Goal: Task Accomplishment & Management: Manage account settings

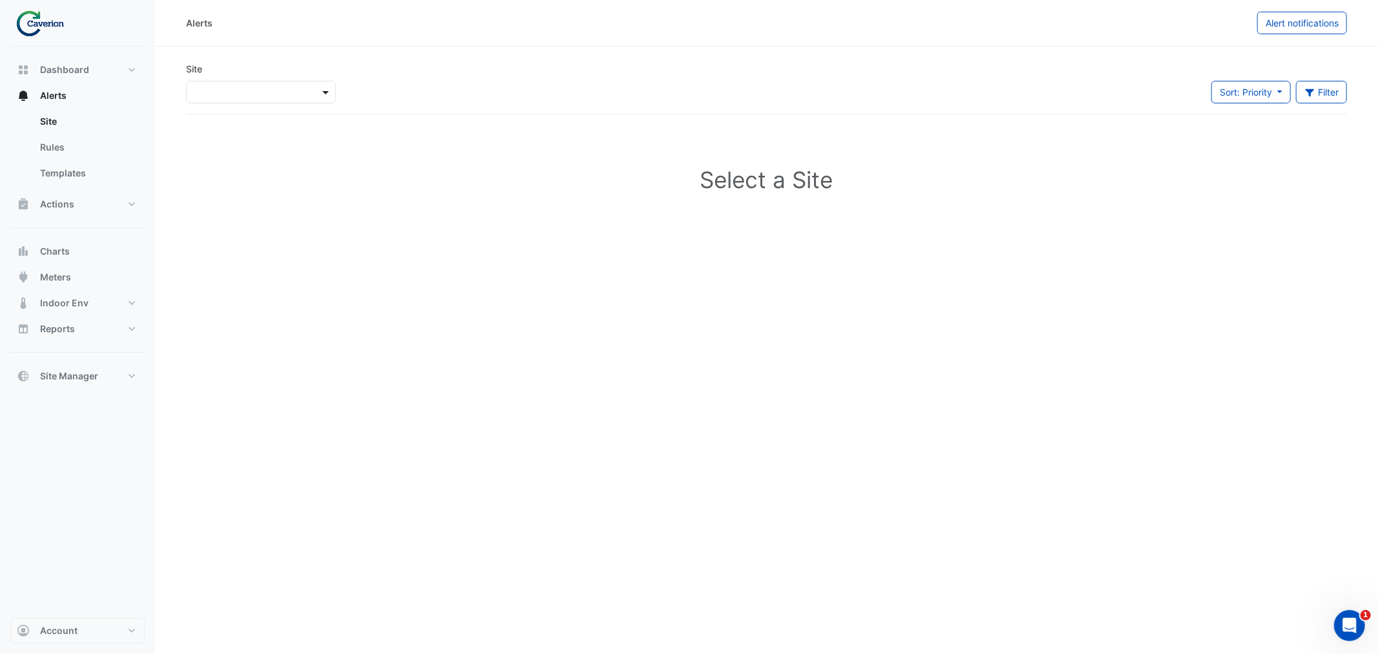
click at [320, 95] on span at bounding box center [327, 92] width 16 height 14
click at [220, 138] on div "K29" at bounding box center [224, 138] width 74 height 19
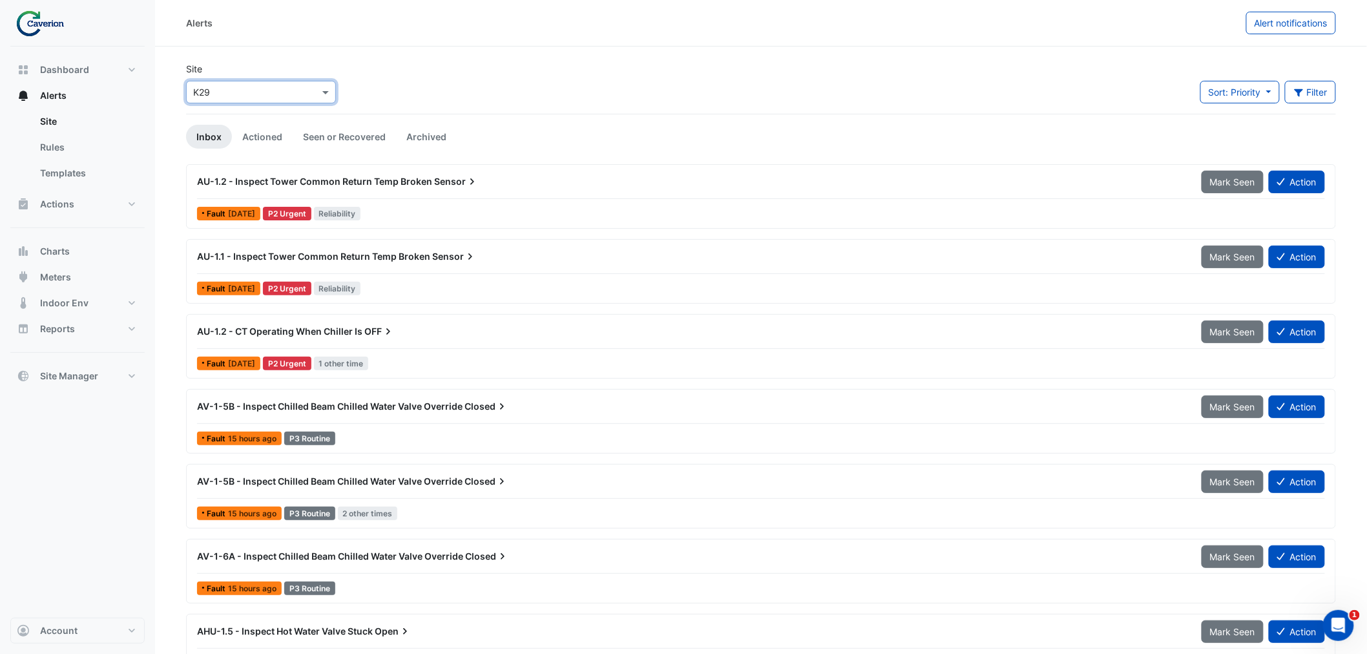
drag, startPoint x: 295, startPoint y: 59, endPoint x: 291, endPoint y: 67, distance: 9.0
click at [277, 92] on input "text" at bounding box center [248, 93] width 110 height 14
click at [242, 119] on span "Cyber City B" at bounding box center [224, 119] width 54 height 11
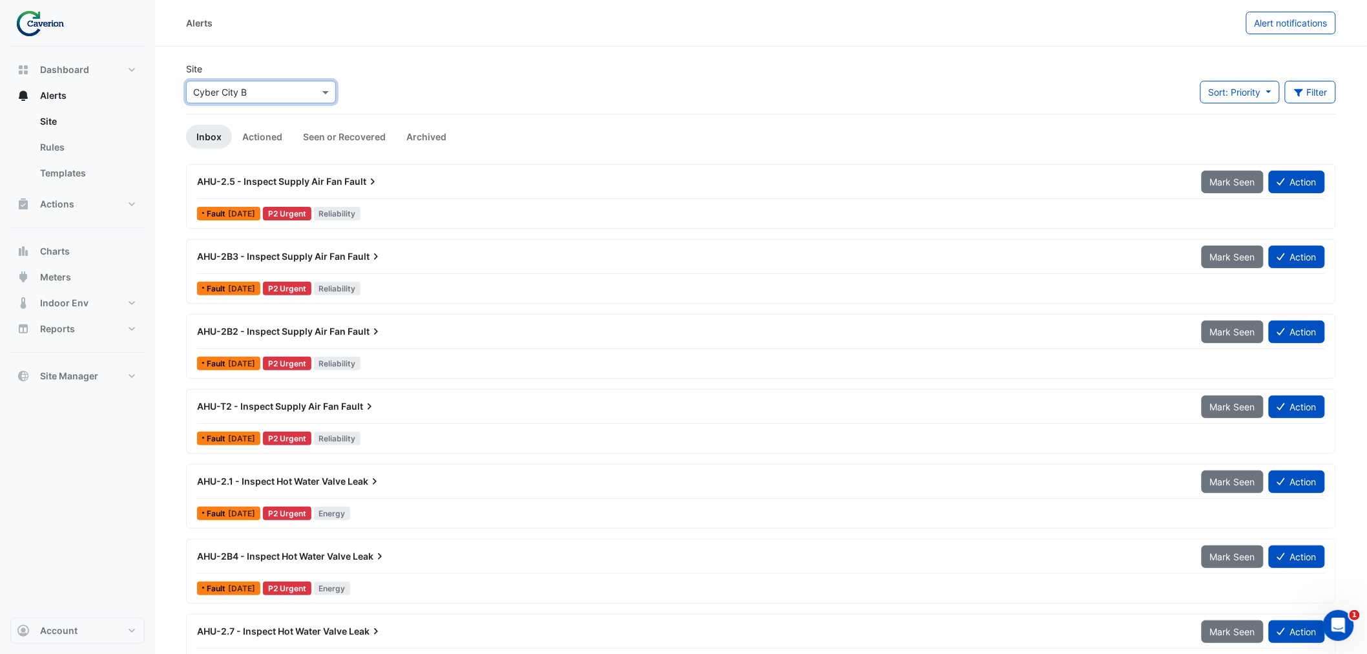
click at [263, 94] on input "text" at bounding box center [248, 93] width 110 height 14
click at [231, 131] on div "K29" at bounding box center [224, 138] width 74 height 19
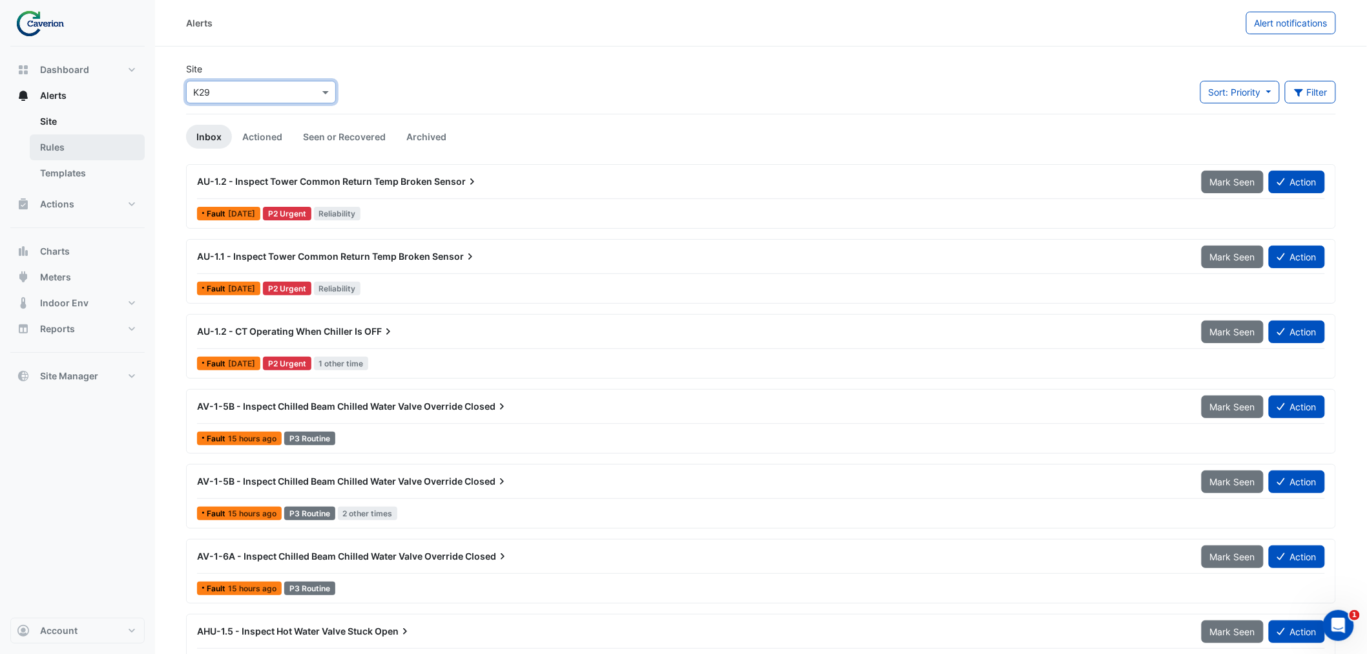
click at [79, 143] on link "Rules" at bounding box center [87, 147] width 115 height 26
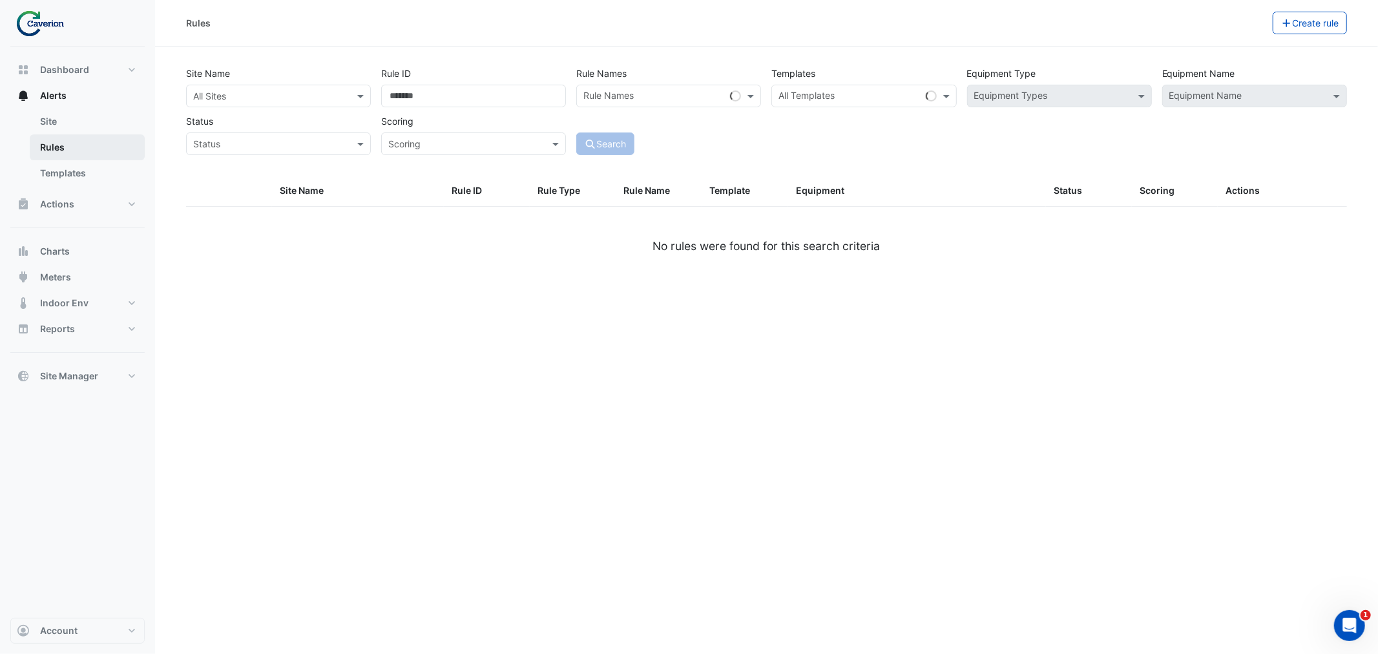
click at [91, 157] on link "Rules" at bounding box center [87, 147] width 115 height 26
click at [79, 109] on link "Site" at bounding box center [87, 122] width 115 height 26
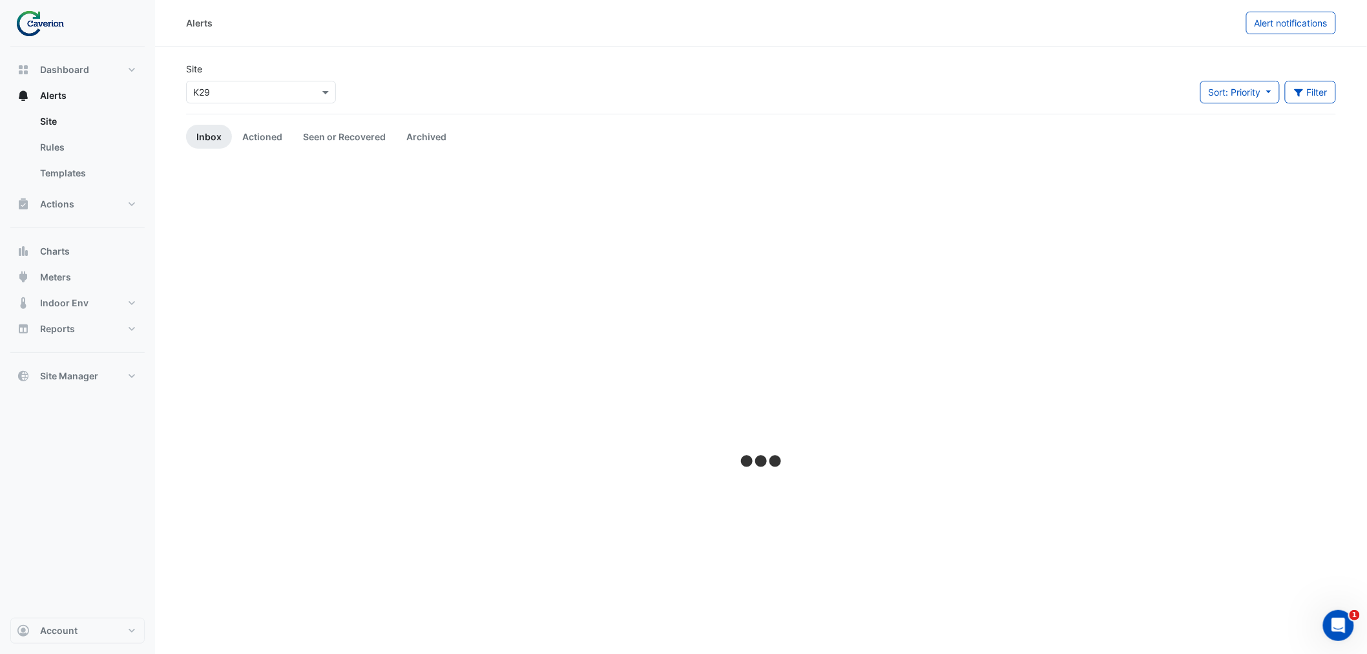
click at [215, 92] on input "text" at bounding box center [248, 93] width 110 height 14
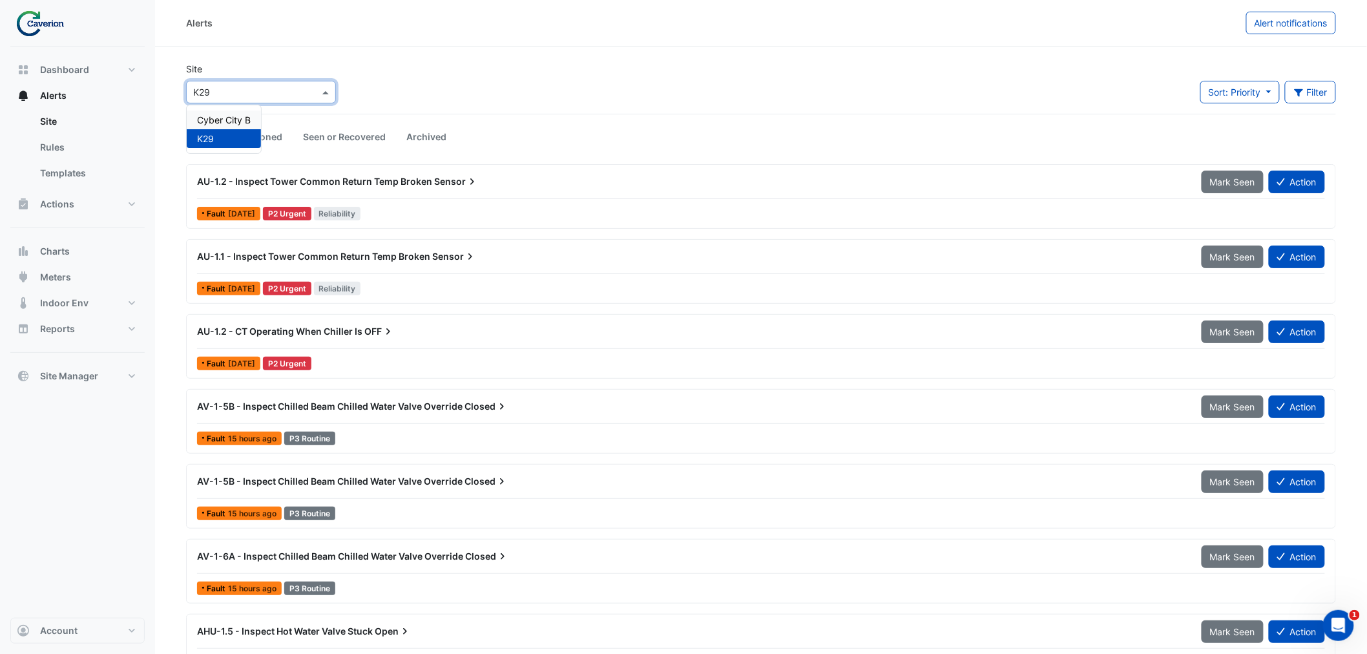
click at [233, 118] on span "Cyber City B" at bounding box center [224, 119] width 54 height 11
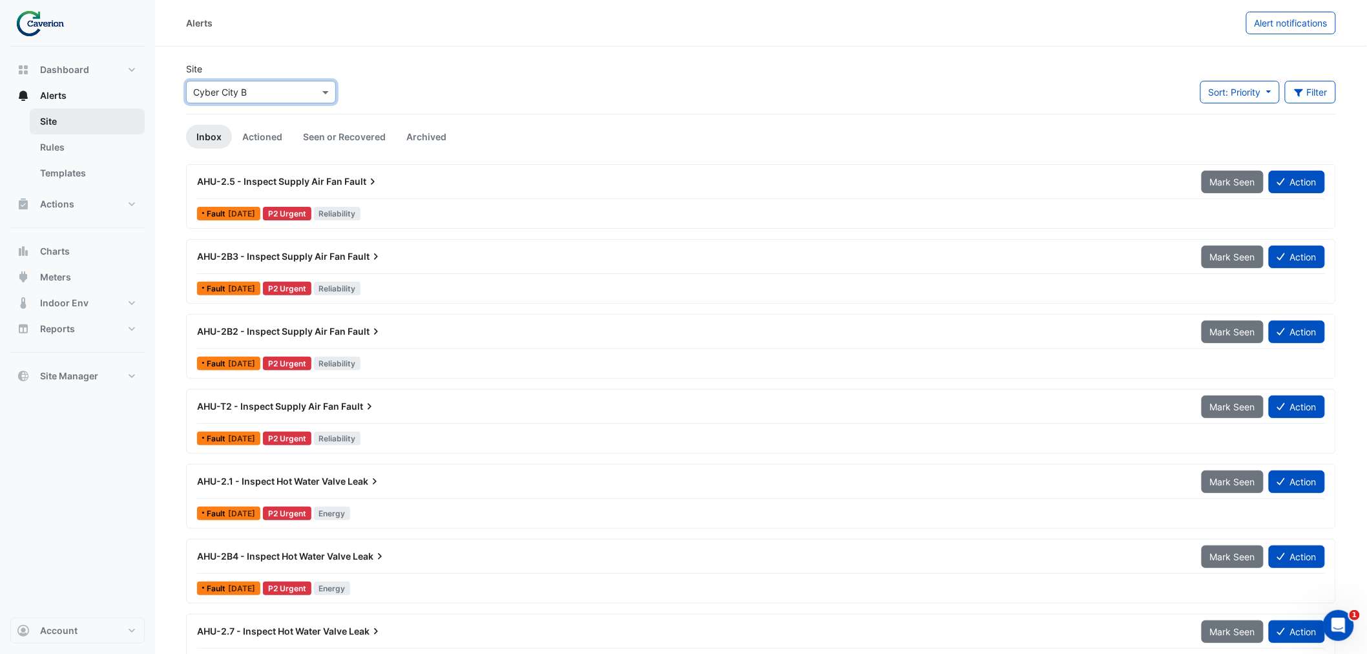
click at [69, 120] on link "Site" at bounding box center [87, 122] width 115 height 26
click at [68, 141] on link "Rules" at bounding box center [87, 147] width 115 height 26
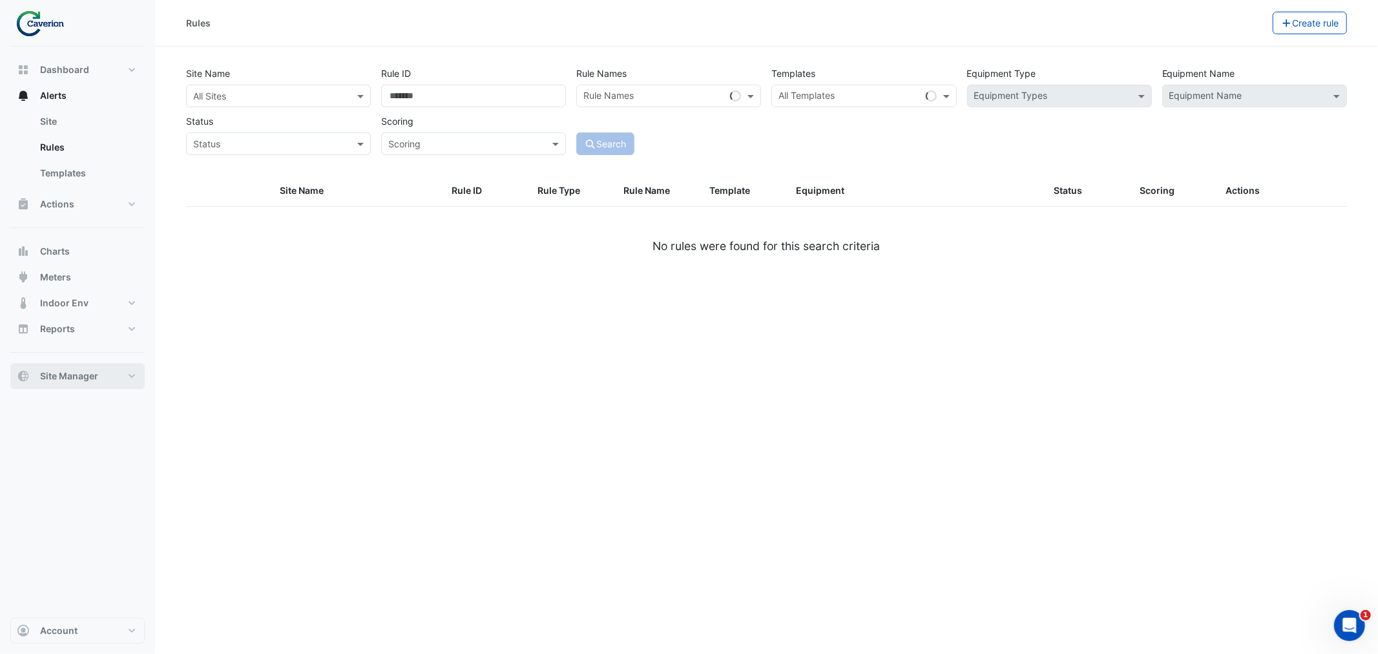
click at [76, 382] on span "Site Manager" at bounding box center [69, 376] width 58 height 13
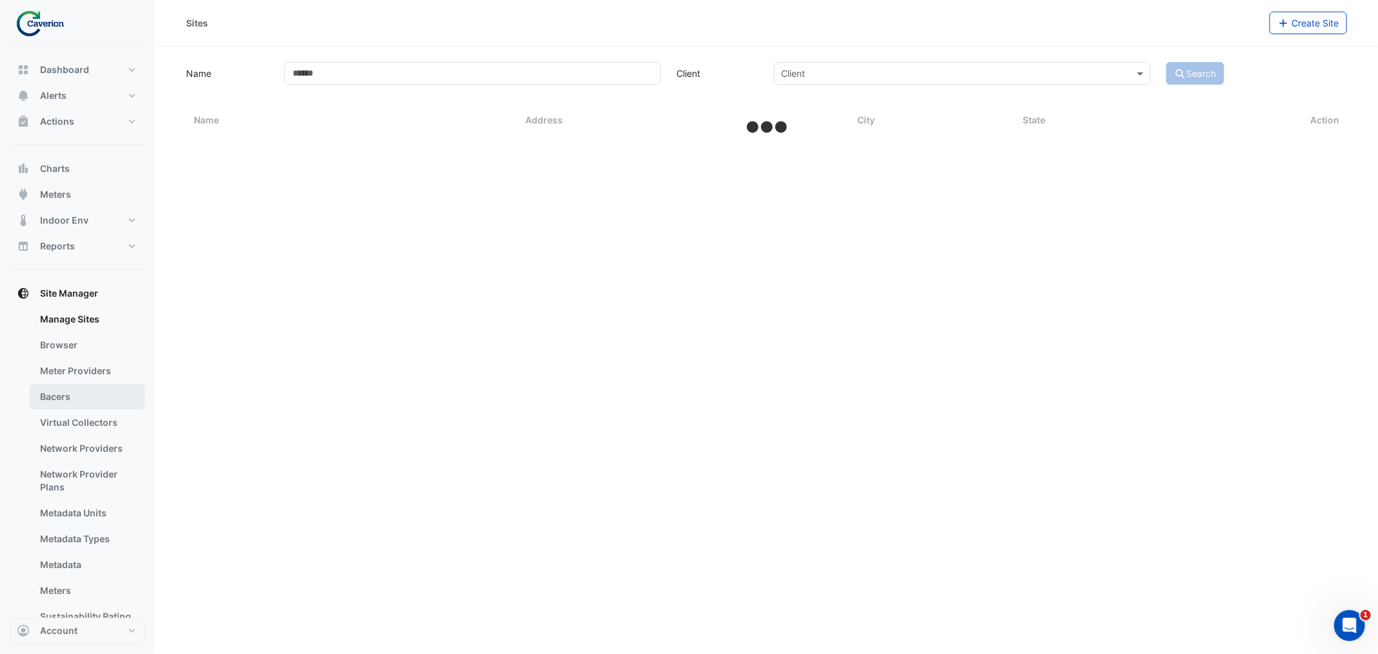
click at [66, 397] on link "Bacers" at bounding box center [87, 397] width 115 height 26
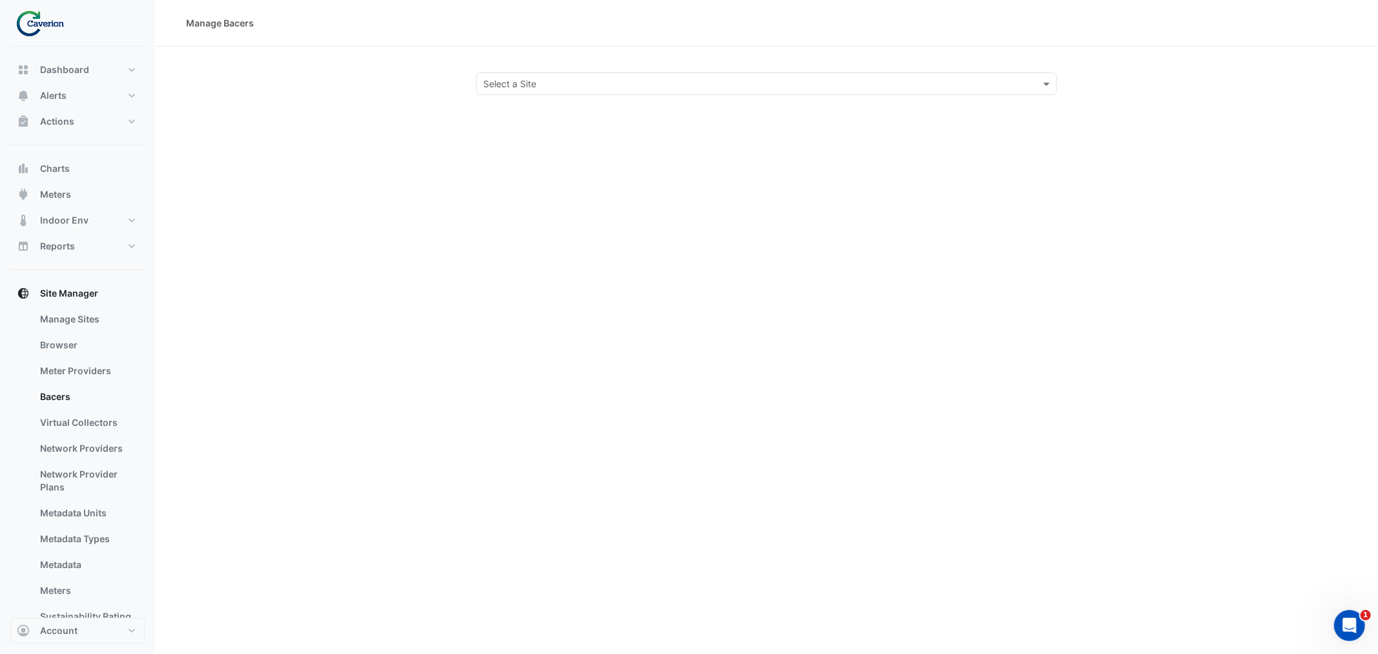
drag, startPoint x: 470, startPoint y: 101, endPoint x: 482, endPoint y: 86, distance: 18.9
click at [476, 94] on div "Manage Bacers Select a Site" at bounding box center [766, 327] width 1223 height 654
click at [481, 87] on div at bounding box center [767, 83] width 580 height 15
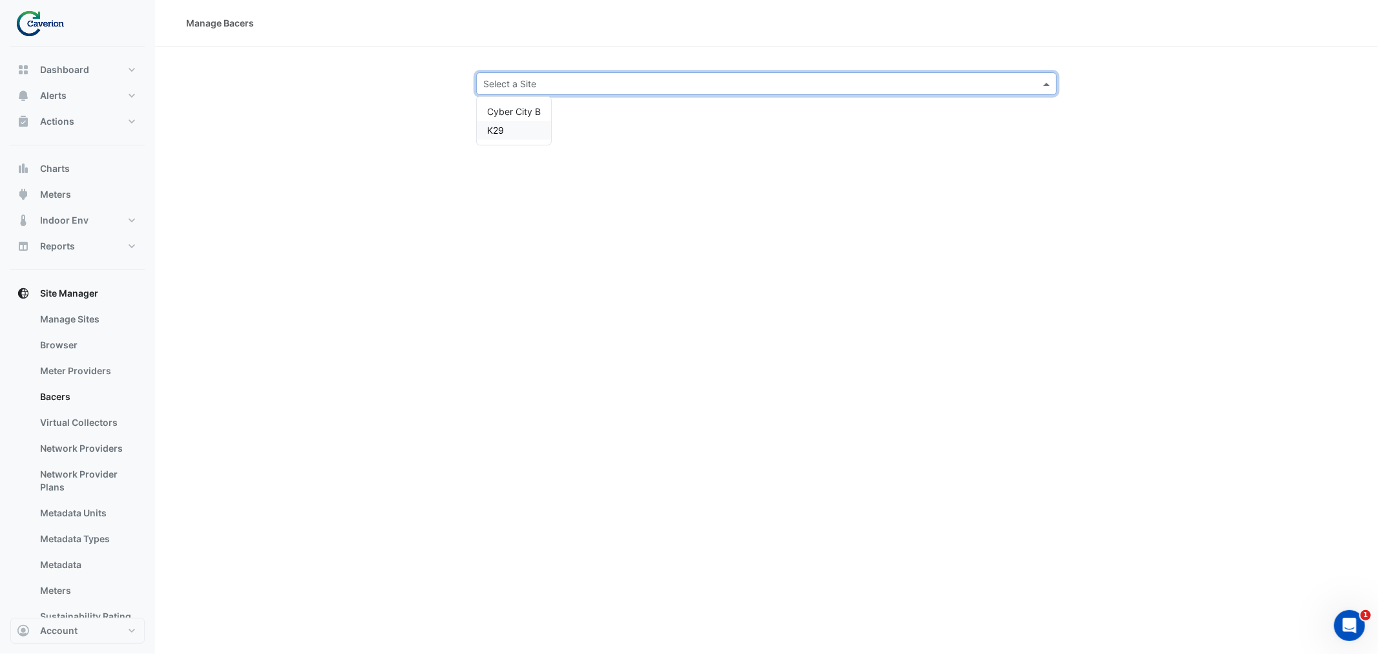
drag, startPoint x: 498, startPoint y: 126, endPoint x: 508, endPoint y: 115, distance: 15.5
click at [501, 118] on div "Cyber City B K29" at bounding box center [514, 120] width 74 height 37
click at [503, 136] on div "K29" at bounding box center [514, 130] width 74 height 19
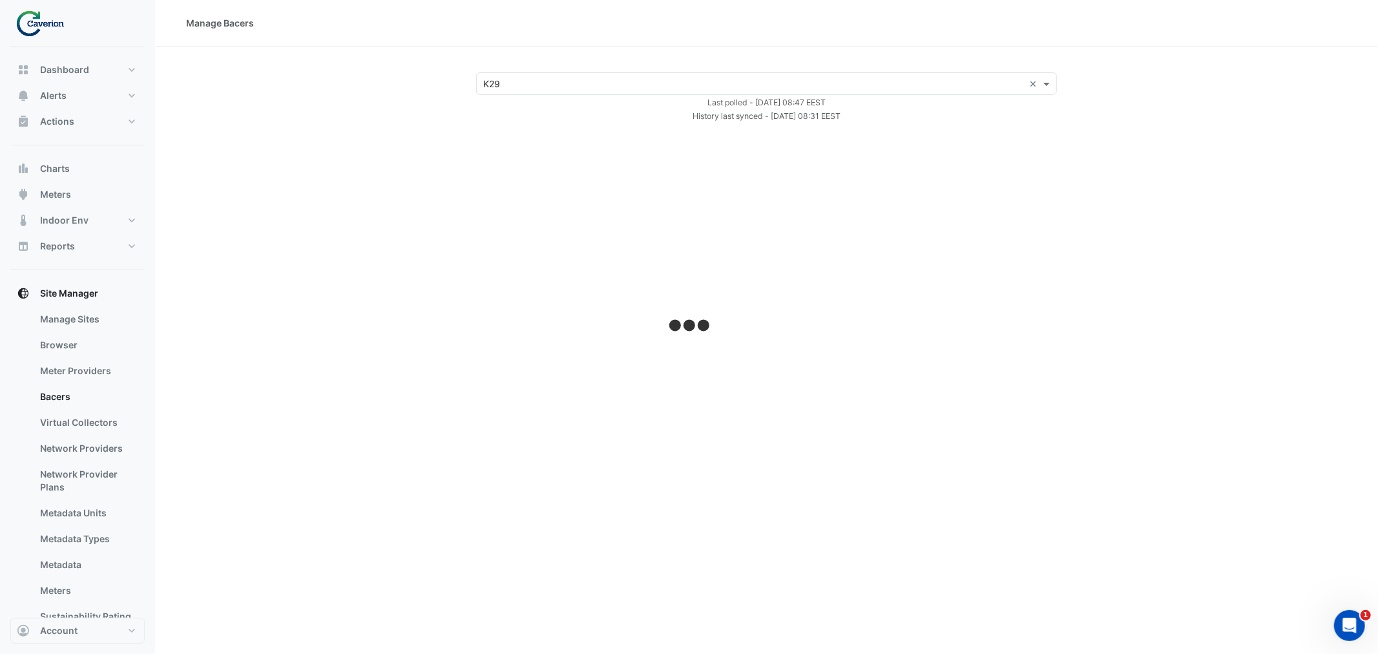
select select "***"
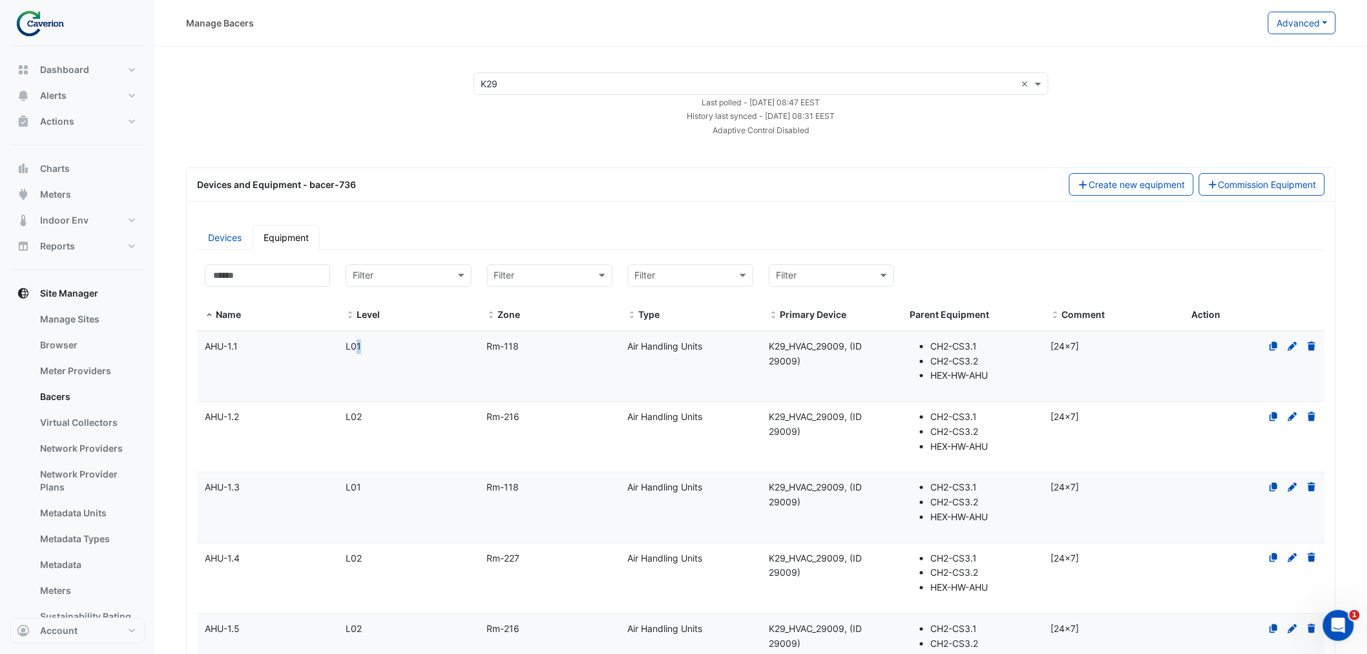
click at [357, 365] on datatable-body-cell "Level L01" at bounding box center [408, 366] width 141 height 70
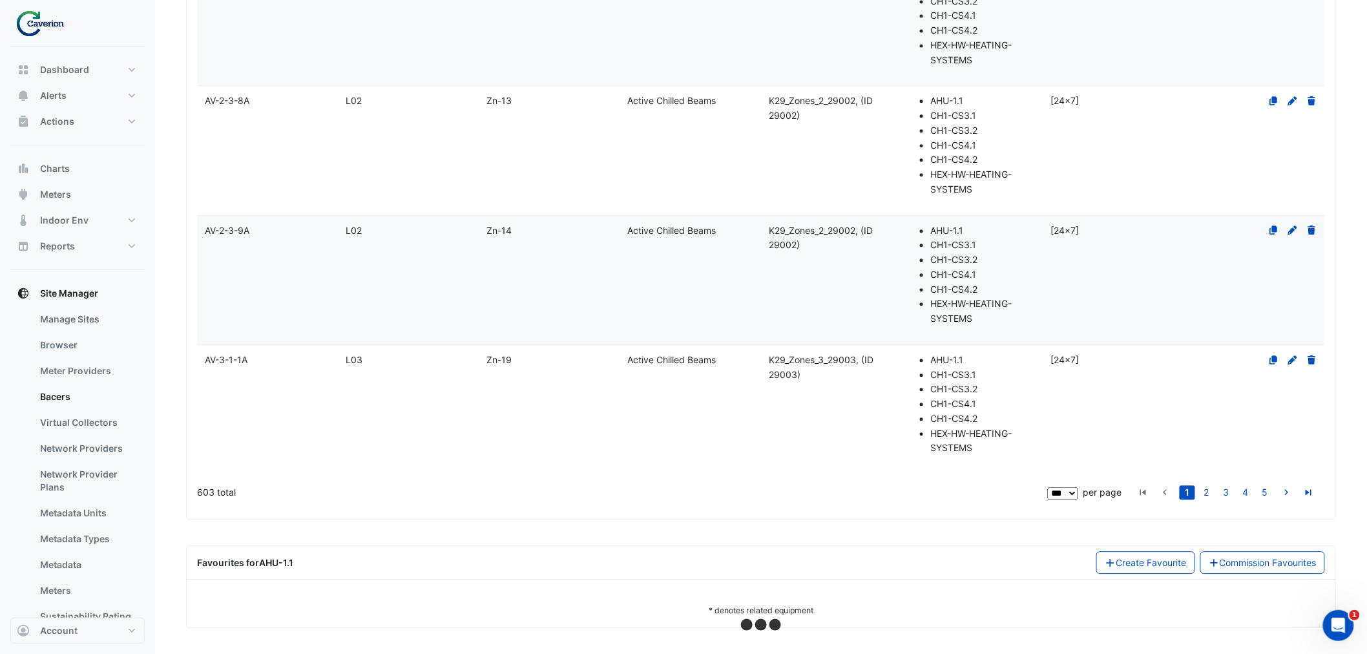
select select "***"
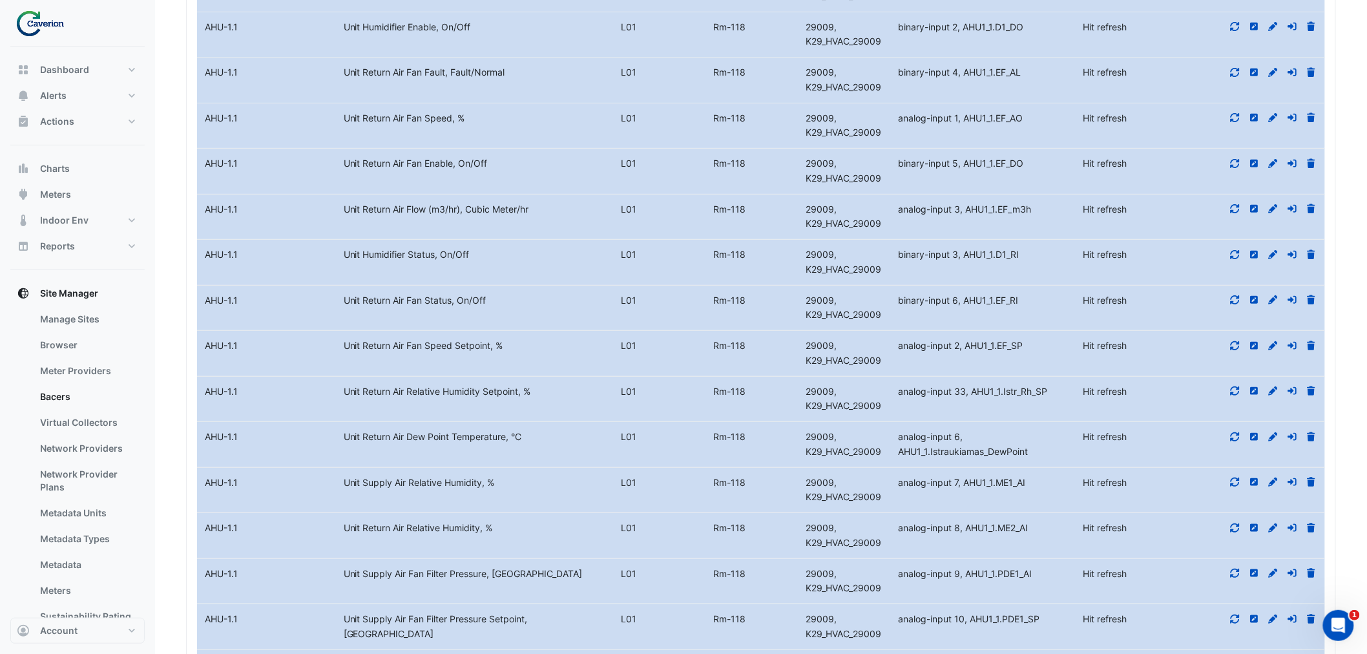
scroll to position [12460, 0]
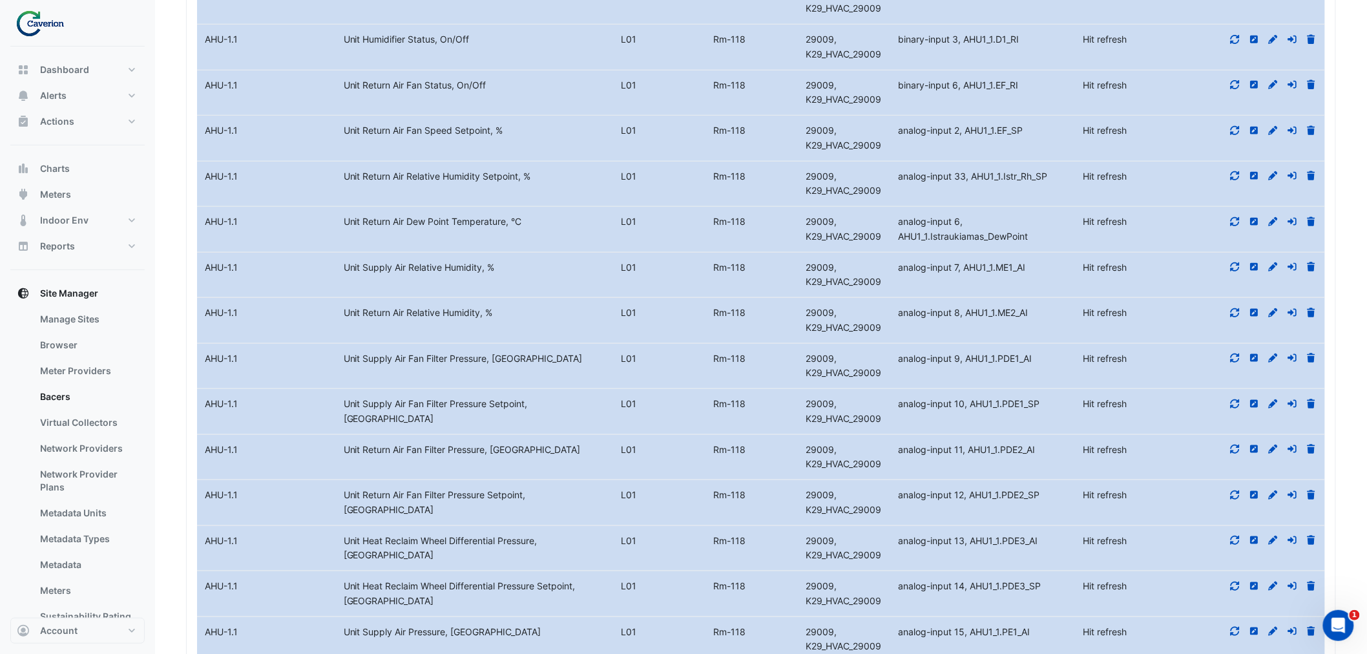
click at [1219, 138] on div at bounding box center [1255, 130] width 139 height 15
click at [1229, 138] on div at bounding box center [1255, 130] width 139 height 15
click at [1230, 135] on icon at bounding box center [1236, 130] width 12 height 9
click at [1238, 180] on icon at bounding box center [1235, 175] width 9 height 9
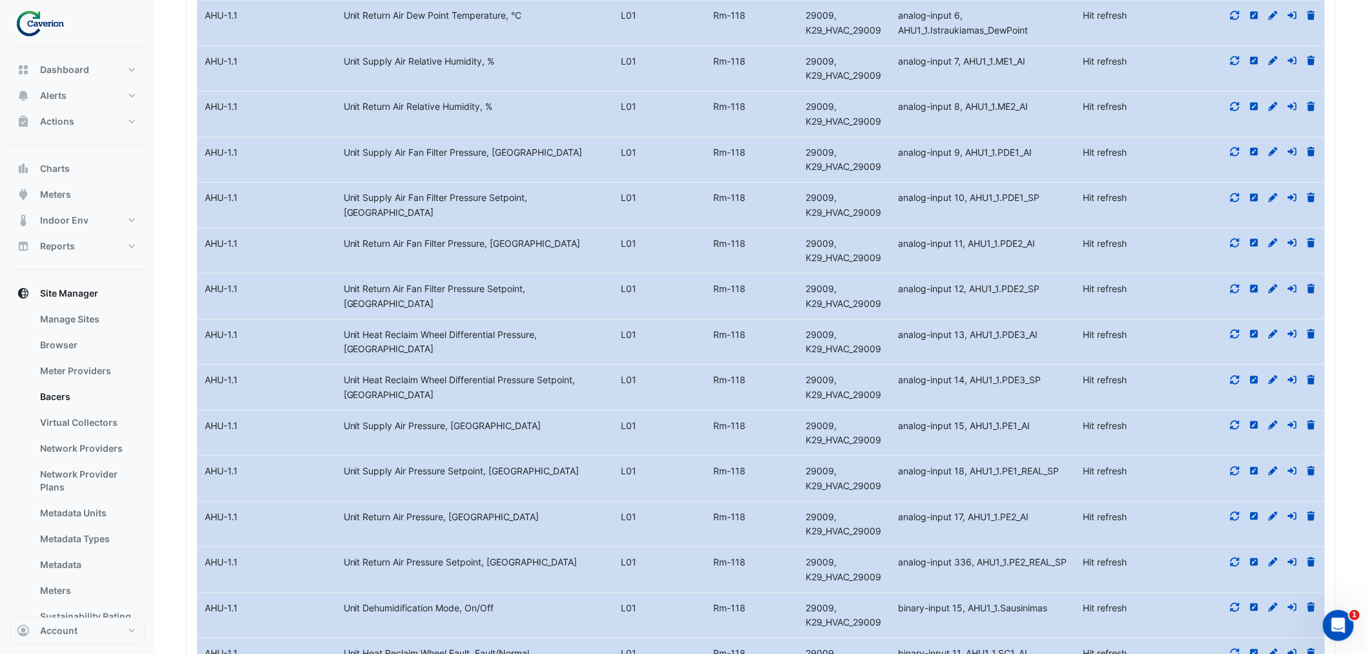
scroll to position [12675, 0]
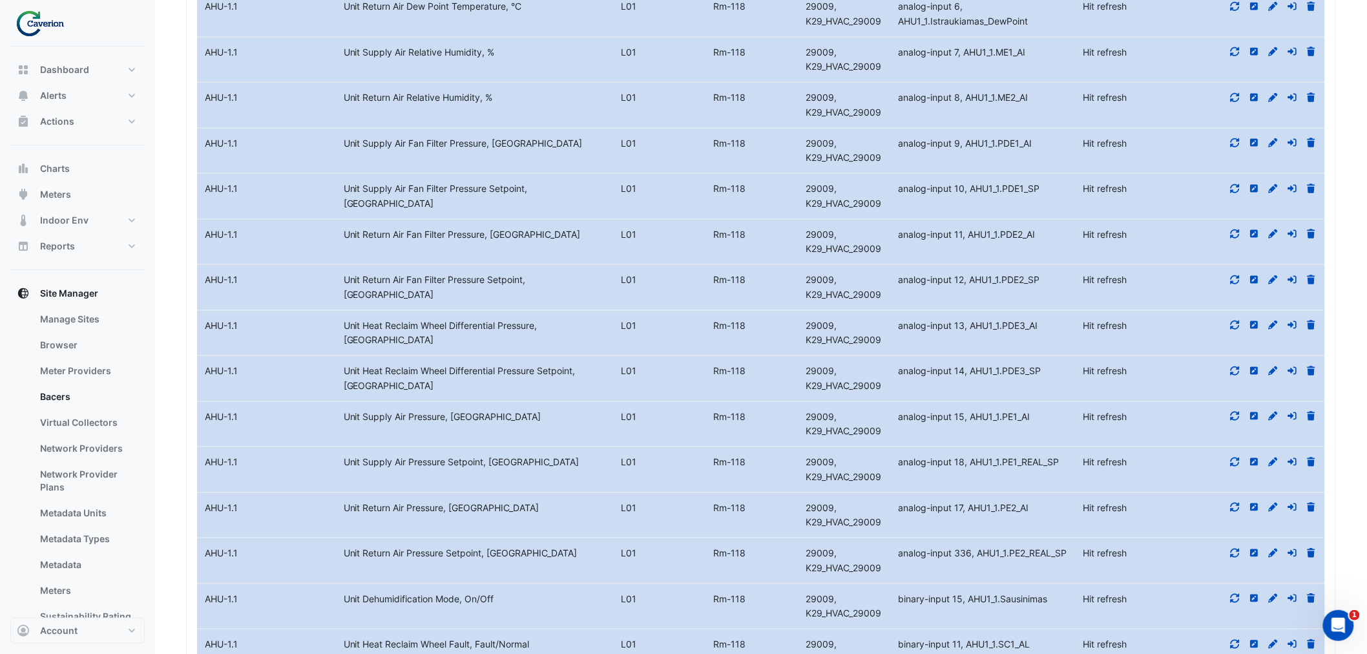
click at [1244, 14] on div at bounding box center [1255, 6] width 139 height 15
click at [1241, 14] on div at bounding box center [1255, 6] width 139 height 15
click at [1236, 56] on icon at bounding box center [1236, 51] width 12 height 9
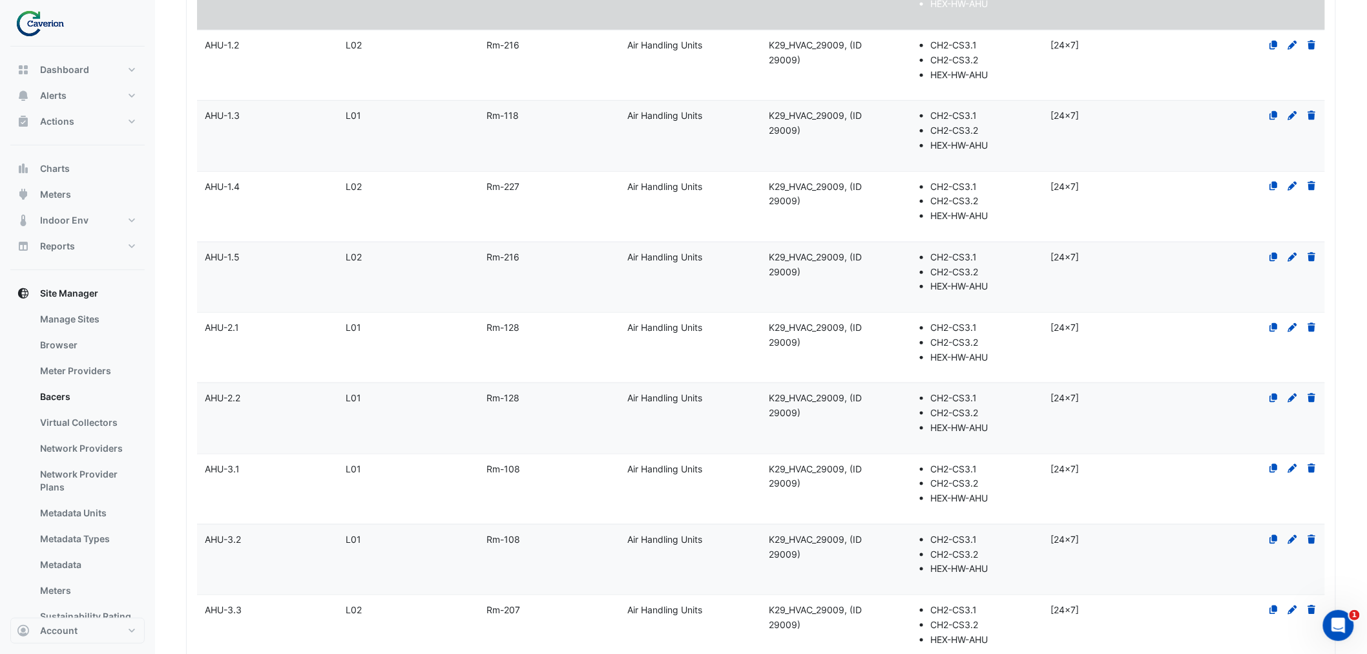
scroll to position [0, 0]
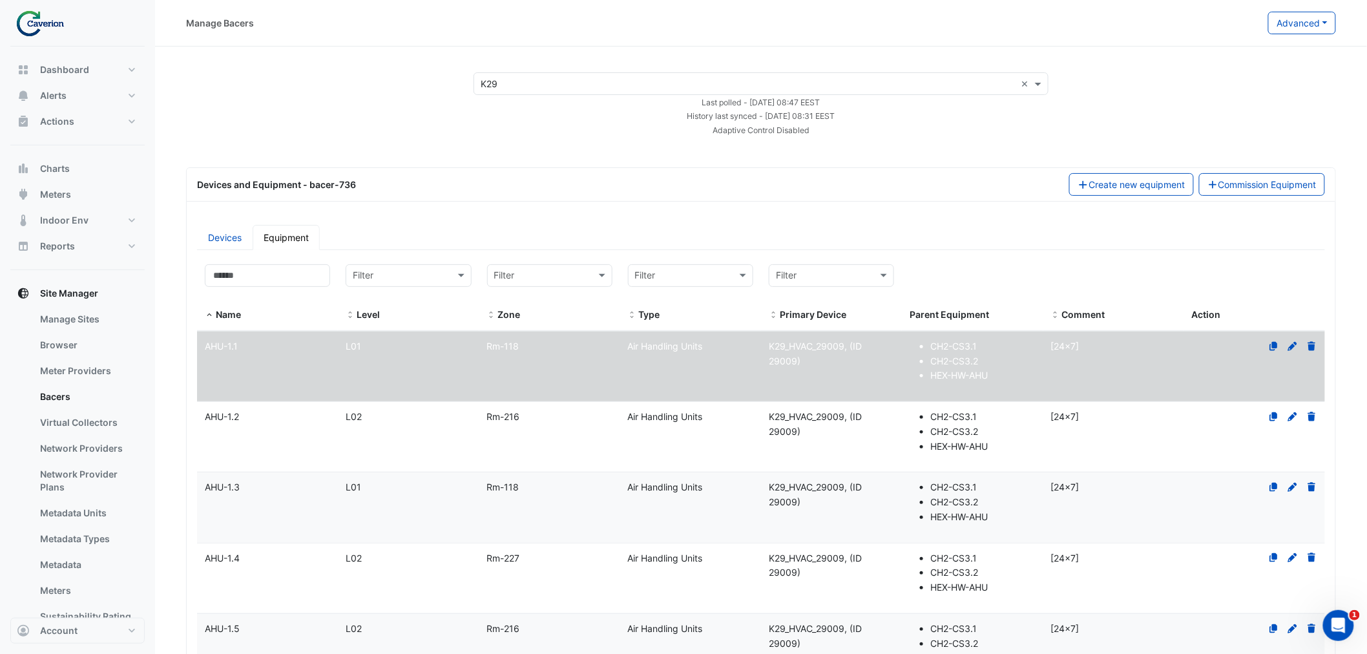
click at [288, 353] on datatable-body-cell "Name AHU-1.1" at bounding box center [267, 366] width 141 height 70
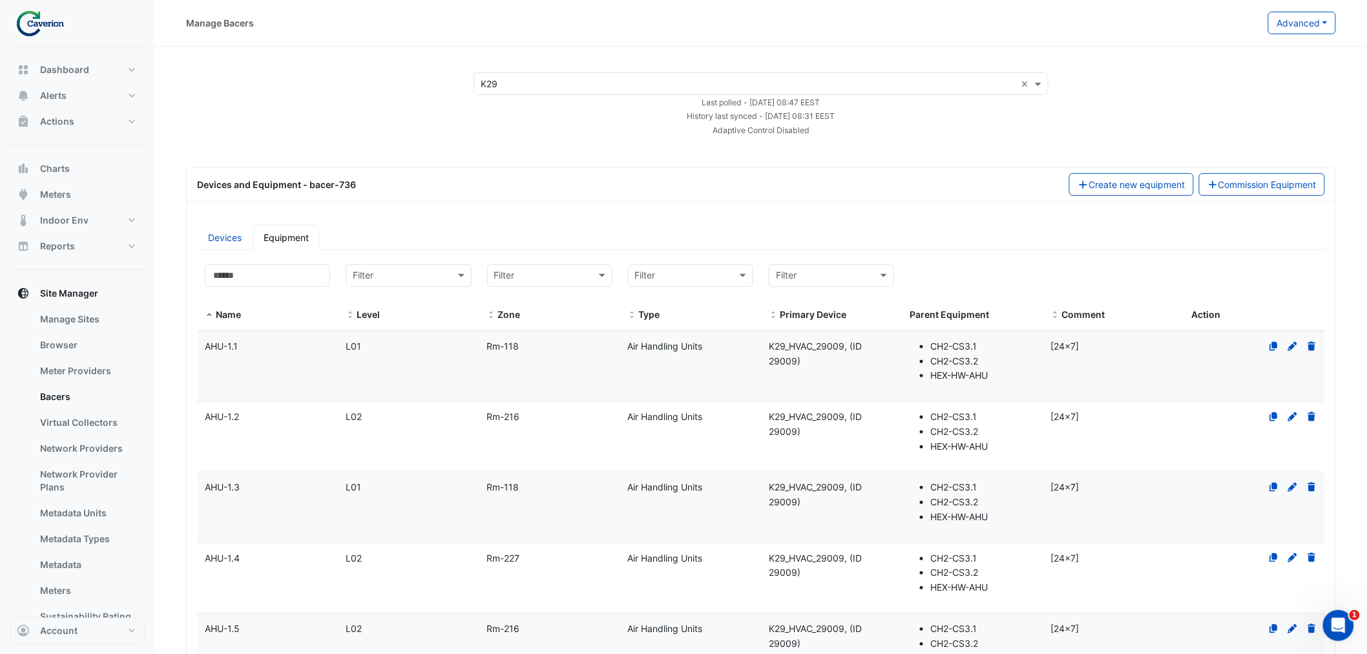
click at [611, 349] on div "Rm-118" at bounding box center [549, 346] width 141 height 15
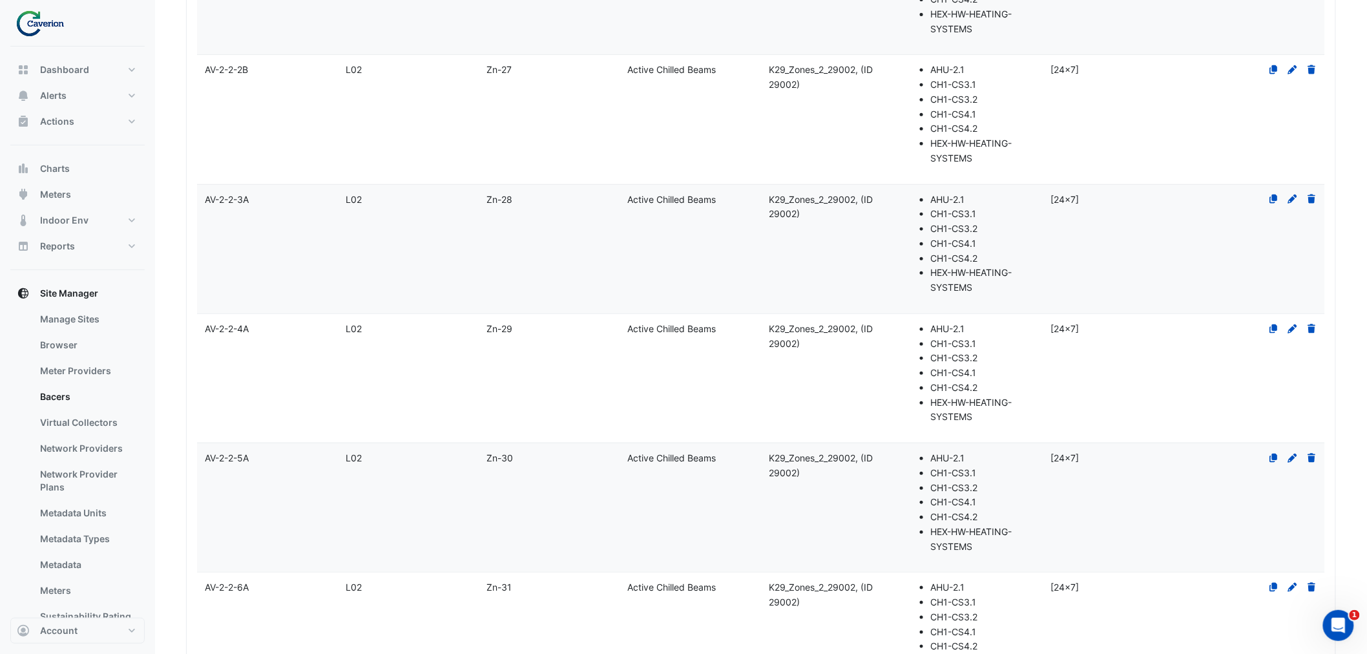
select select "***"
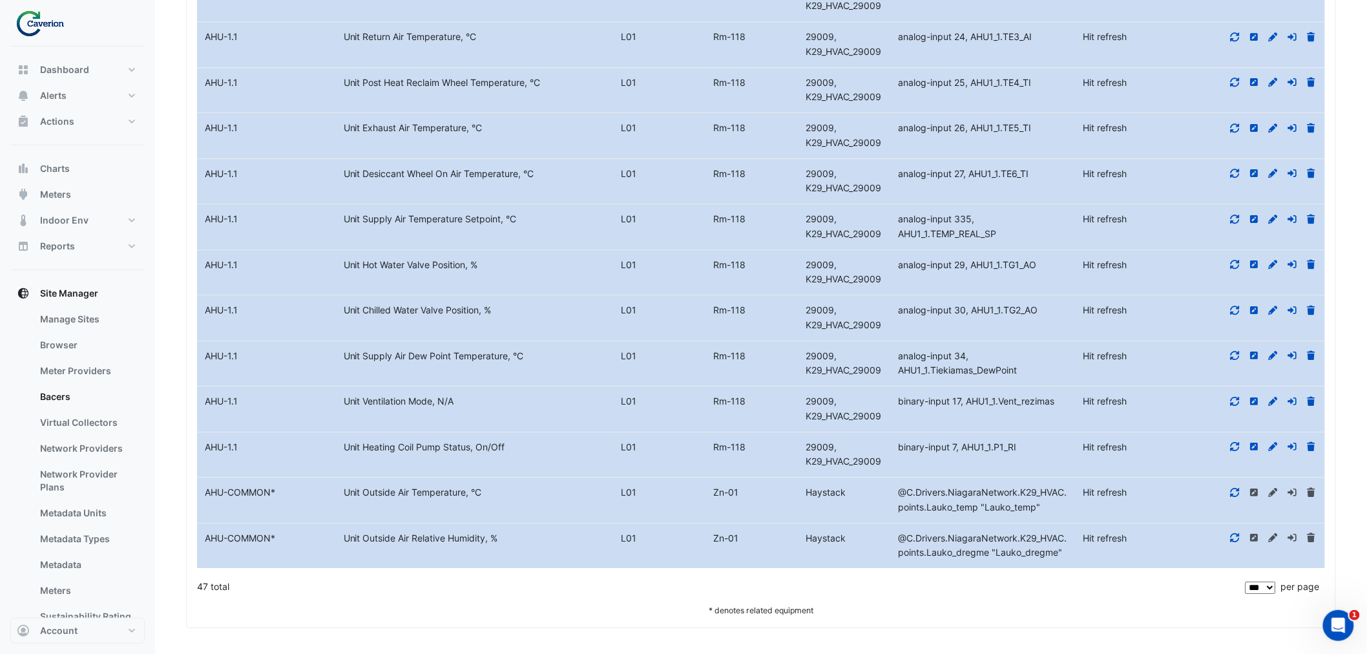
scroll to position [14399, 0]
click at [127, 250] on button "Reports" at bounding box center [77, 246] width 134 height 26
select select "***"
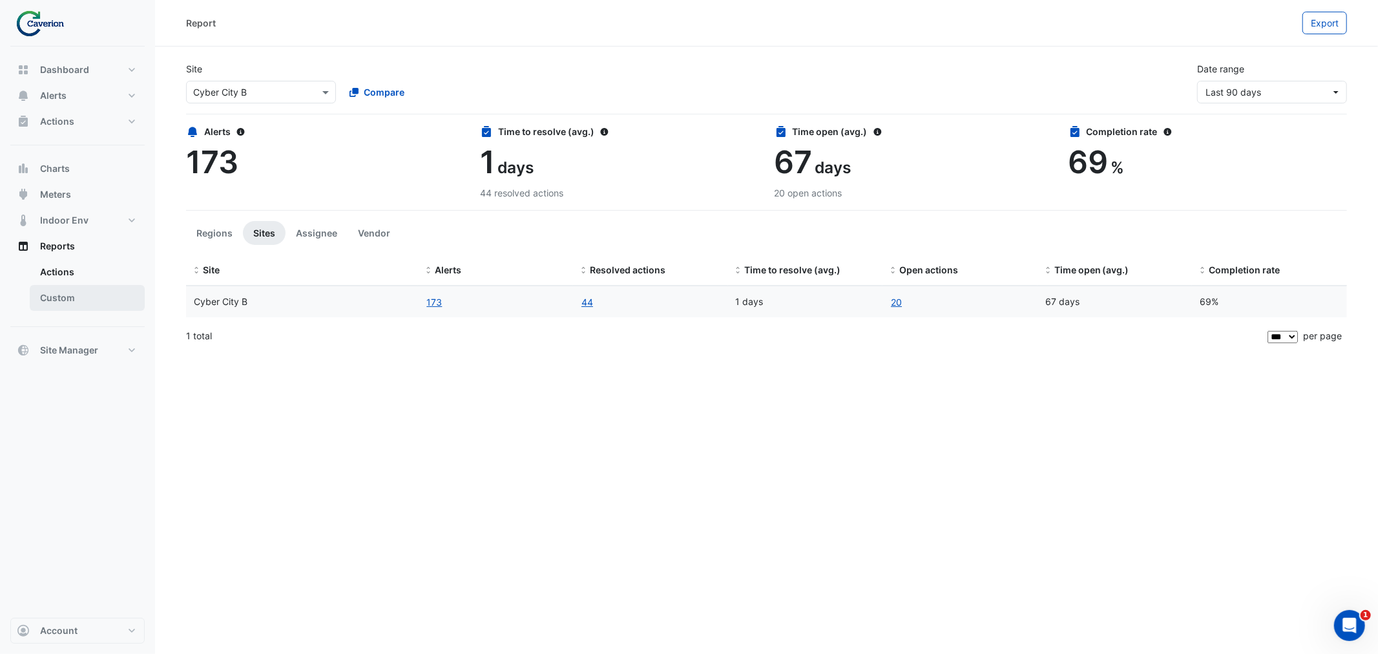
click at [92, 291] on link "Custom" at bounding box center [87, 298] width 115 height 26
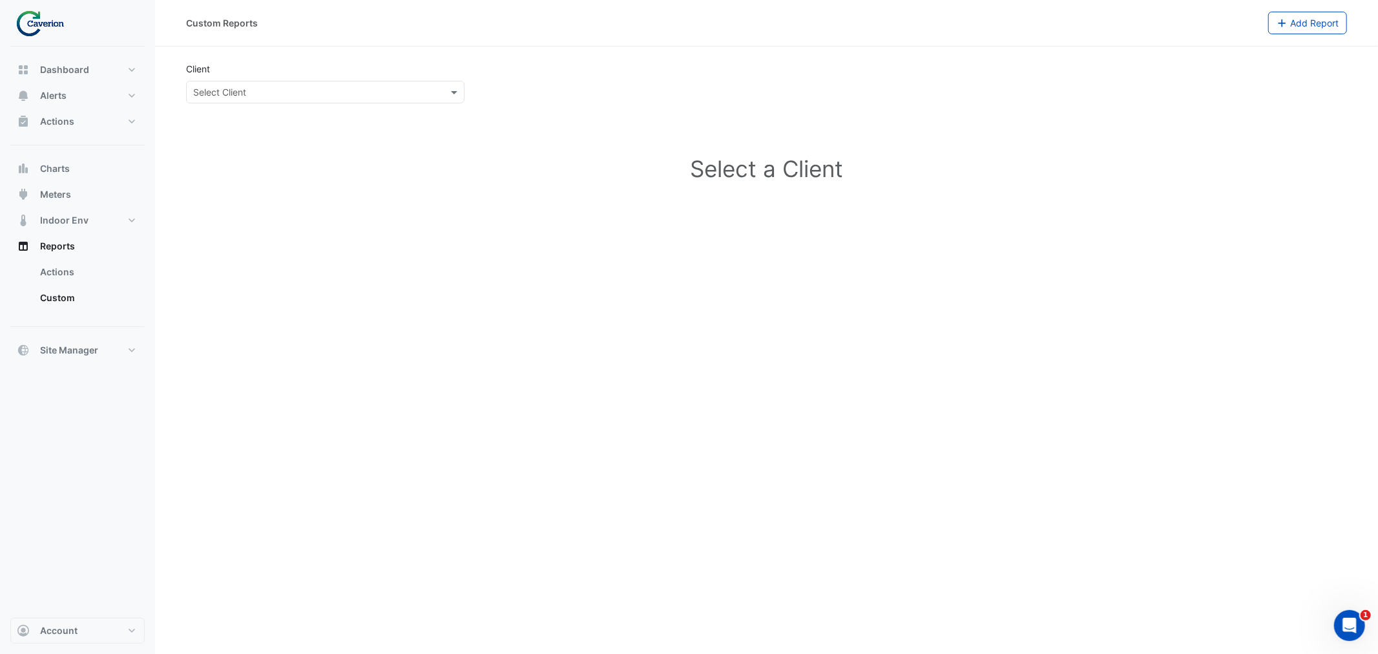
click at [434, 68] on div "Client Select Client" at bounding box center [325, 82] width 294 height 41
click at [415, 83] on div "Client Select Client" at bounding box center [325, 82] width 294 height 41
click at [402, 93] on input "text" at bounding box center [312, 93] width 238 height 14
click at [388, 98] on input "text" at bounding box center [312, 93] width 238 height 14
click at [105, 215] on button "Indoor Env" at bounding box center [77, 220] width 134 height 26
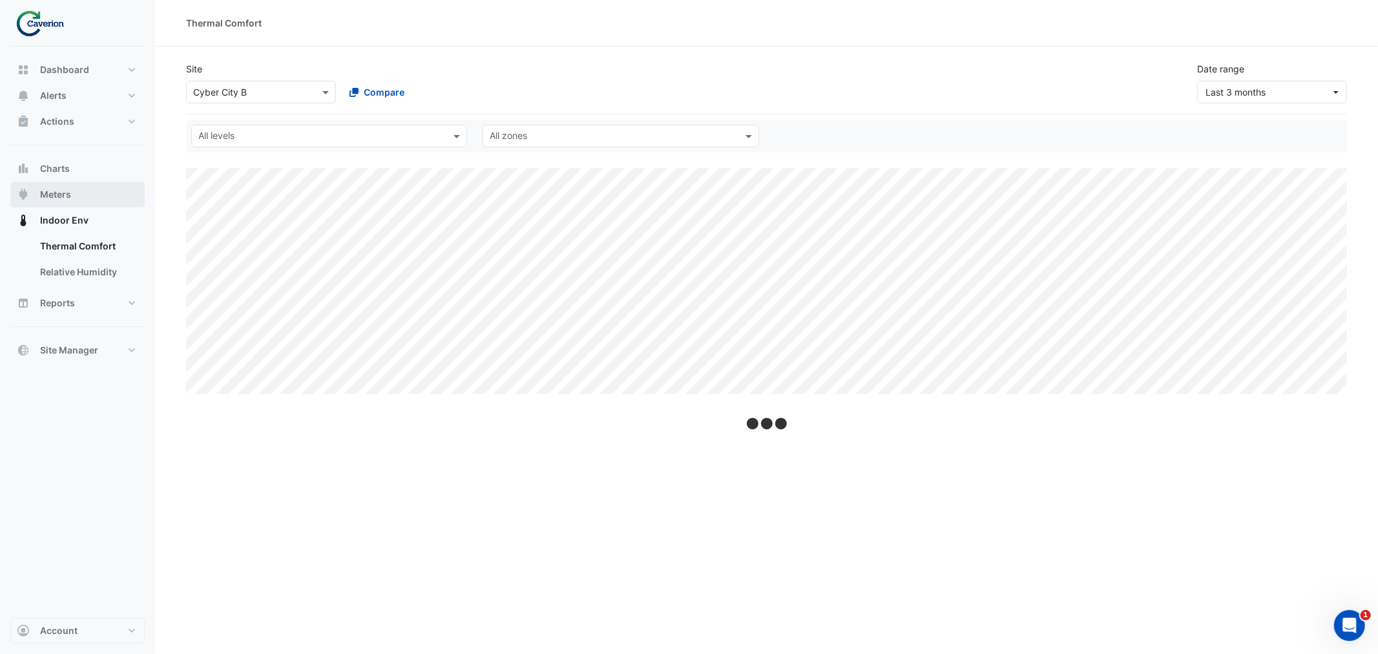
click at [92, 204] on button "Meters" at bounding box center [77, 195] width 134 height 26
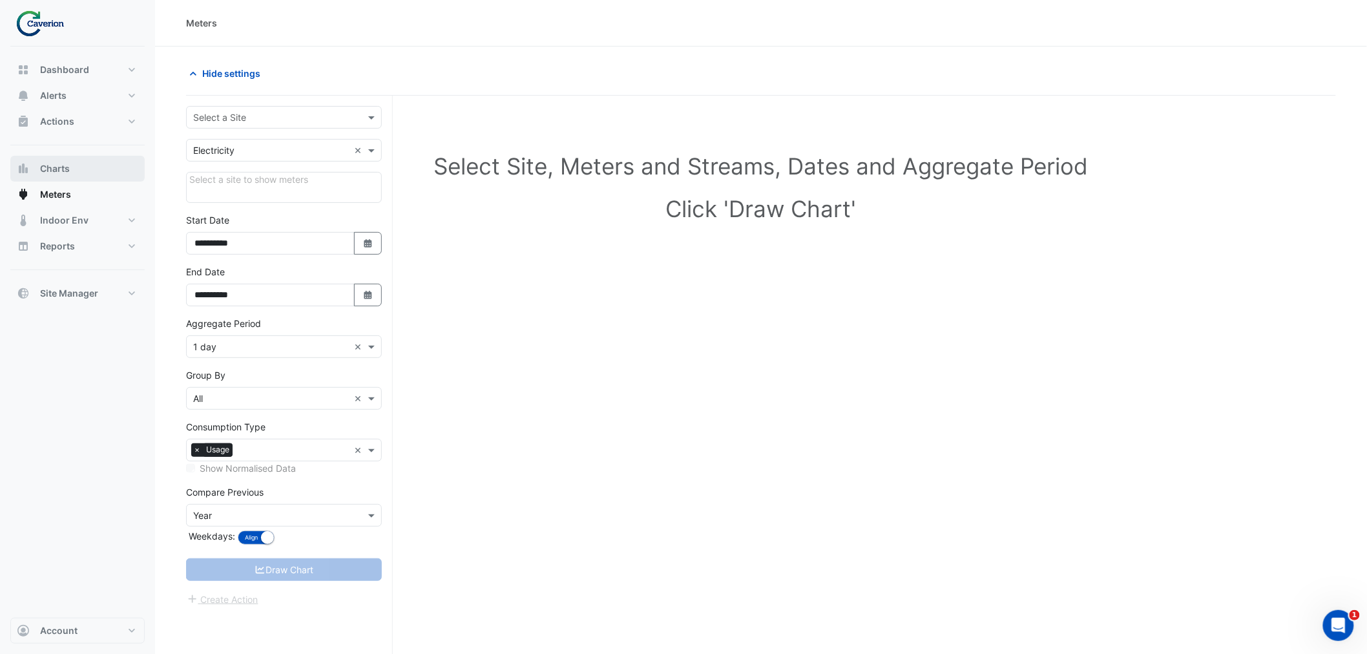
click at [101, 177] on button "Charts" at bounding box center [77, 169] width 134 height 26
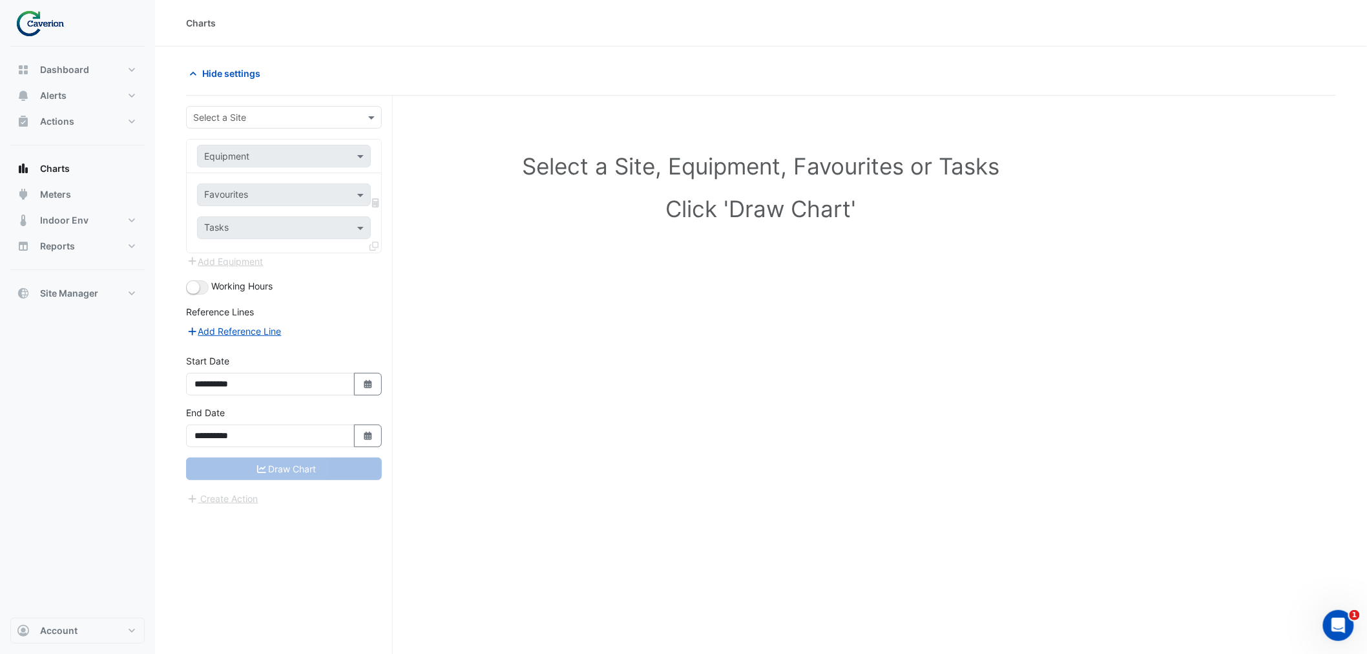
click at [297, 112] on input "text" at bounding box center [271, 118] width 156 height 14
click at [257, 163] on div "K29" at bounding box center [284, 163] width 194 height 19
click at [274, 156] on input "text" at bounding box center [271, 157] width 134 height 14
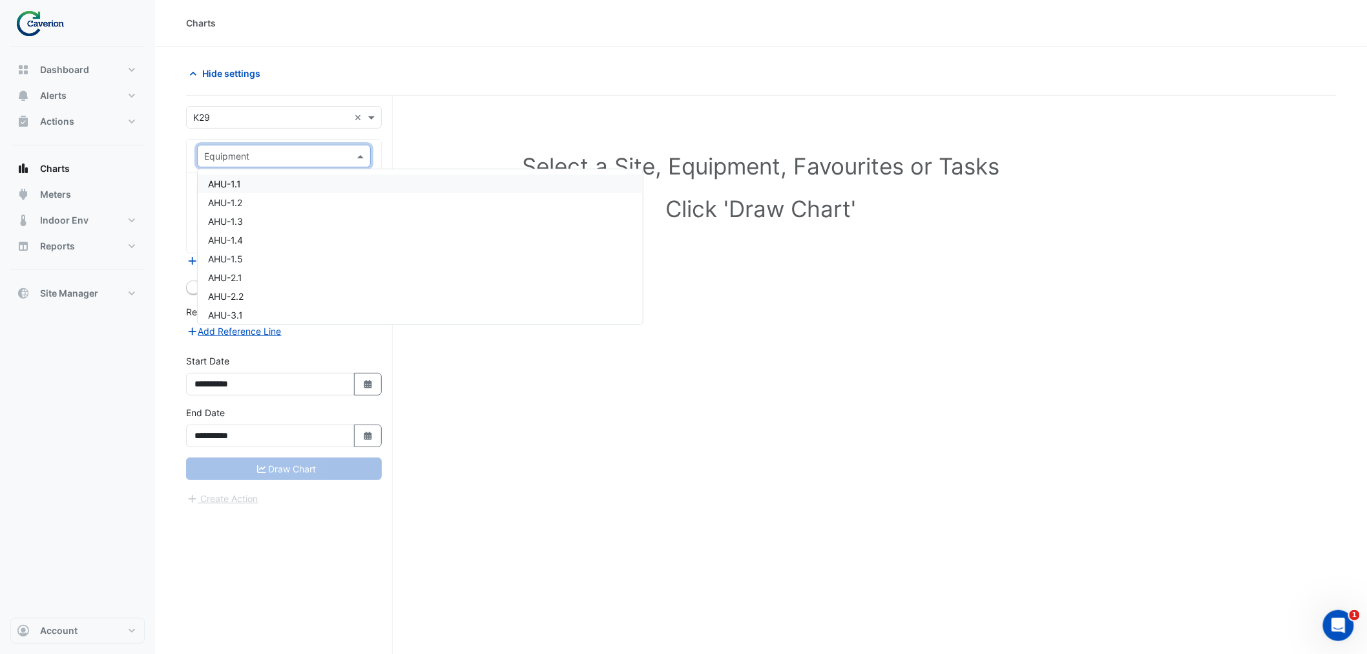
click at [262, 183] on div "AHU-1.1" at bounding box center [420, 183] width 445 height 19
click at [327, 384] on input "**********" at bounding box center [270, 384] width 169 height 23
click at [362, 383] on icon "Select Date" at bounding box center [368, 384] width 12 height 9
select select "*"
select select "****"
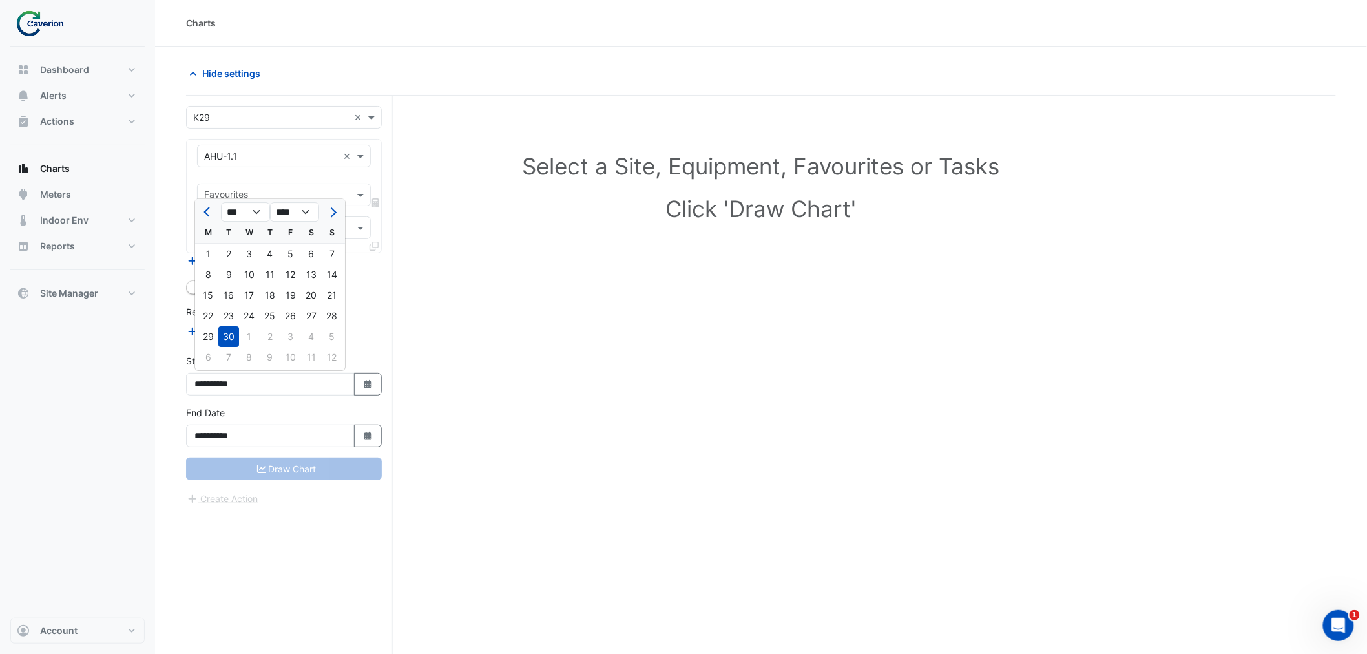
click at [220, 212] on div at bounding box center [208, 212] width 26 height 21
click at [216, 214] on div at bounding box center [208, 212] width 26 height 21
click at [207, 221] on button "Previous month" at bounding box center [208, 212] width 16 height 21
select select "*"
click at [293, 257] on div "1" at bounding box center [290, 254] width 21 height 21
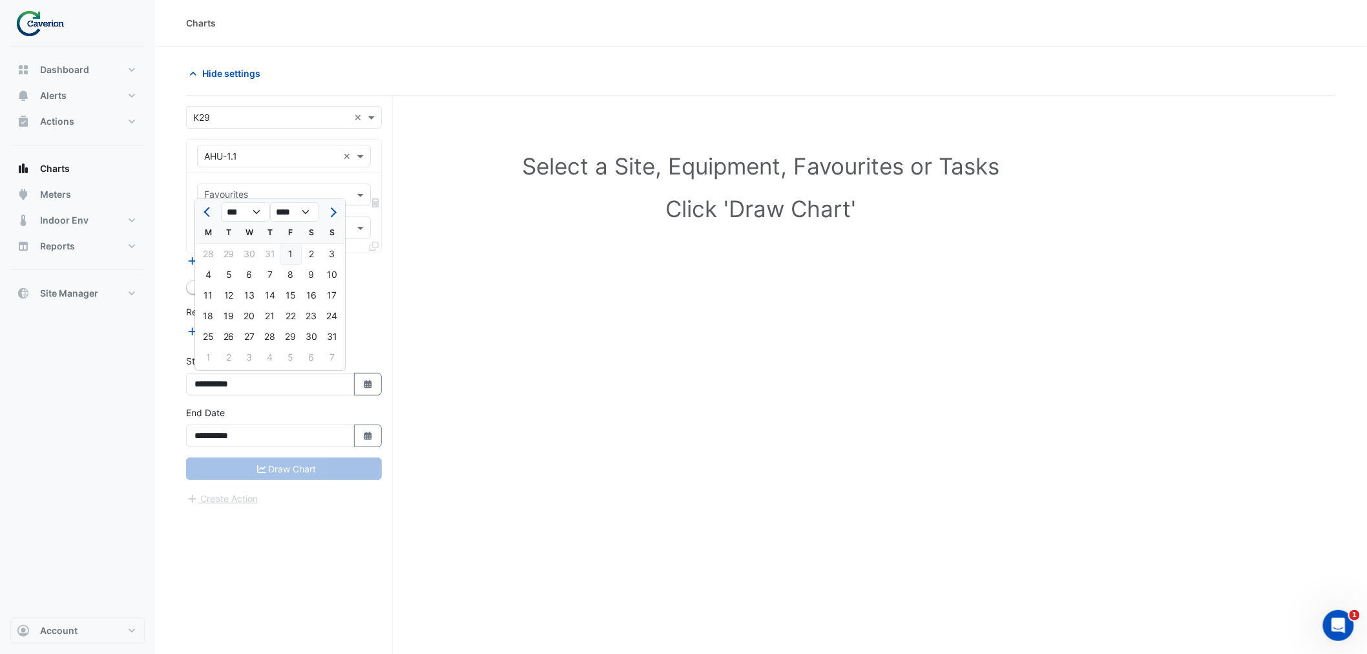
type input "**********"
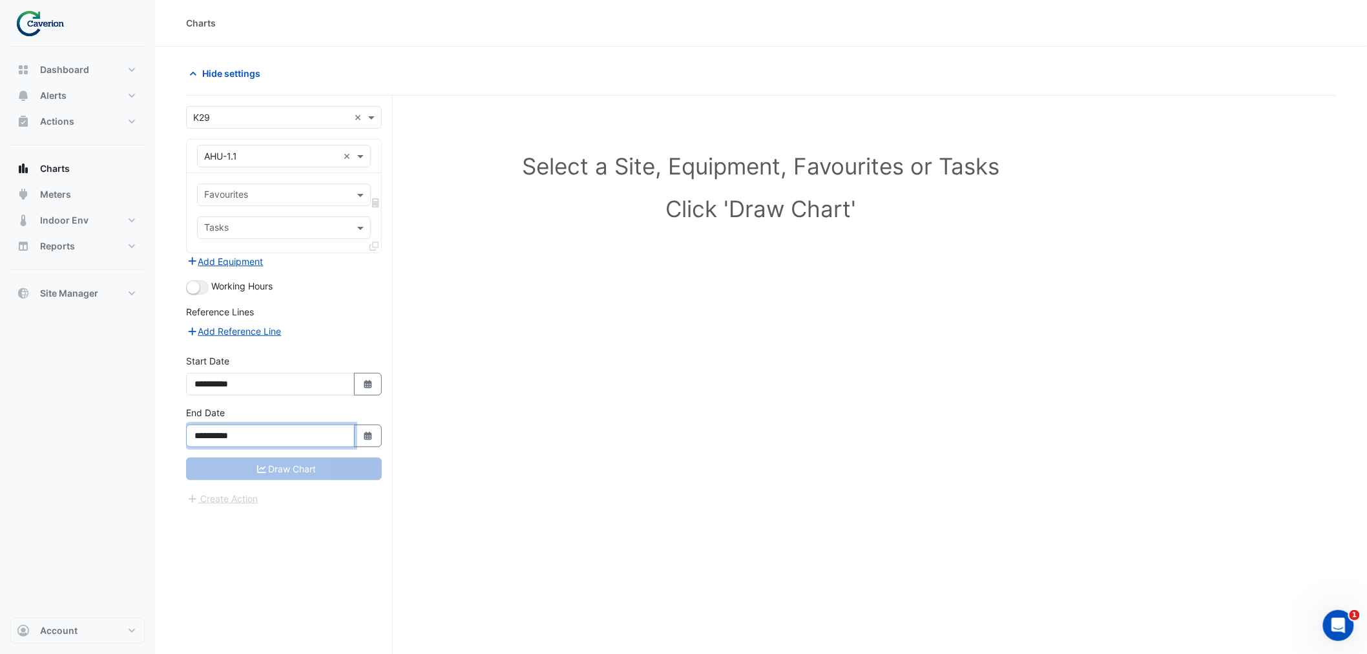
click at [257, 438] on input "**********" at bounding box center [270, 435] width 169 height 23
click at [375, 435] on button "Select Date" at bounding box center [368, 435] width 28 height 23
select select "**"
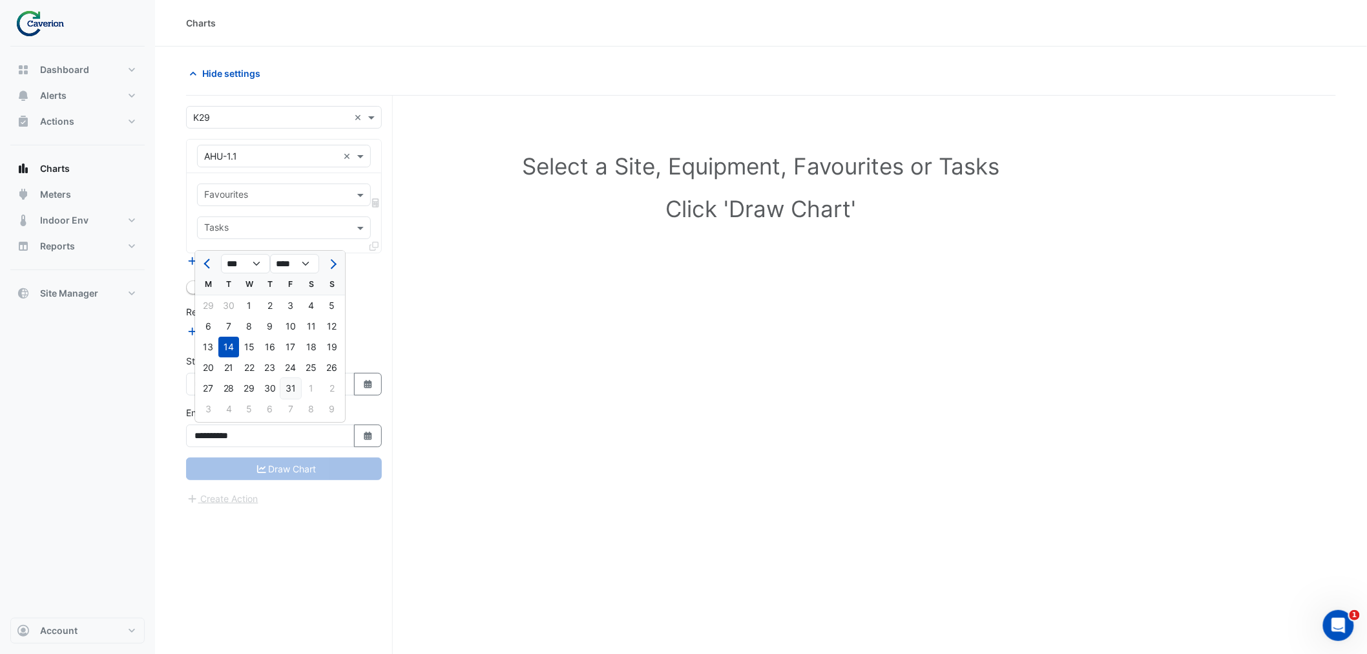
click at [288, 385] on div "31" at bounding box center [290, 388] width 21 height 21
type input "**********"
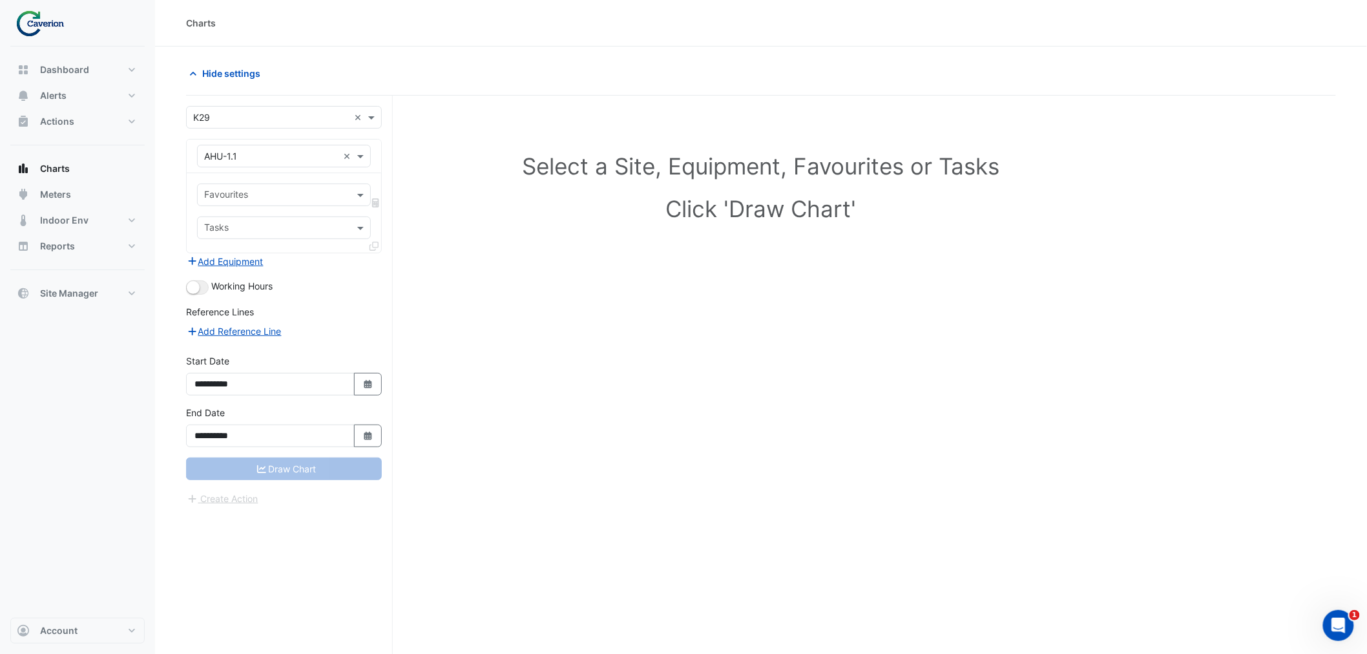
click at [485, 429] on div "Select a Site, Equipment, Favourites or Tasks Click 'Draw Chart'" at bounding box center [761, 399] width 1150 height 607
click at [271, 182] on div "Favourites Tasks" at bounding box center [284, 212] width 194 height 79
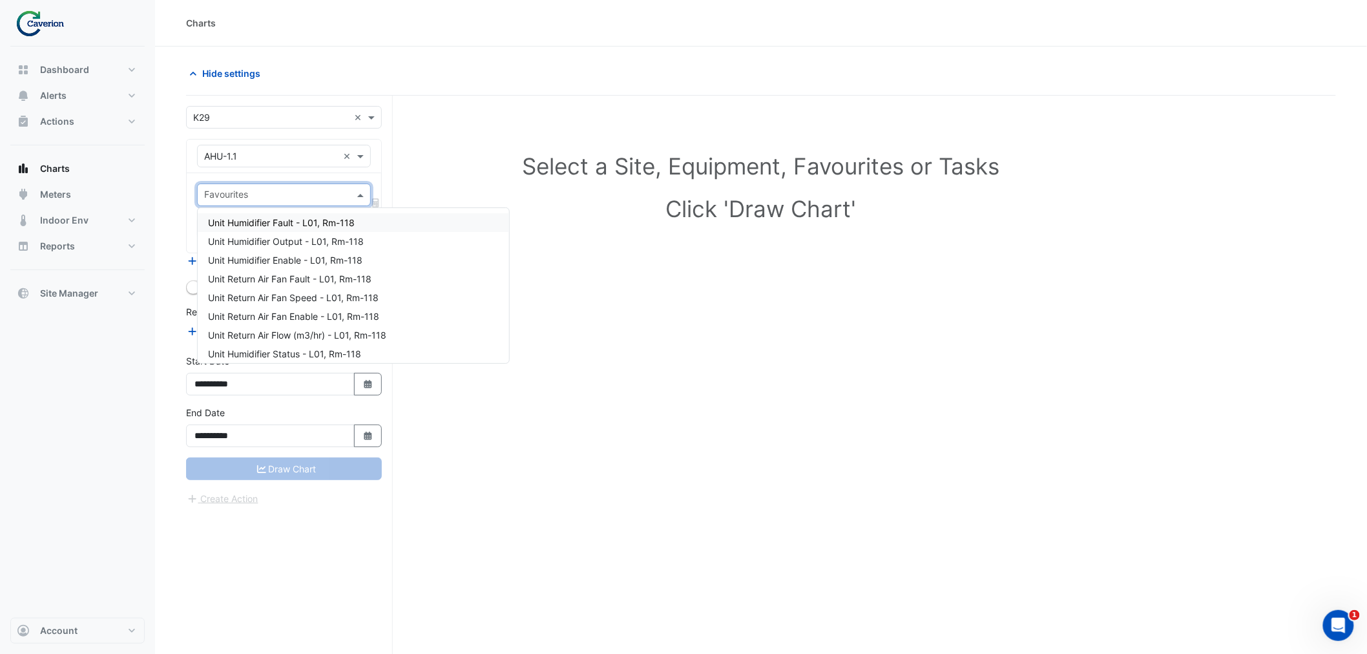
click at [257, 194] on input "text" at bounding box center [276, 196] width 145 height 14
click at [372, 340] on div "Unit Outside Air Relative Humidity - L01, Zn-01" at bounding box center [353, 349] width 311 height 19
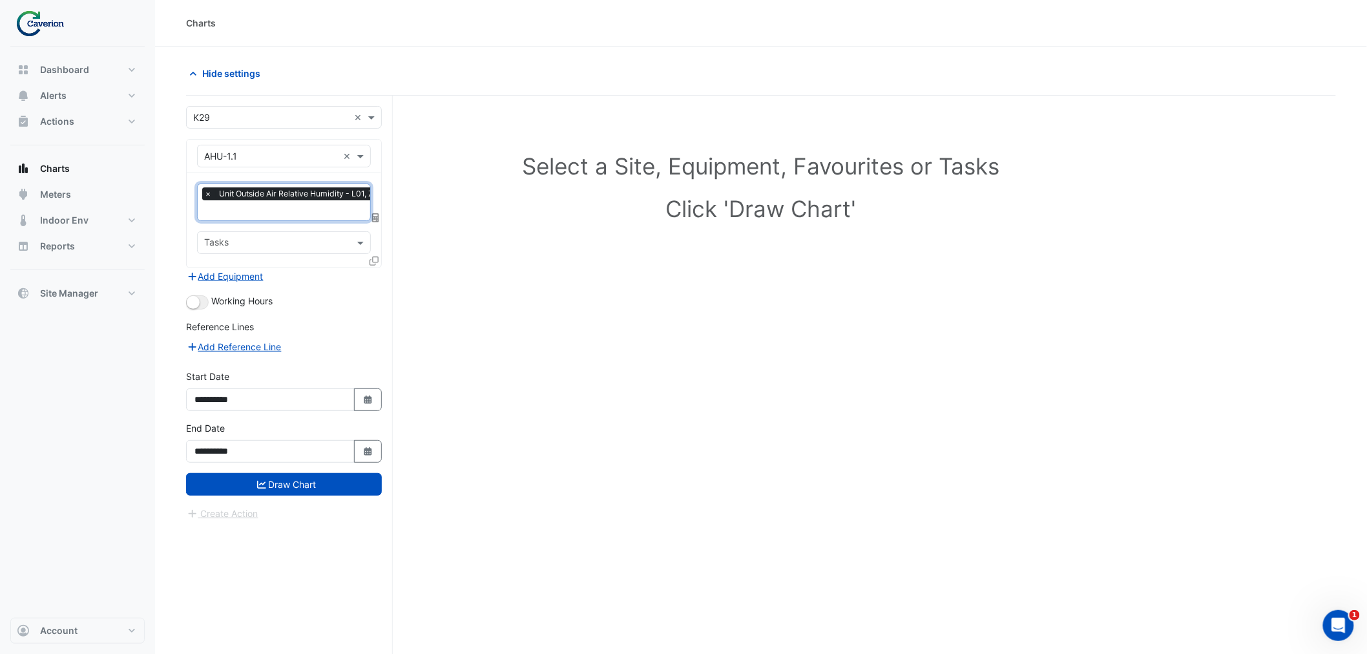
click at [304, 209] on input "text" at bounding box center [300, 212] width 193 height 14
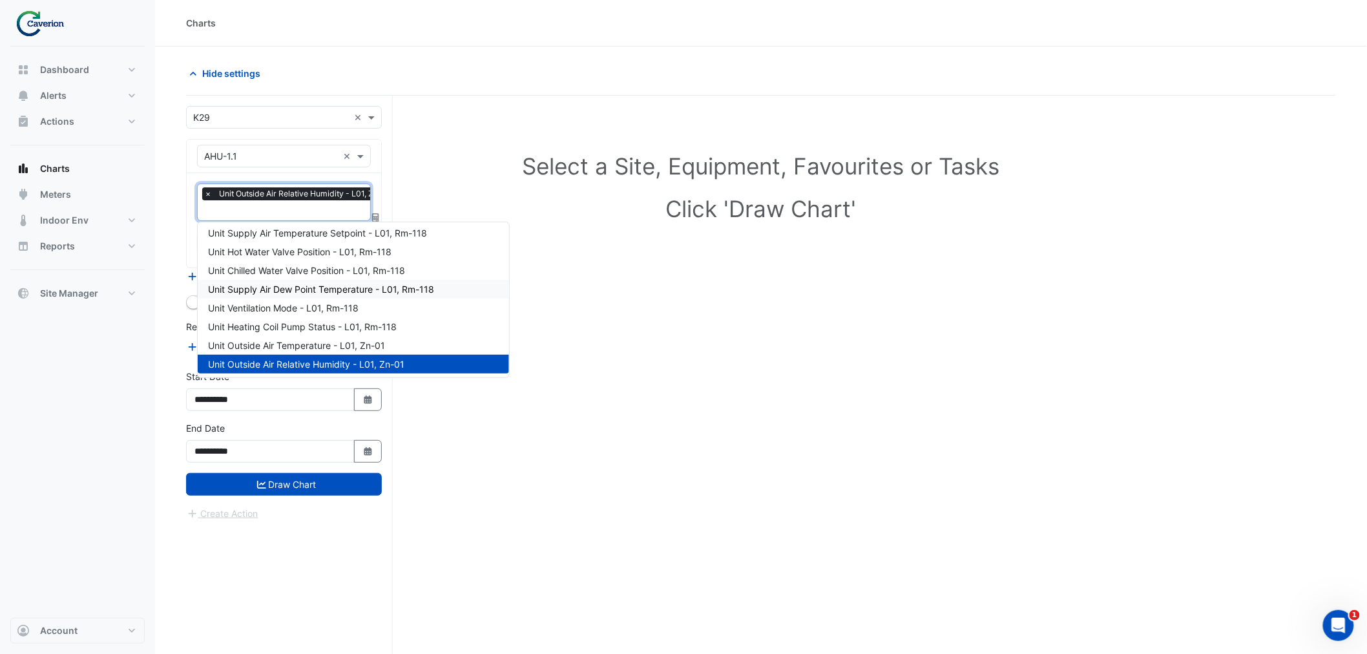
click at [399, 268] on span "Unit Chilled Water Valve Position - L01, Rm-118" at bounding box center [306, 270] width 197 height 11
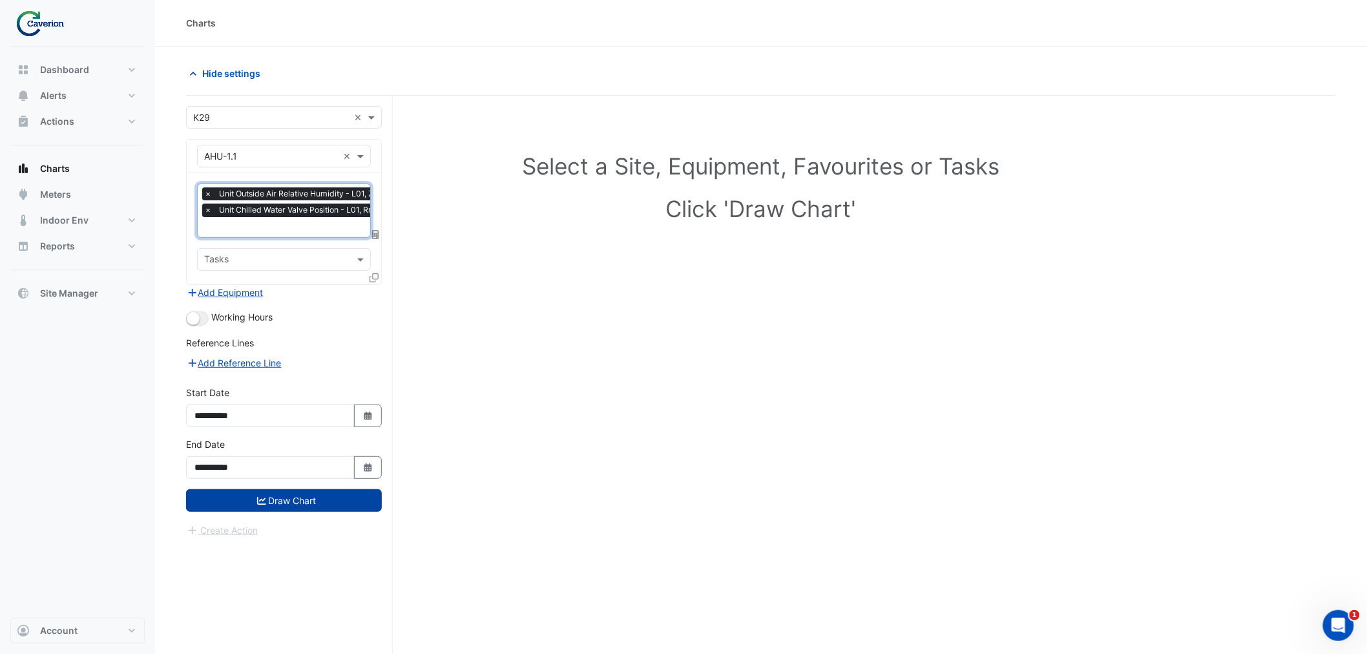
click at [319, 489] on button "Draw Chart" at bounding box center [284, 500] width 196 height 23
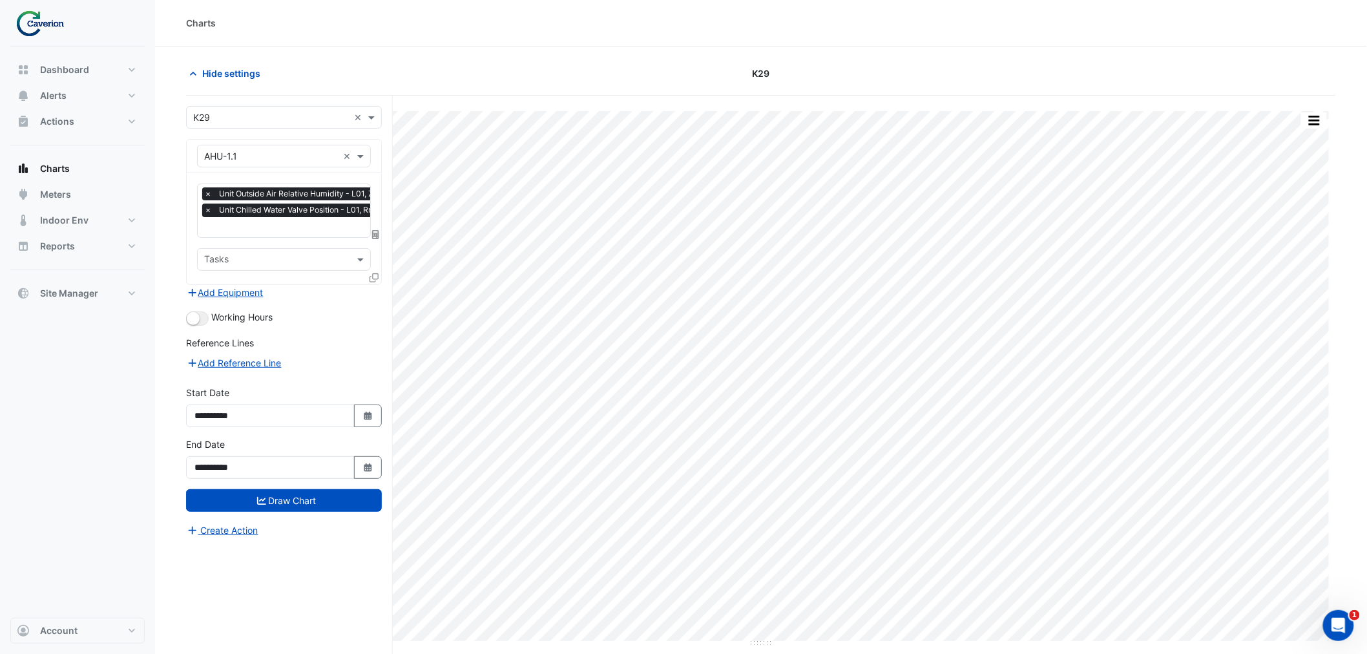
click at [304, 159] on input "text" at bounding box center [271, 157] width 134 height 14
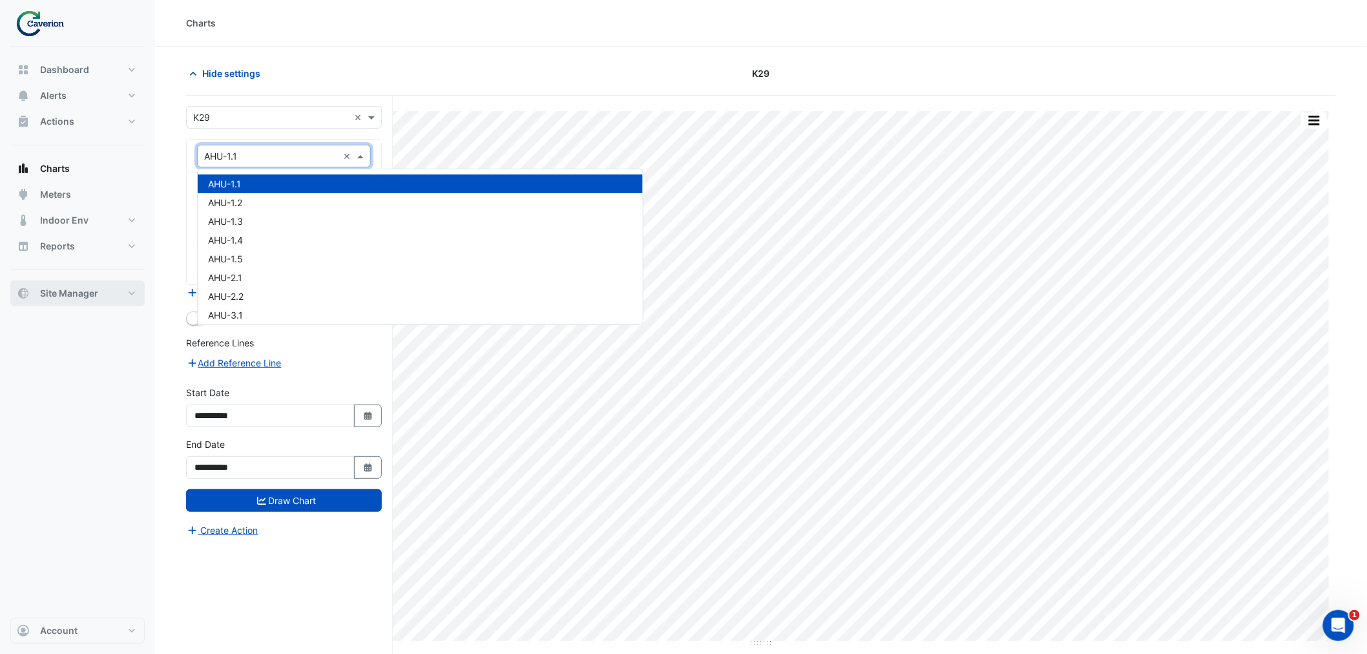
click at [85, 287] on span "Site Manager" at bounding box center [69, 293] width 58 height 13
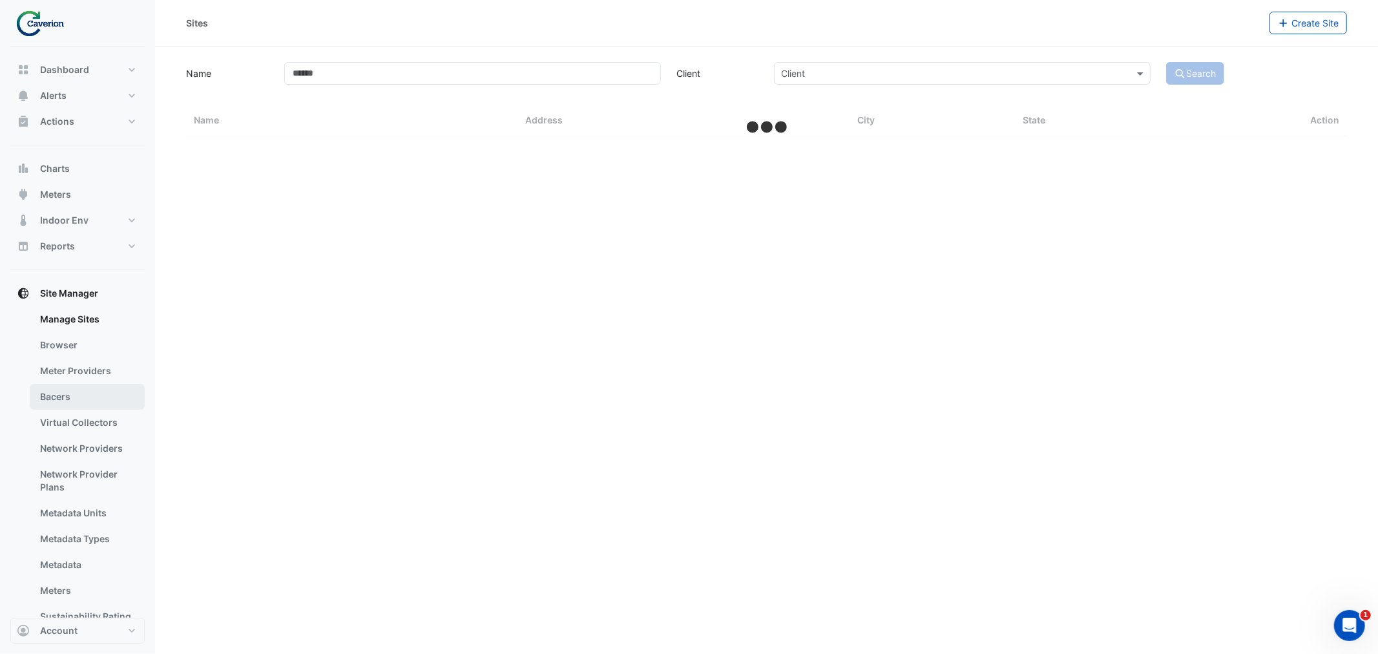
click at [70, 394] on link "Bacers" at bounding box center [87, 397] width 115 height 26
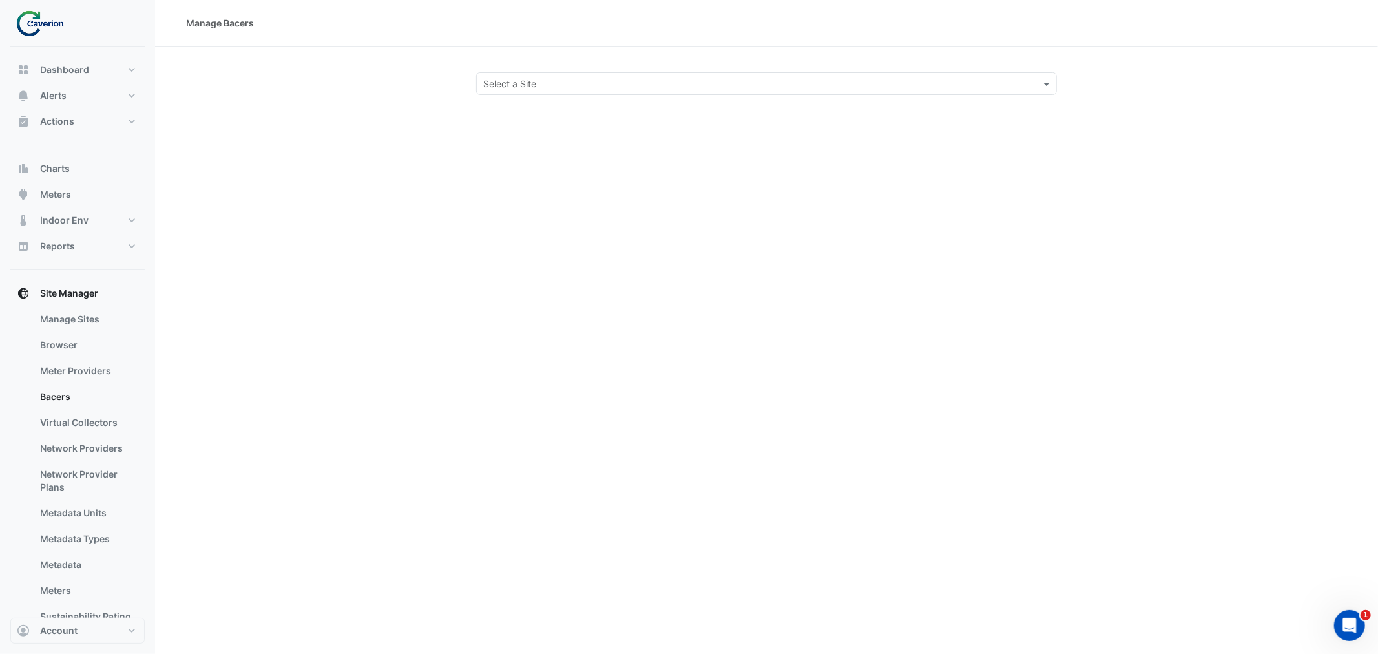
click at [557, 95] on div "Manage Bacers Select a Site" at bounding box center [766, 327] width 1223 height 654
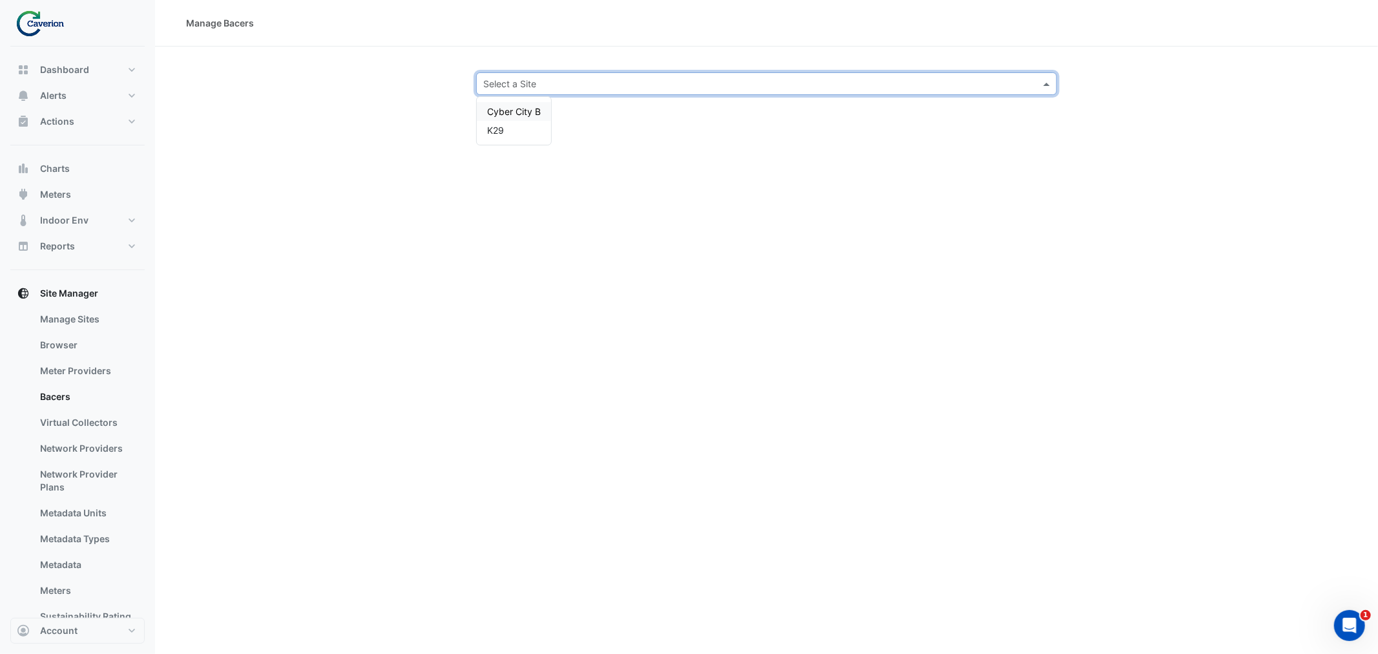
click at [556, 91] on div "Select a Site" at bounding box center [766, 83] width 581 height 23
click at [519, 132] on div "K29" at bounding box center [514, 130] width 74 height 19
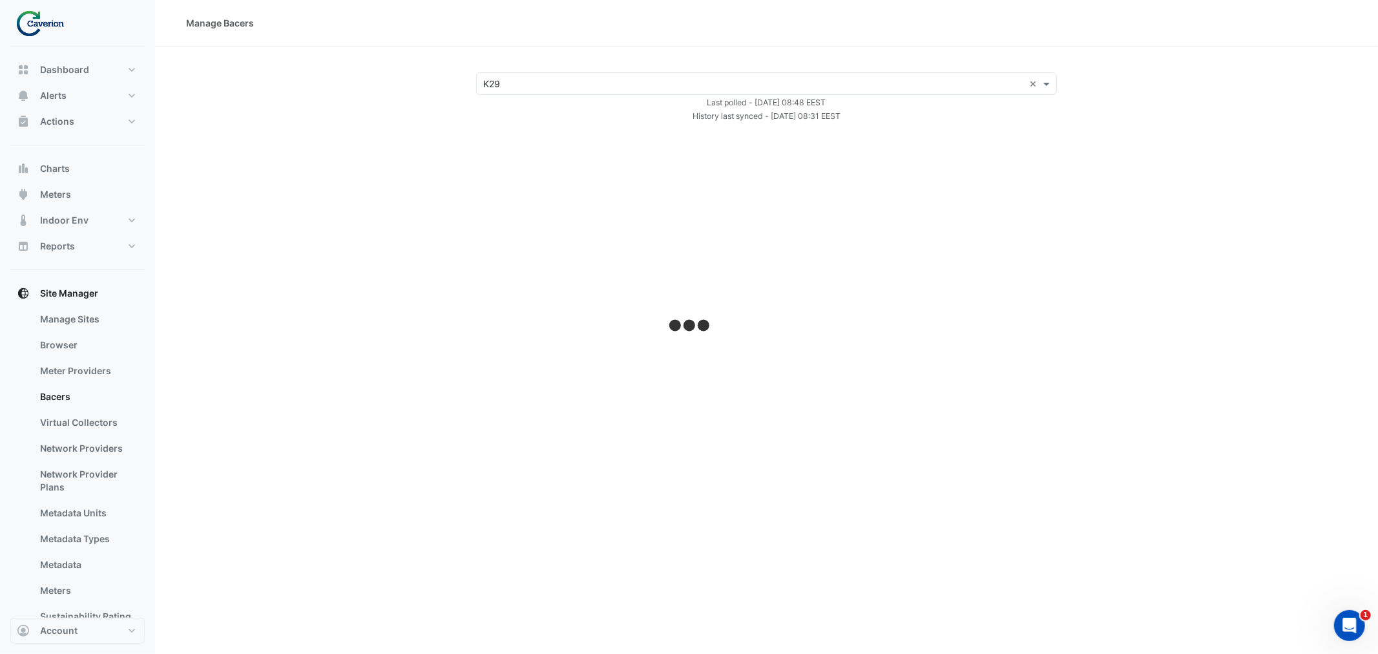
select select "***"
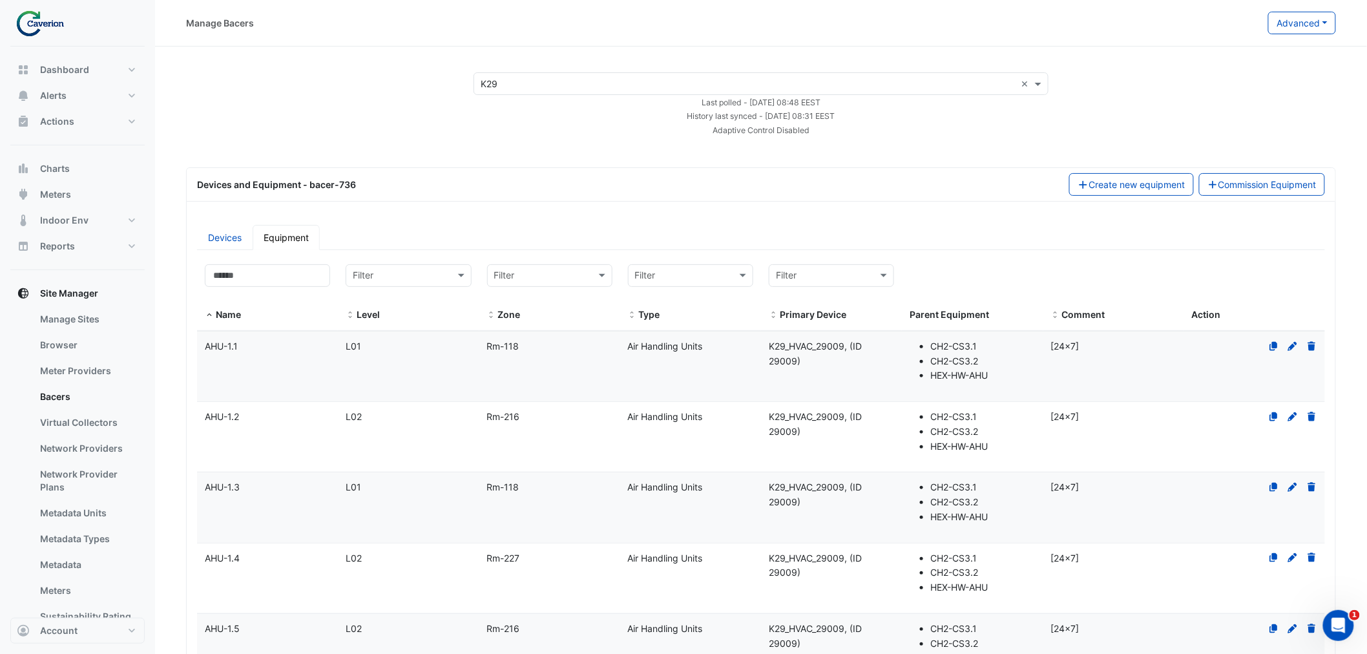
click at [1000, 344] on li "CH2-CS3.1" at bounding box center [982, 346] width 105 height 15
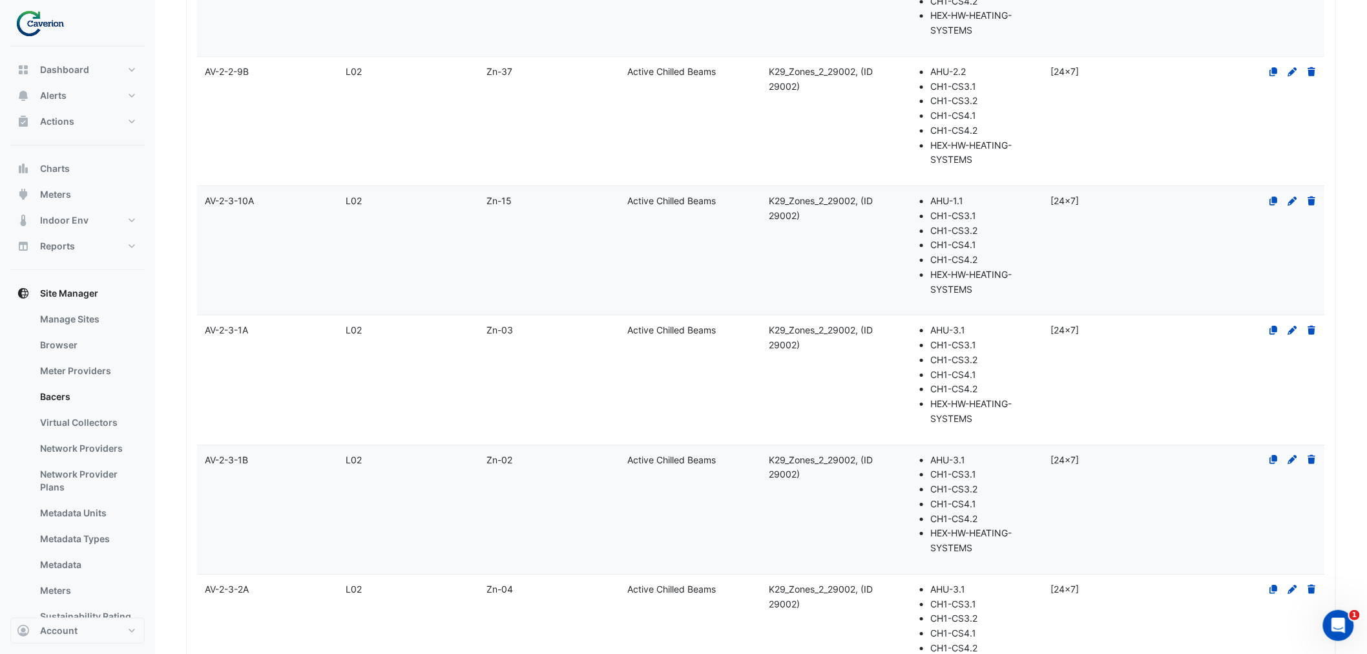
scroll to position [11470, 0]
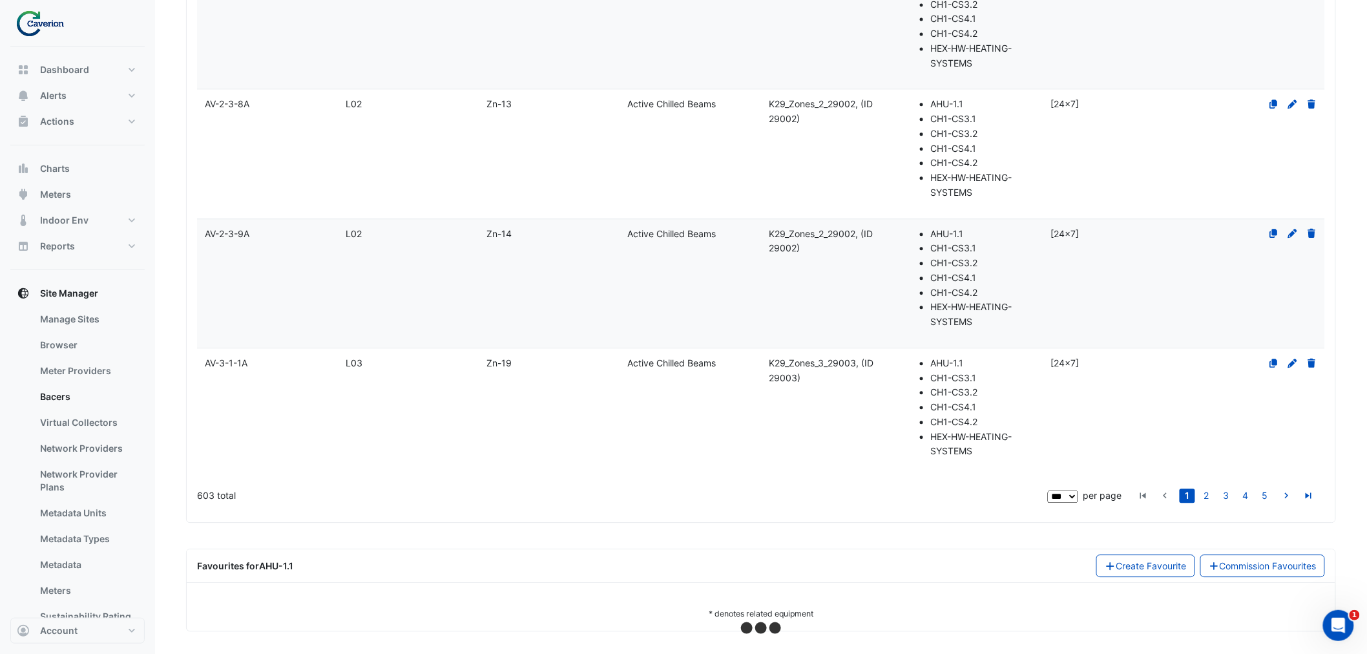
select select "***"
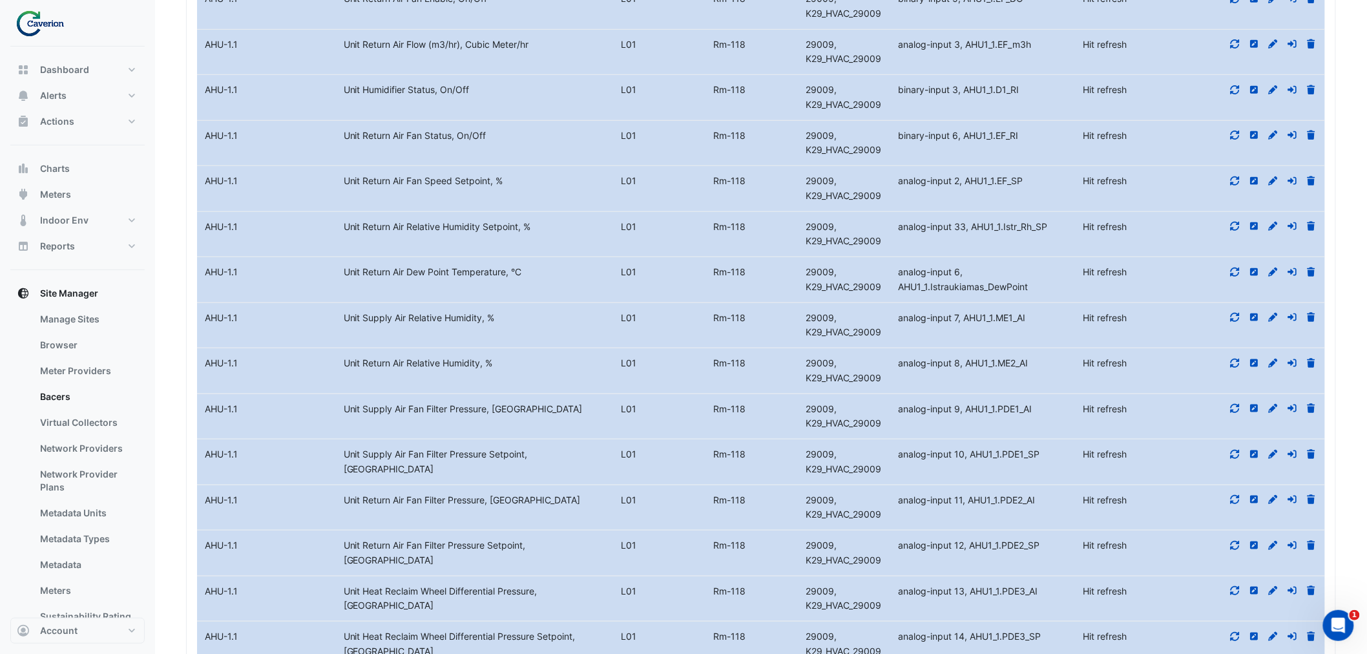
scroll to position [12332, 0]
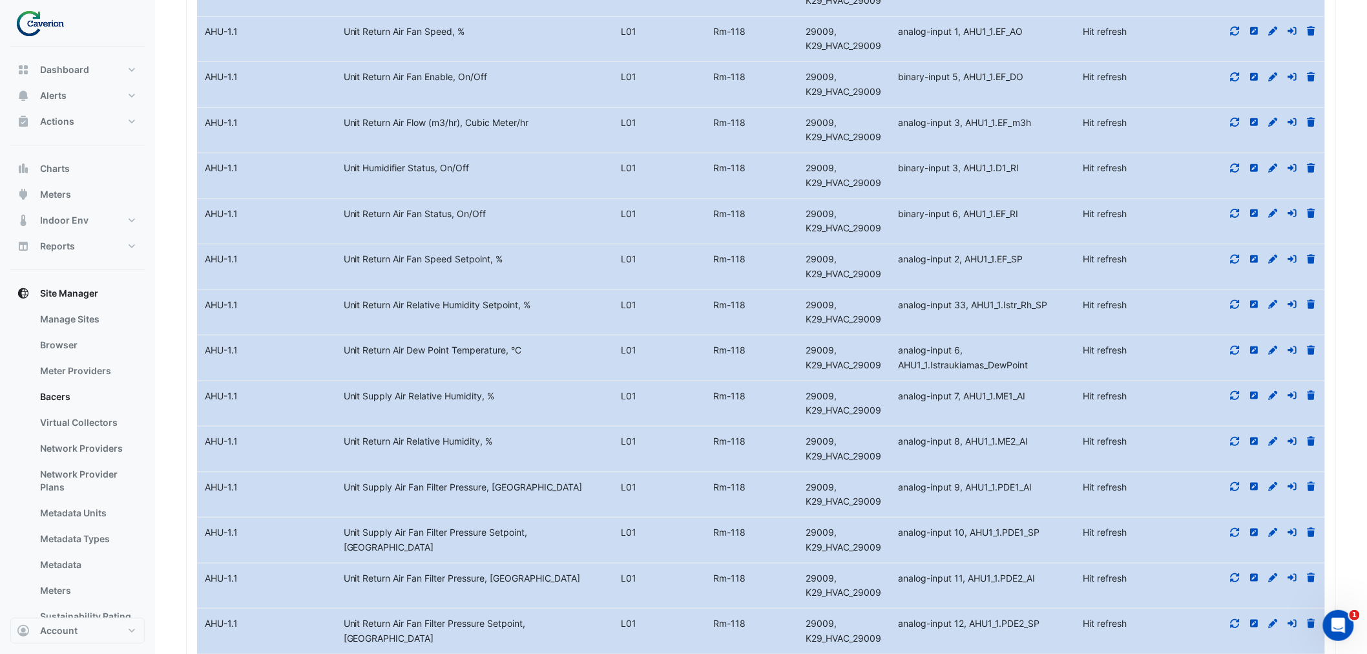
click at [1235, 176] on div at bounding box center [1255, 168] width 139 height 15
click at [1235, 173] on icon at bounding box center [1236, 167] width 12 height 9
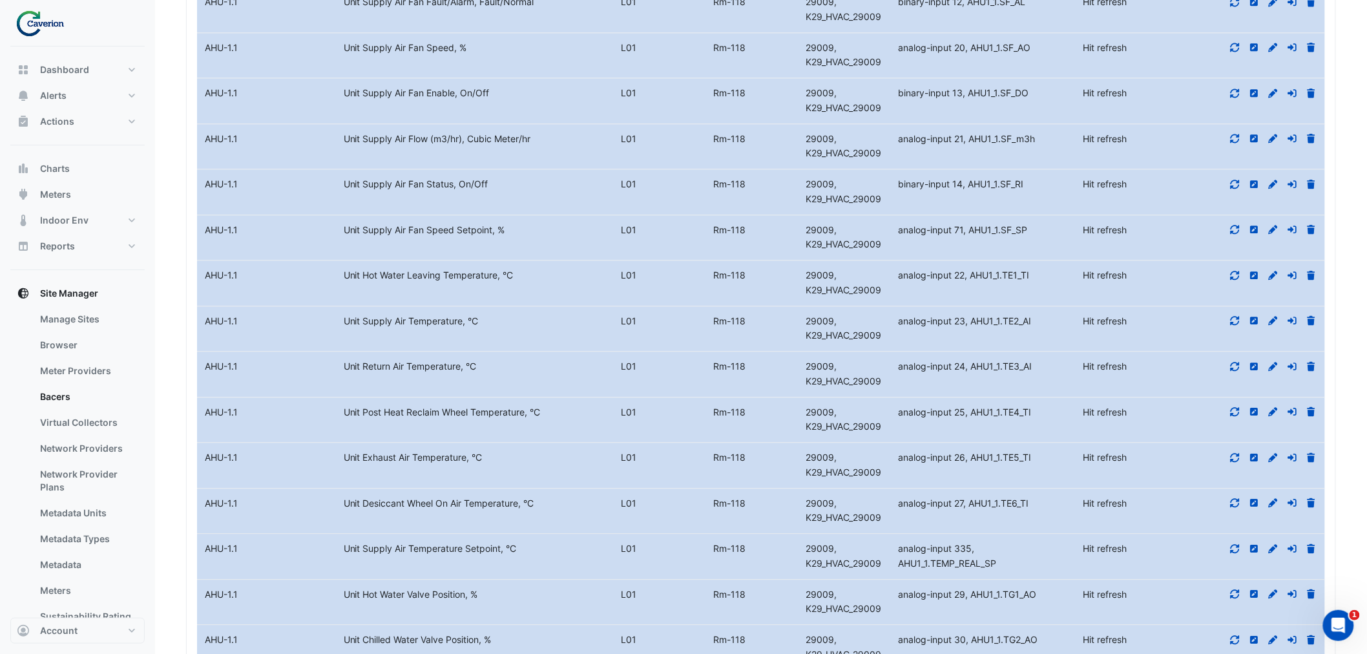
scroll to position [14399, 0]
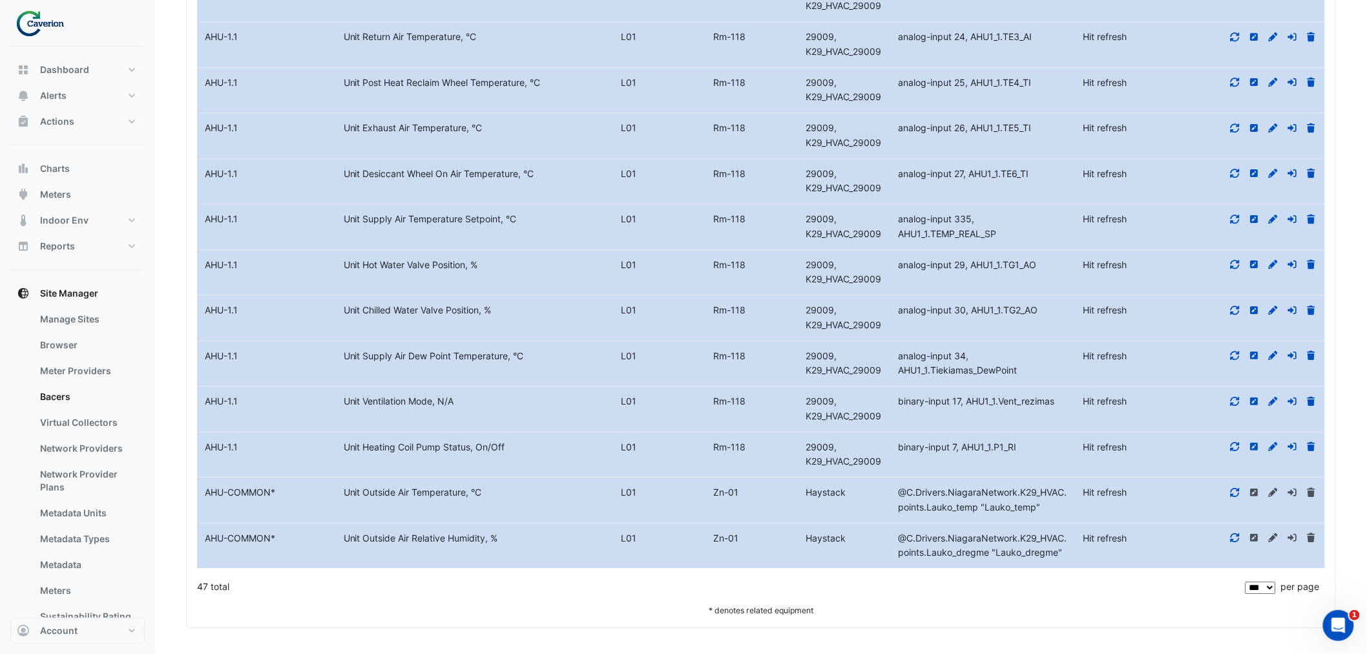
click at [1233, 540] on icon at bounding box center [1235, 537] width 9 height 9
click at [1230, 505] on datatable-body-cell "Action" at bounding box center [1255, 499] width 139 height 45
click at [1231, 493] on icon at bounding box center [1235, 492] width 9 height 9
click at [1237, 442] on icon at bounding box center [1236, 446] width 12 height 9
click at [1234, 386] on datatable-body-cell "Action" at bounding box center [1255, 408] width 139 height 45
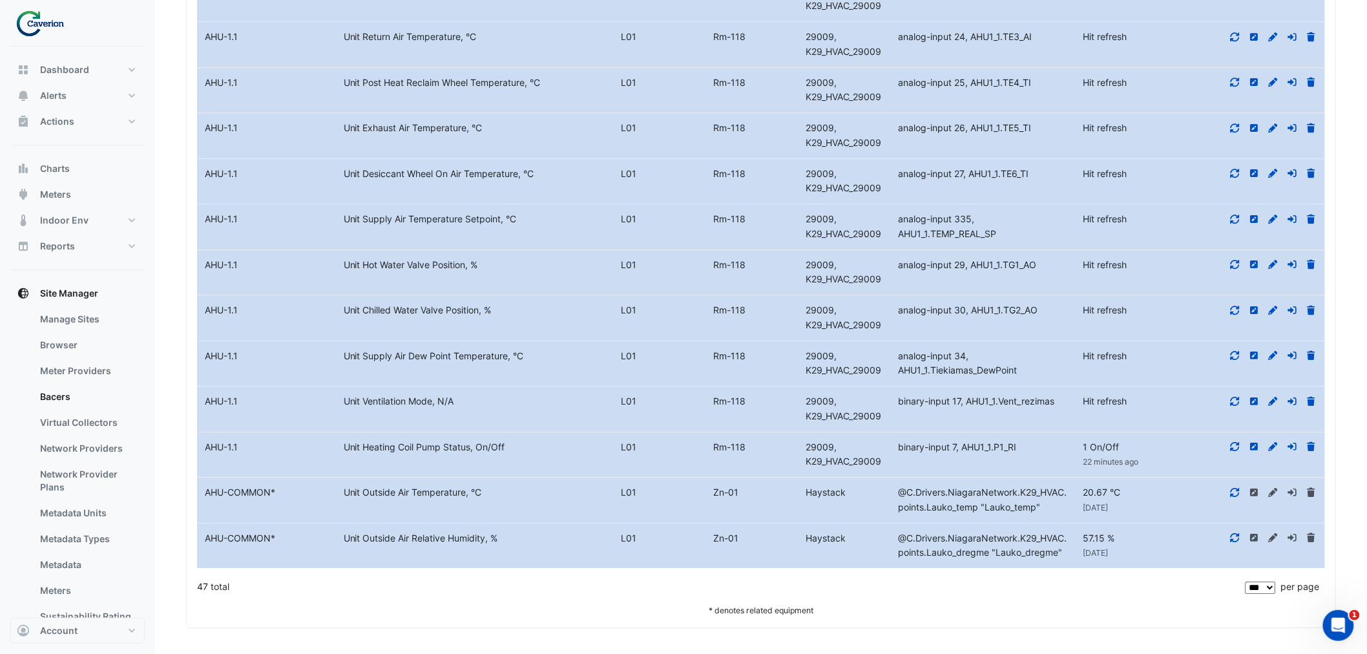
click at [1234, 397] on icon at bounding box center [1236, 401] width 12 height 9
click at [1232, 349] on div at bounding box center [1255, 356] width 139 height 15
click at [1234, 351] on icon at bounding box center [1235, 355] width 9 height 9
click at [1239, 303] on div at bounding box center [1255, 310] width 139 height 15
click at [1238, 306] on icon at bounding box center [1235, 310] width 9 height 9
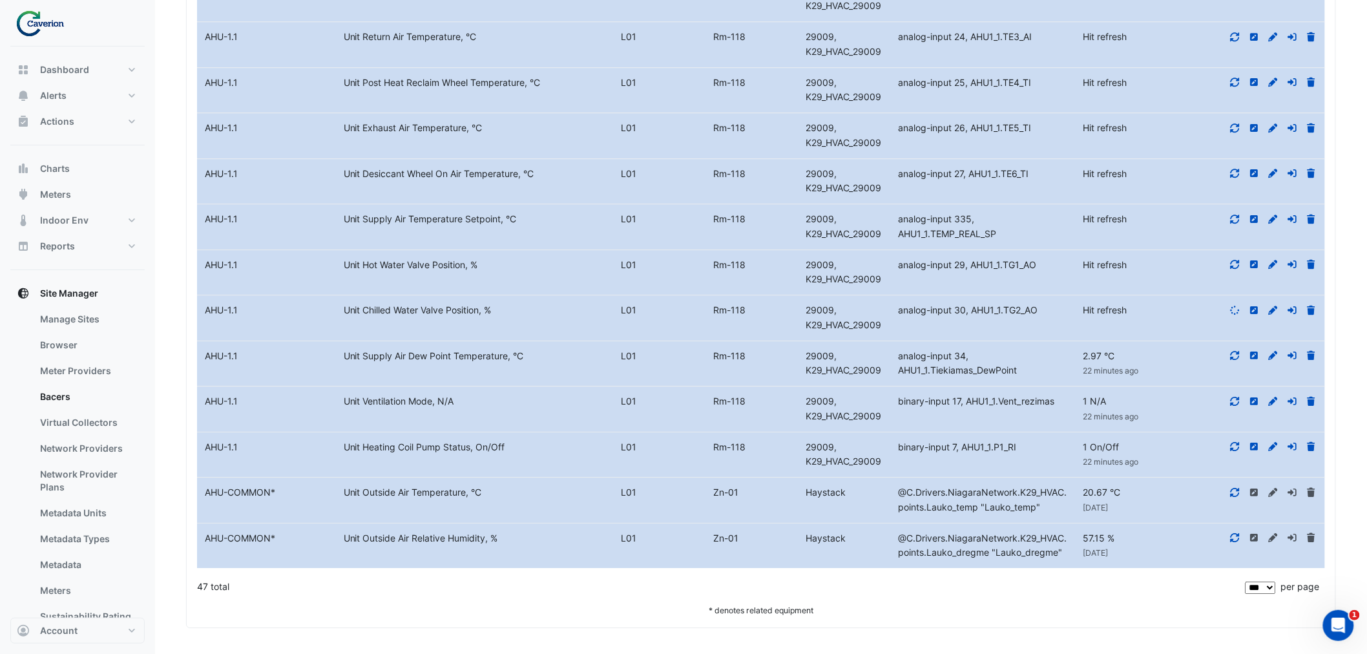
click at [1239, 259] on fa-icon at bounding box center [1236, 264] width 12 height 11
click at [1232, 215] on icon at bounding box center [1236, 219] width 12 height 9
click at [1237, 169] on icon at bounding box center [1235, 173] width 9 height 9
click at [1238, 158] on datatable-body-cell "Action" at bounding box center [1255, 135] width 139 height 45
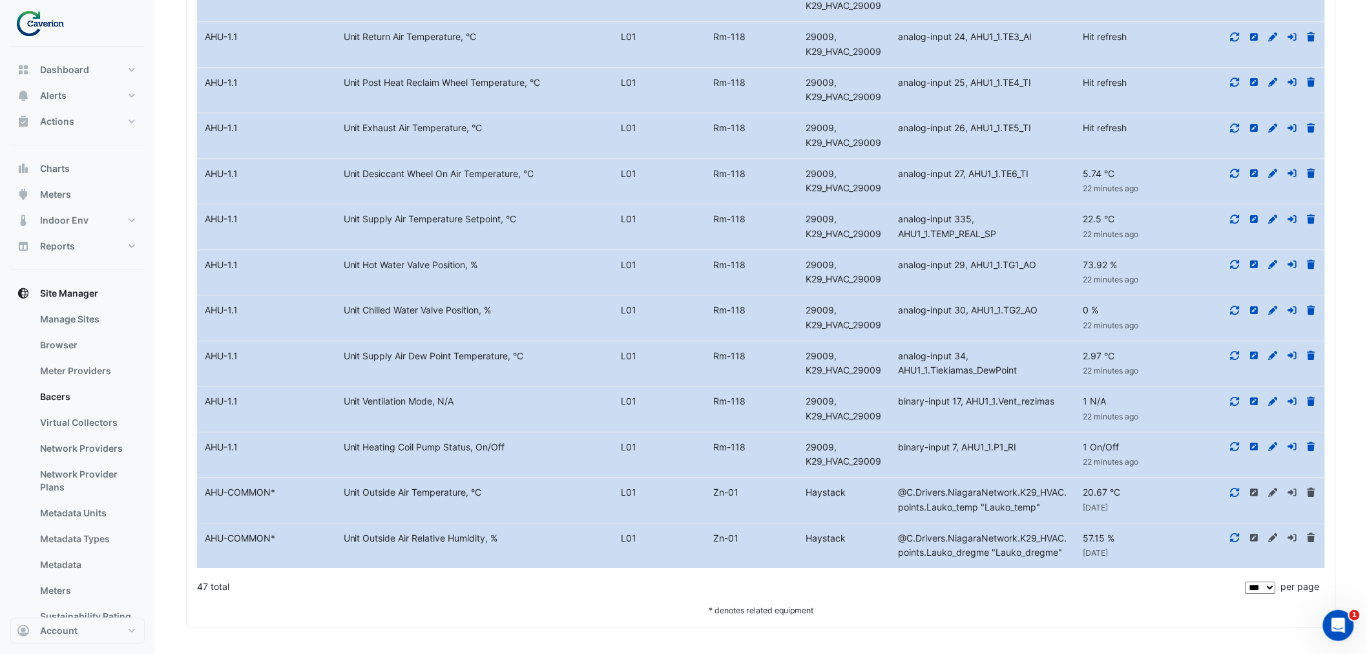
click at [1238, 136] on div at bounding box center [1255, 128] width 139 height 15
click at [1232, 132] on icon at bounding box center [1235, 127] width 9 height 9
click at [1235, 87] on icon at bounding box center [1236, 82] width 12 height 9
click at [1235, 42] on fa-icon at bounding box center [1236, 36] width 12 height 11
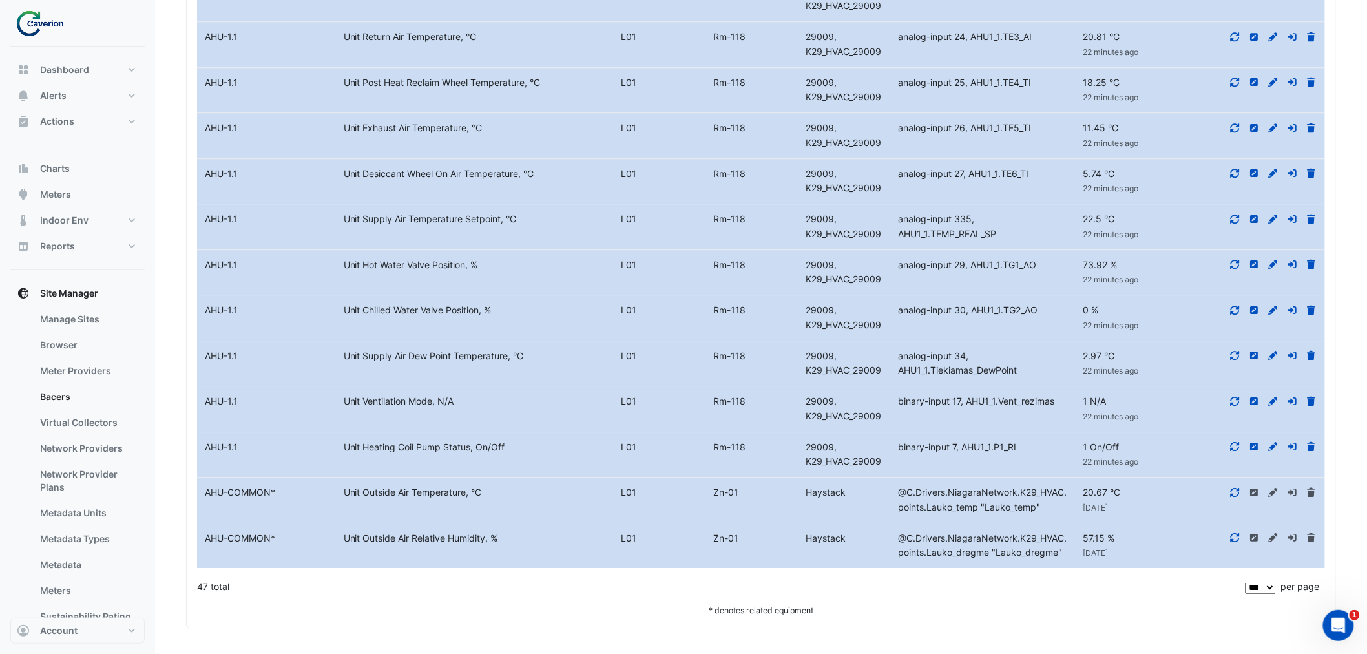
scroll to position [13968, 0]
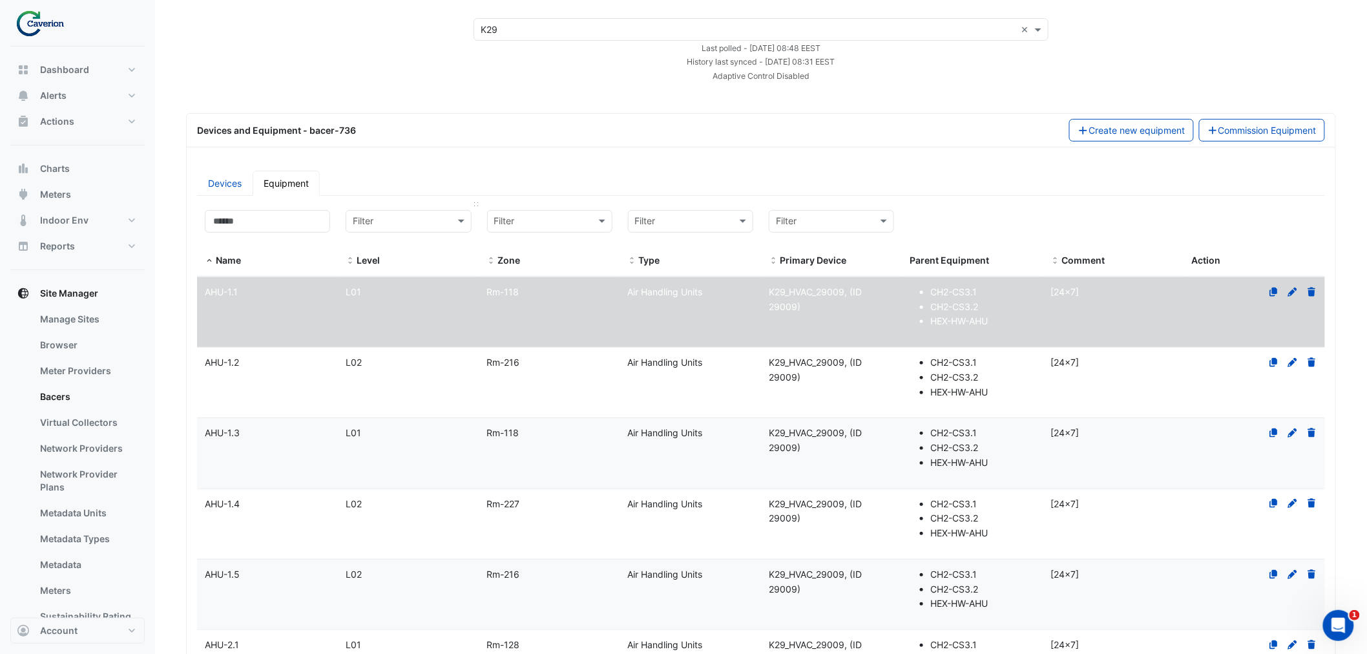
scroll to position [0, 0]
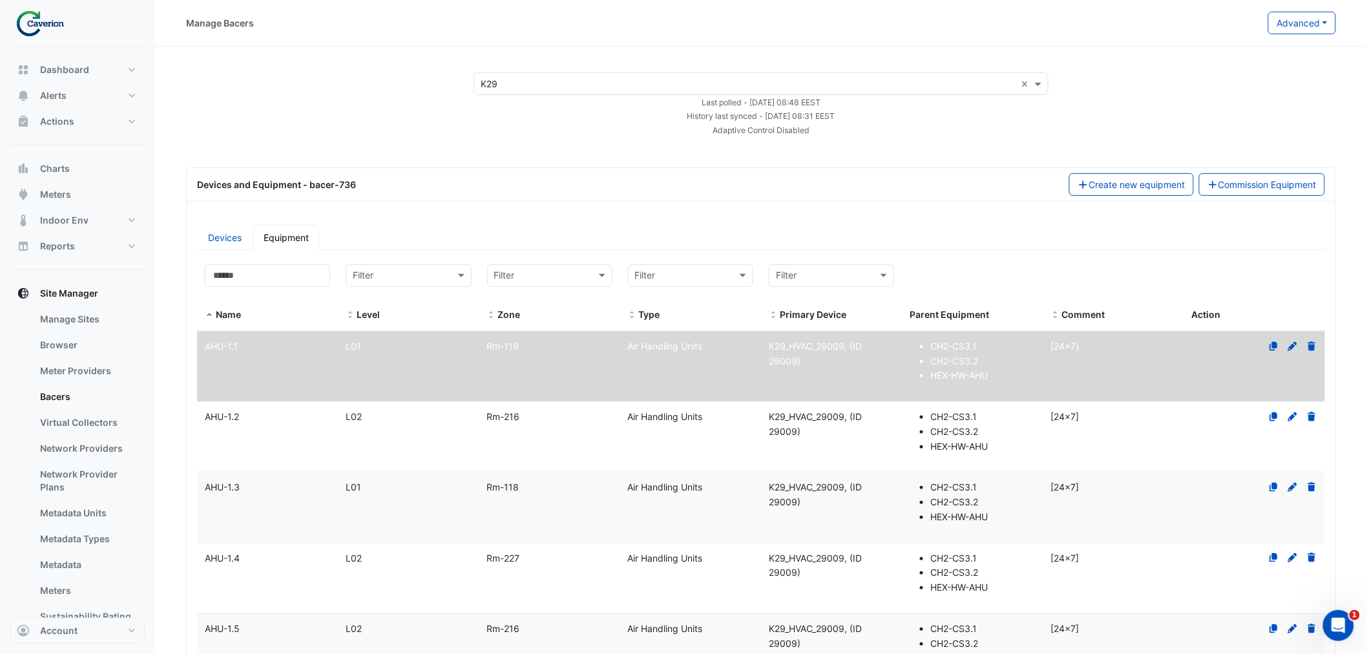
click at [326, 431] on datatable-body-cell "Name AHU-1.2" at bounding box center [267, 437] width 141 height 70
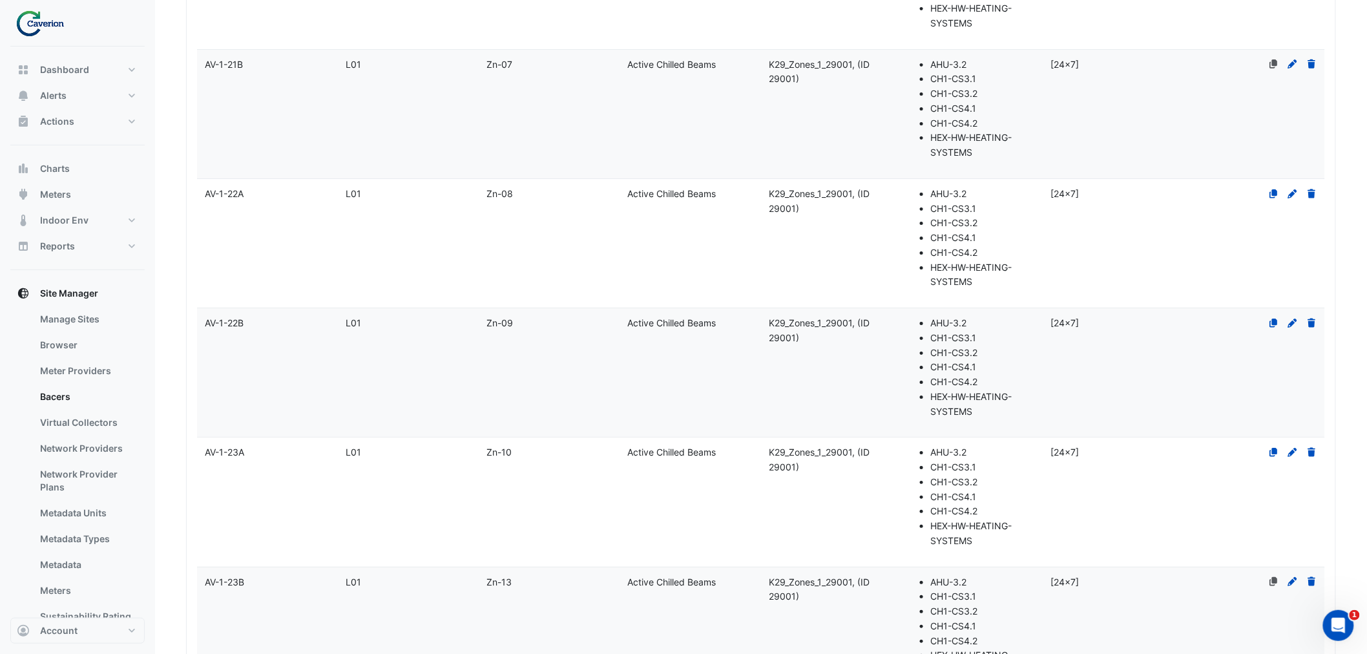
select select "***"
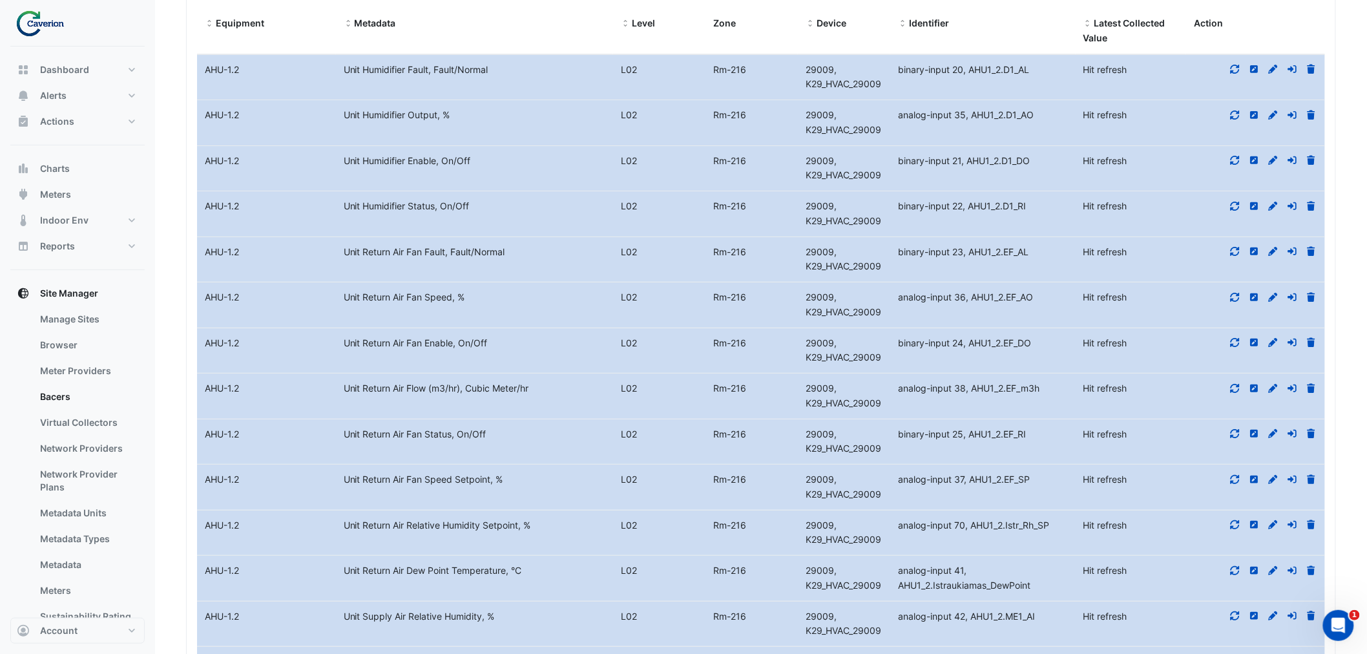
scroll to position [12029, 0]
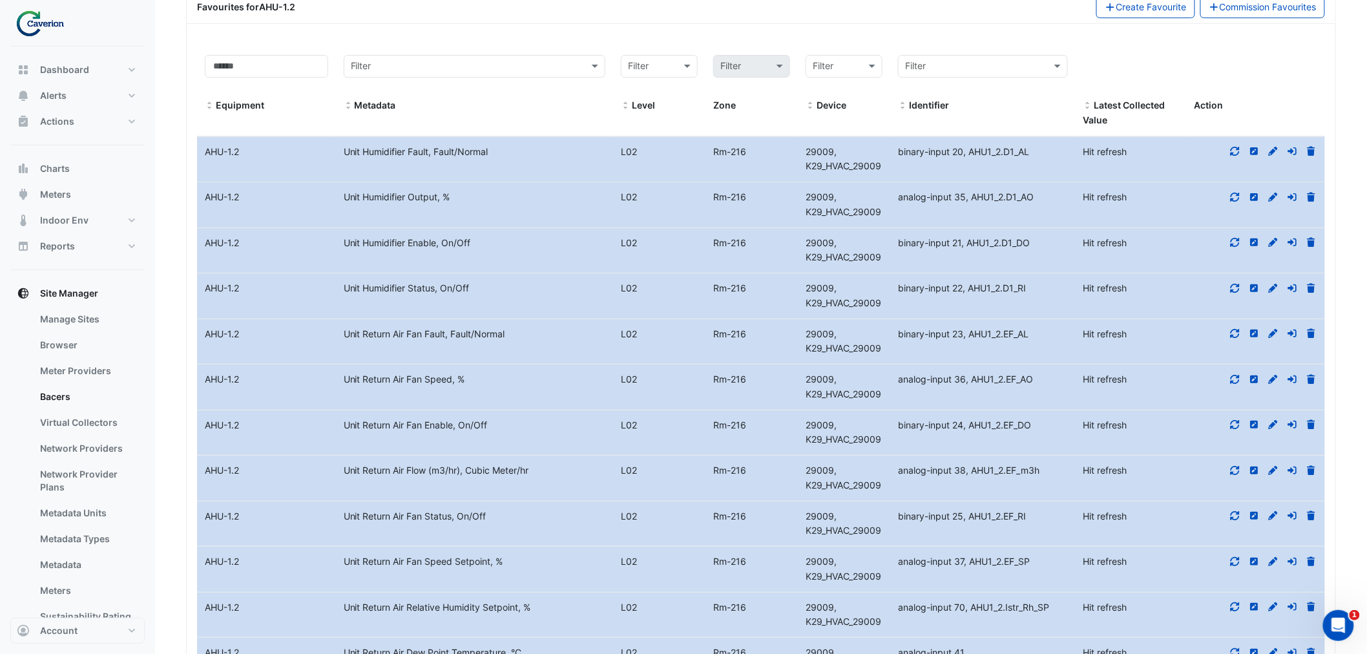
click at [1241, 151] on icon at bounding box center [1236, 151] width 12 height 9
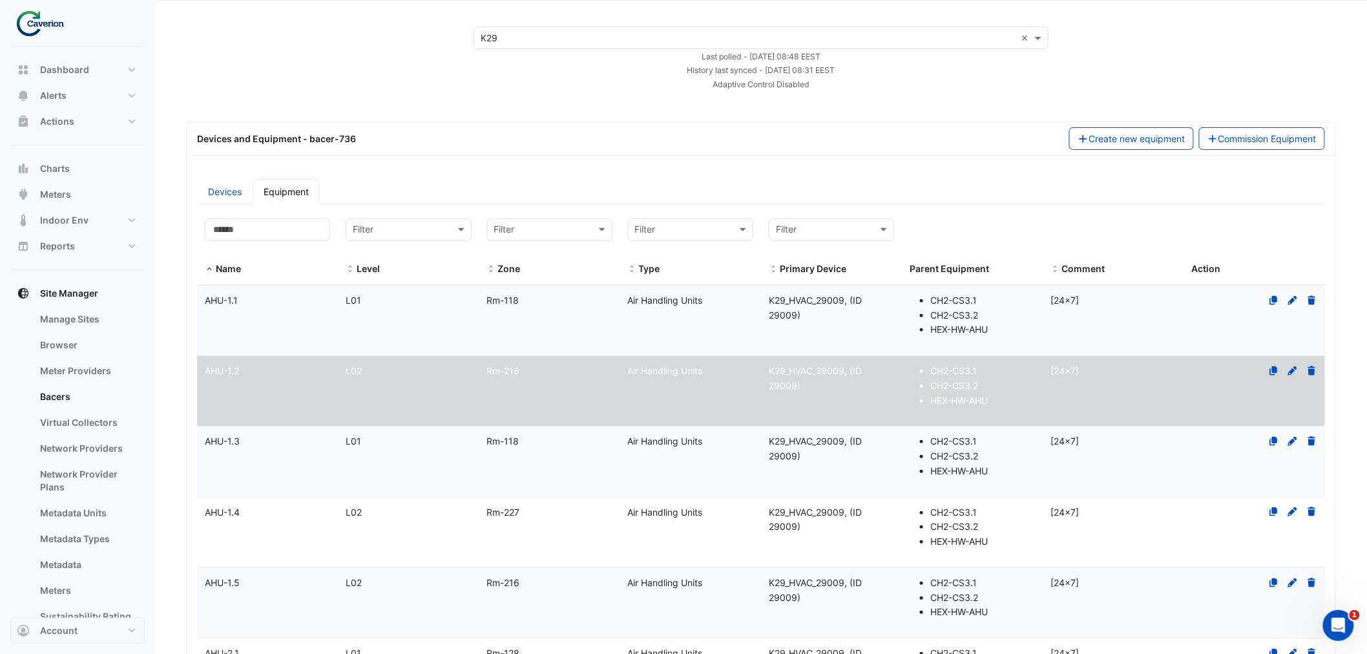
scroll to position [0, 0]
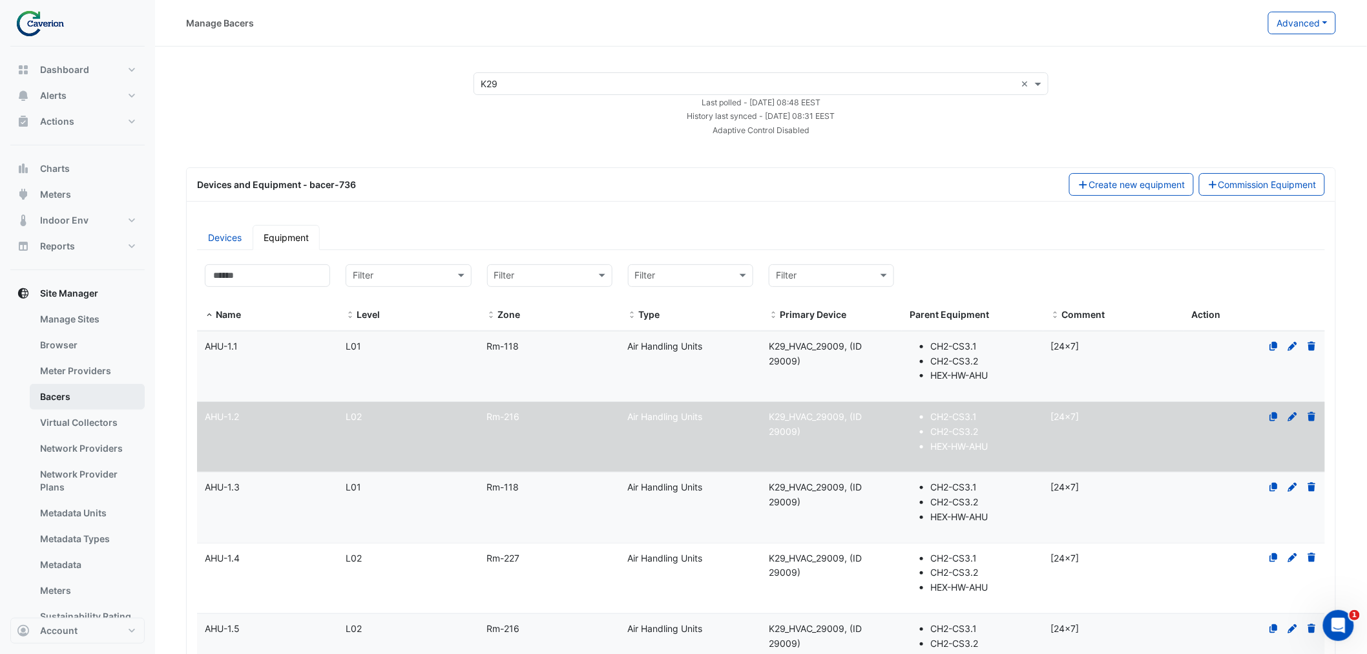
click at [31, 393] on link "Bacers" at bounding box center [87, 397] width 115 height 26
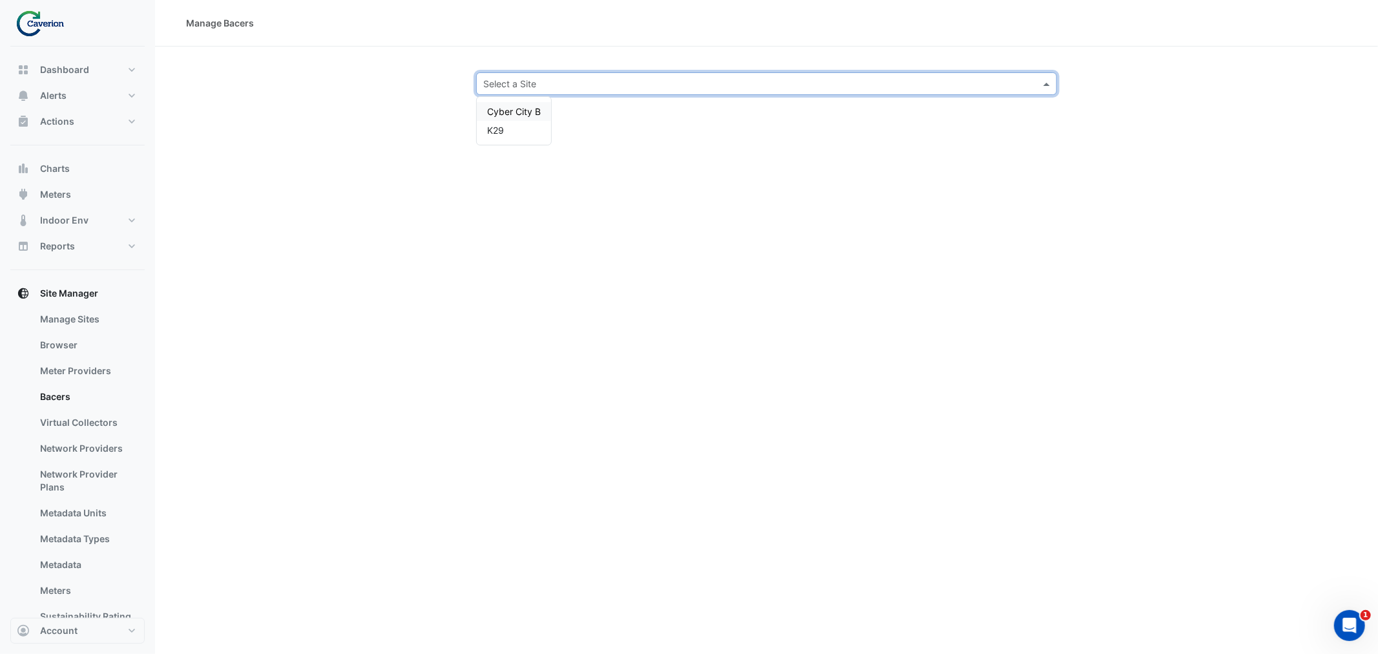
click at [545, 78] on input "text" at bounding box center [753, 85] width 541 height 14
click at [501, 113] on span "Cyber City B" at bounding box center [514, 111] width 54 height 11
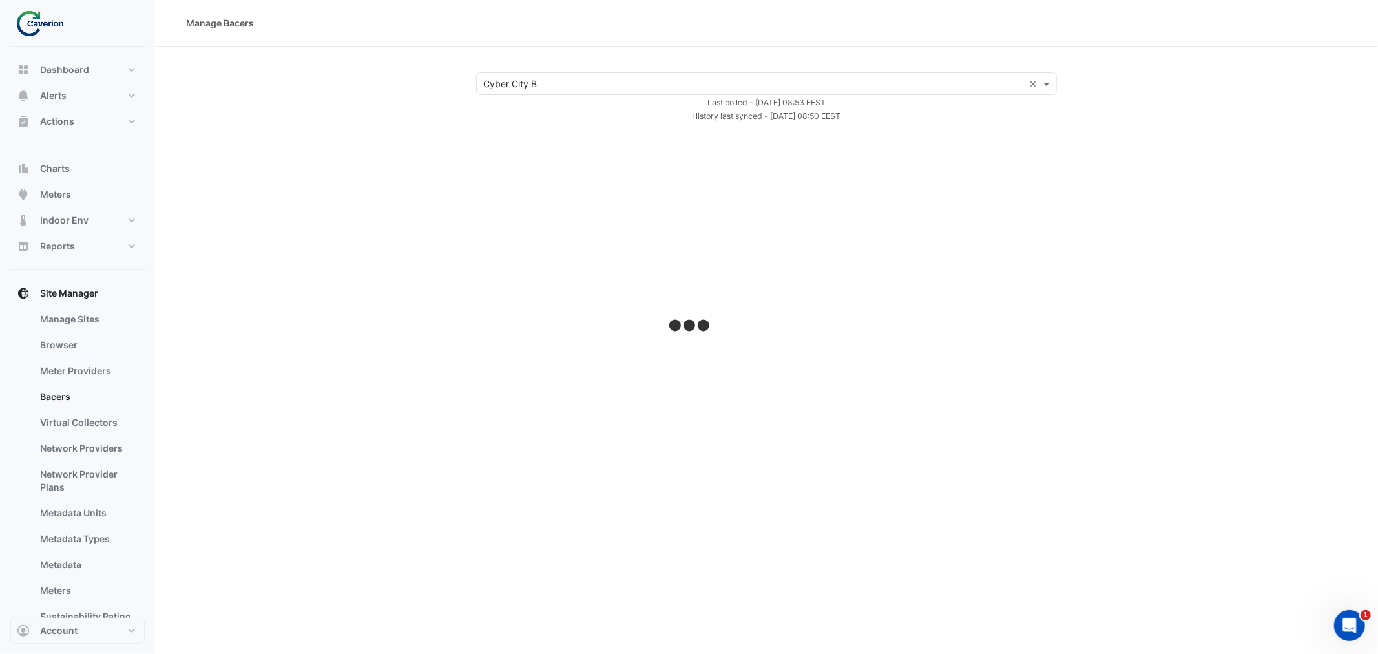
select select "***"
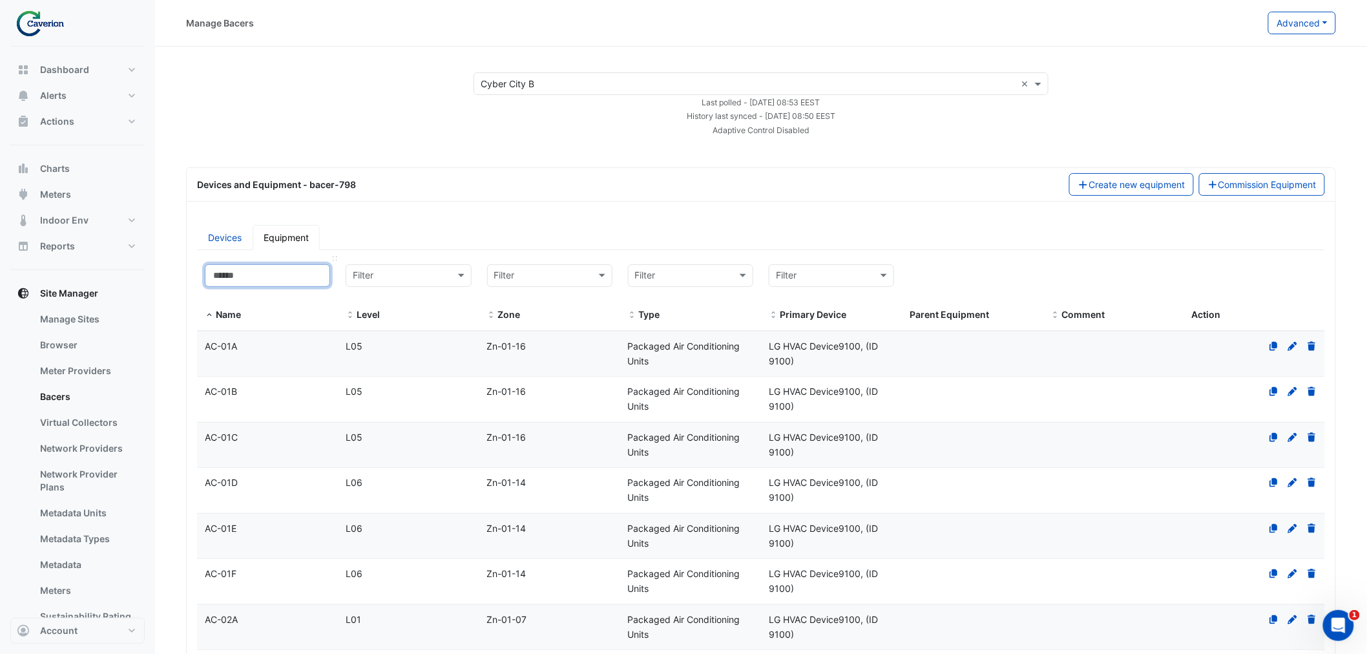
click at [289, 266] on input at bounding box center [267, 275] width 125 height 23
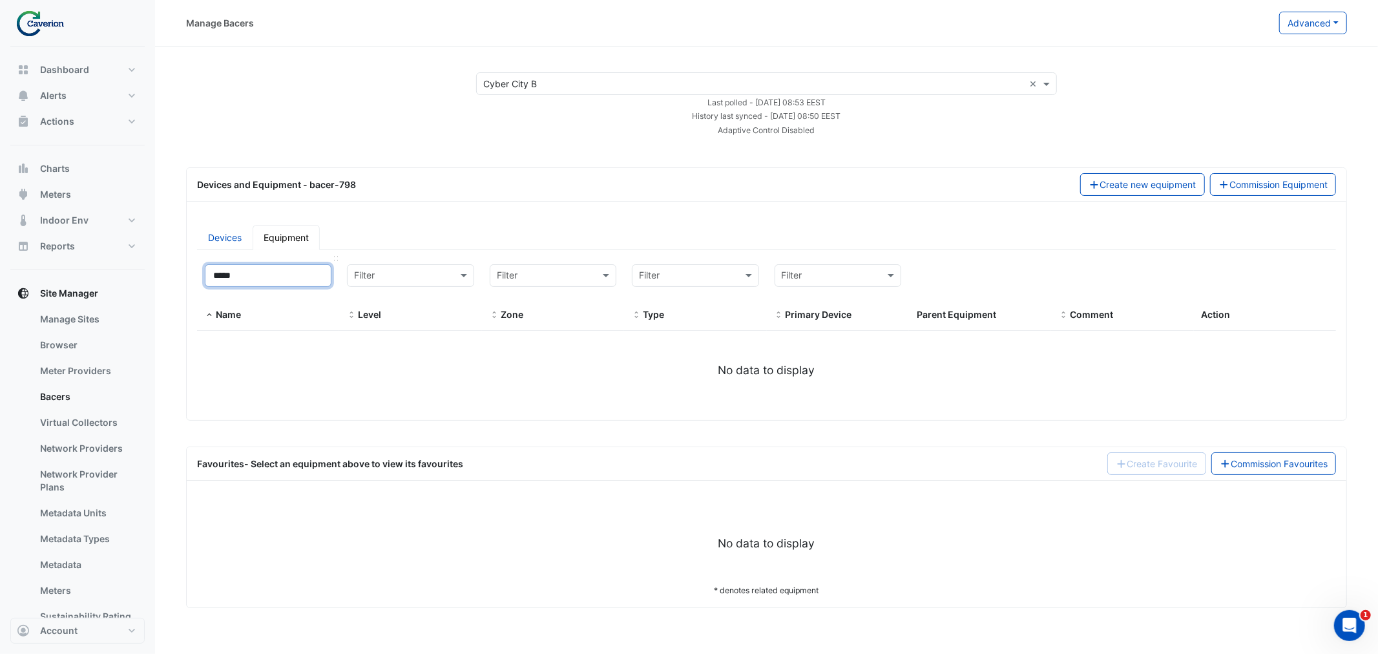
type input "*****"
drag, startPoint x: 269, startPoint y: 262, endPoint x: 132, endPoint y: 282, distance: 138.4
click at [132, 282] on div "Manage Bacers Advanced View Collector Notes View scan history View Metadata Pre…" at bounding box center [689, 327] width 1378 height 654
click at [282, 275] on input "*****" at bounding box center [268, 275] width 127 height 23
drag, startPoint x: 270, startPoint y: 277, endPoint x: 372, endPoint y: 260, distance: 103.5
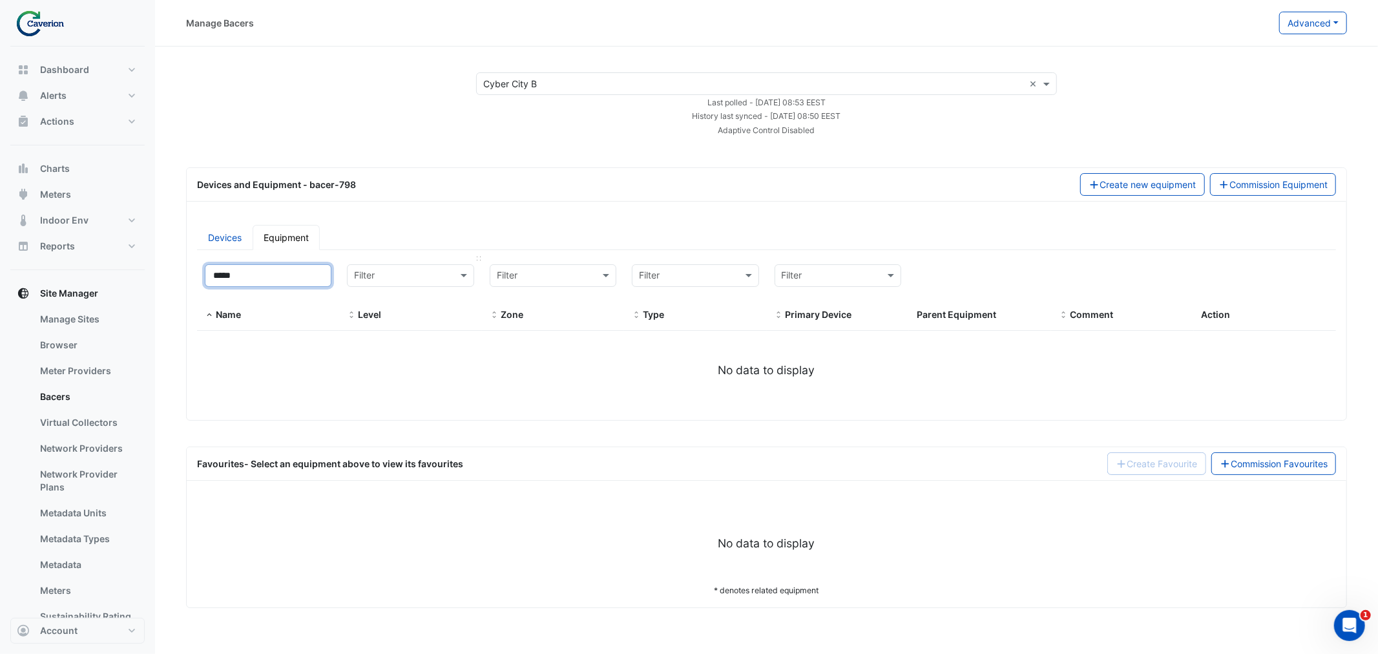
click at [0, 275] on div "Manage Bacers Advanced View Collector Notes View scan history View Metadata Pre…" at bounding box center [689, 327] width 1378 height 654
select select "***"
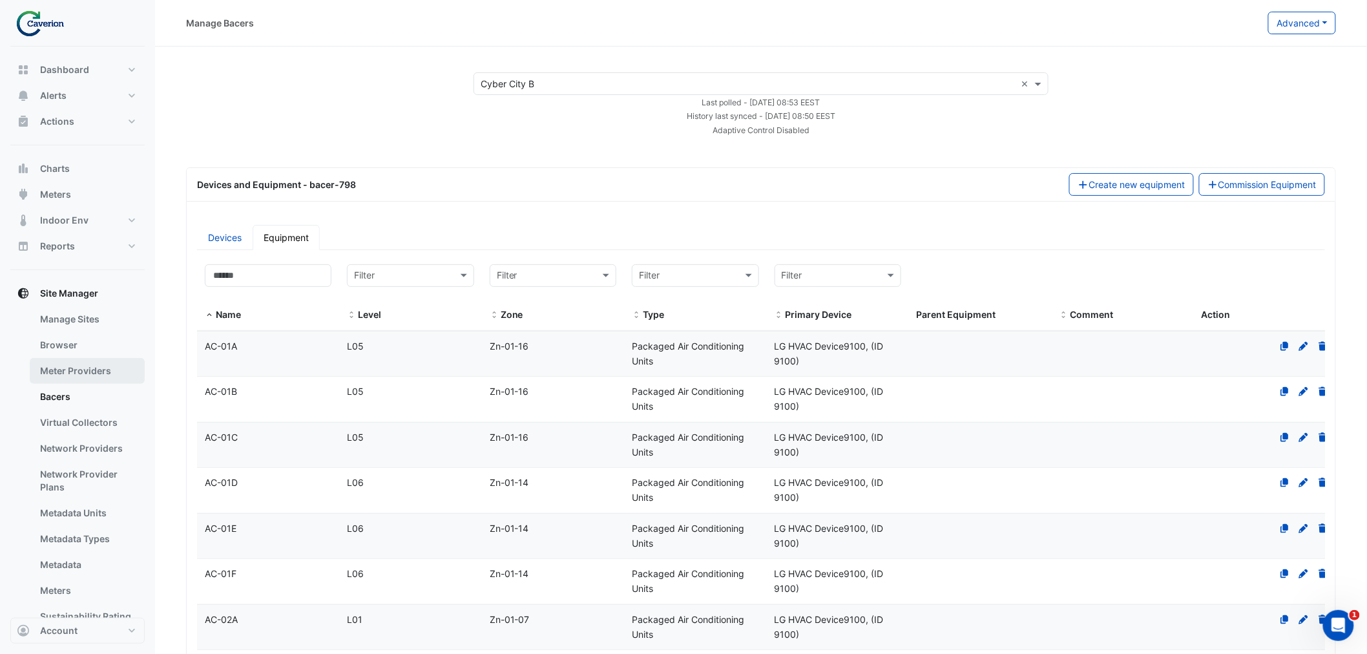
click at [55, 381] on link "Meter Providers" at bounding box center [87, 371] width 115 height 26
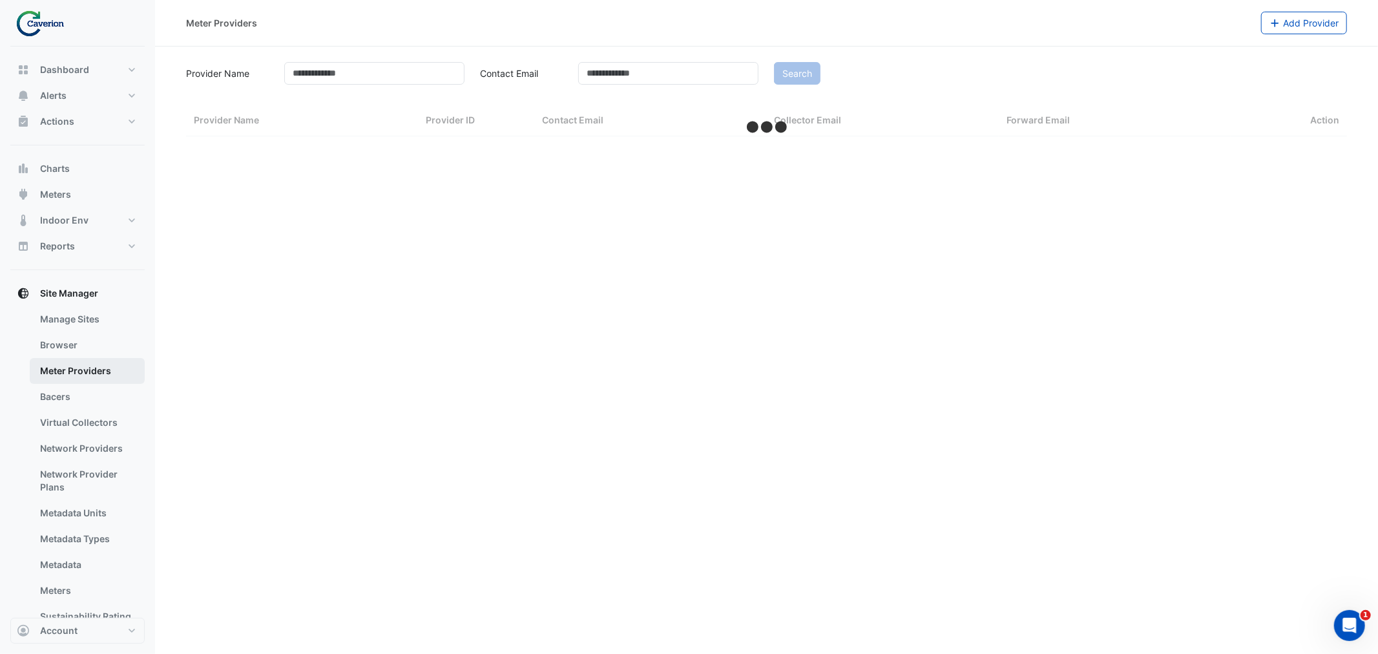
select select "***"
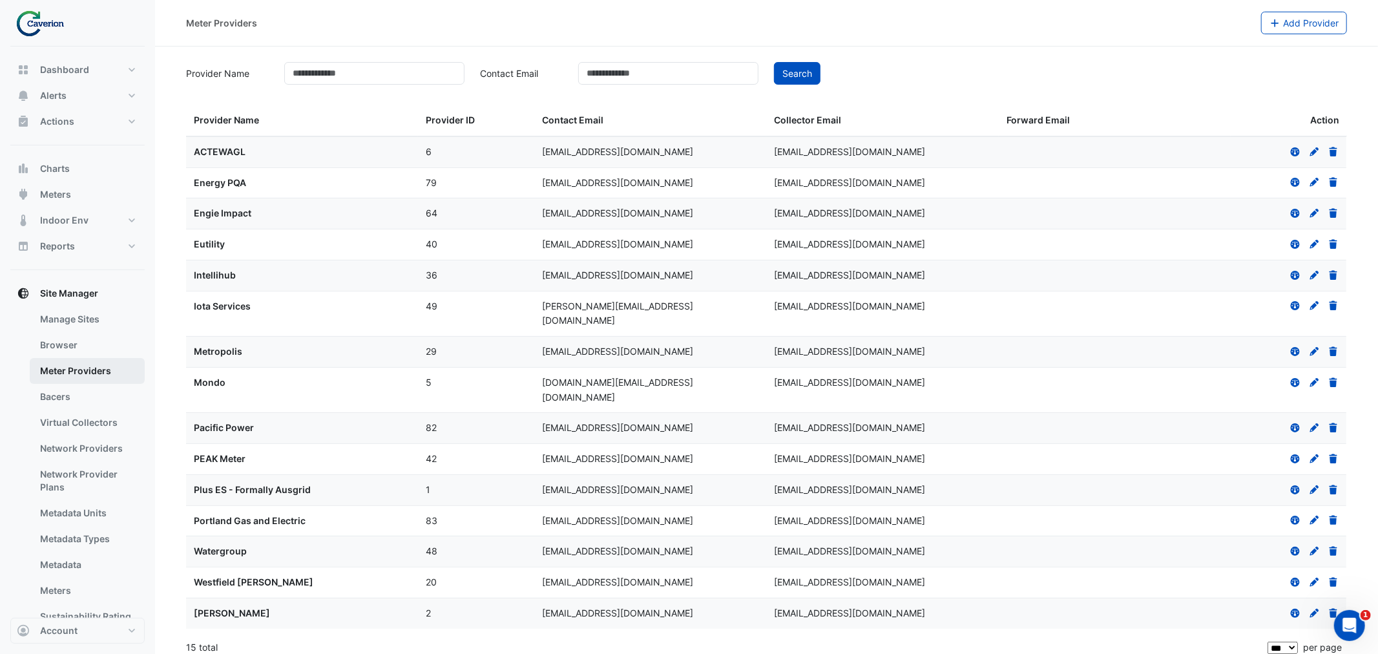
click at [60, 365] on link "Meter Providers" at bounding box center [87, 371] width 115 height 26
click at [66, 353] on link "Browser" at bounding box center [87, 345] width 115 height 26
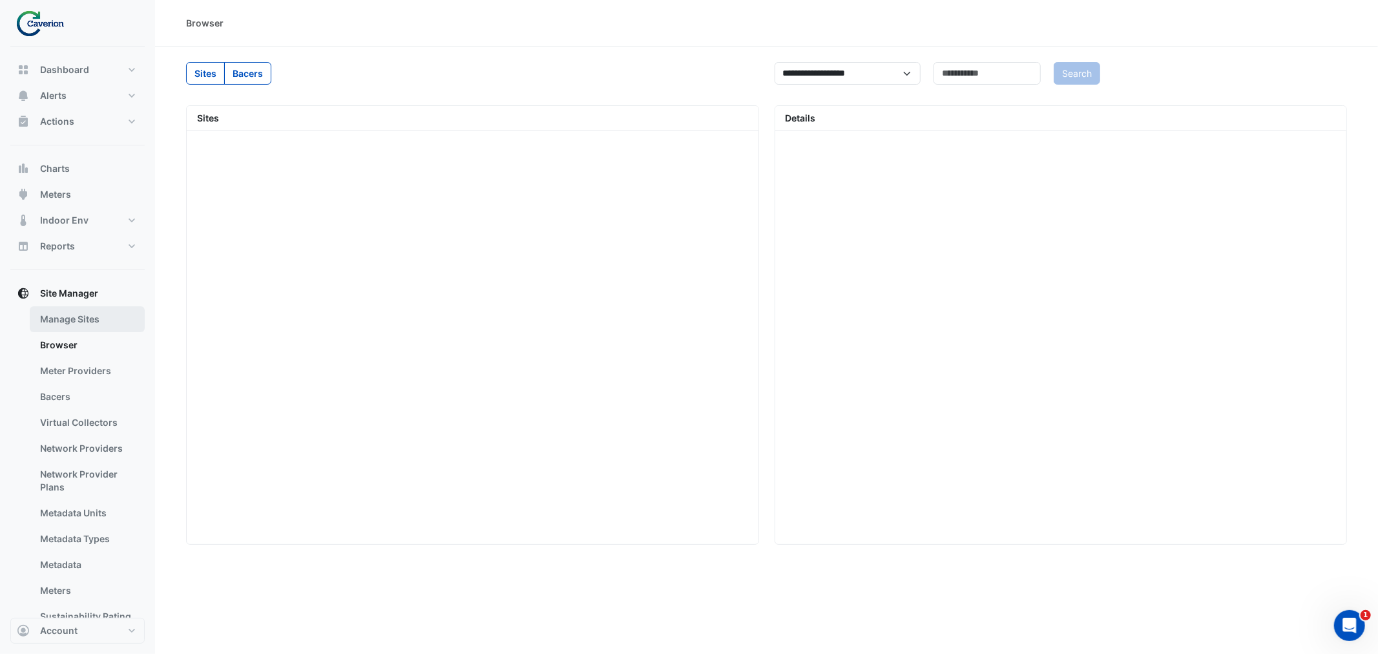
click at [65, 317] on link "Manage Sites" at bounding box center [87, 319] width 115 height 26
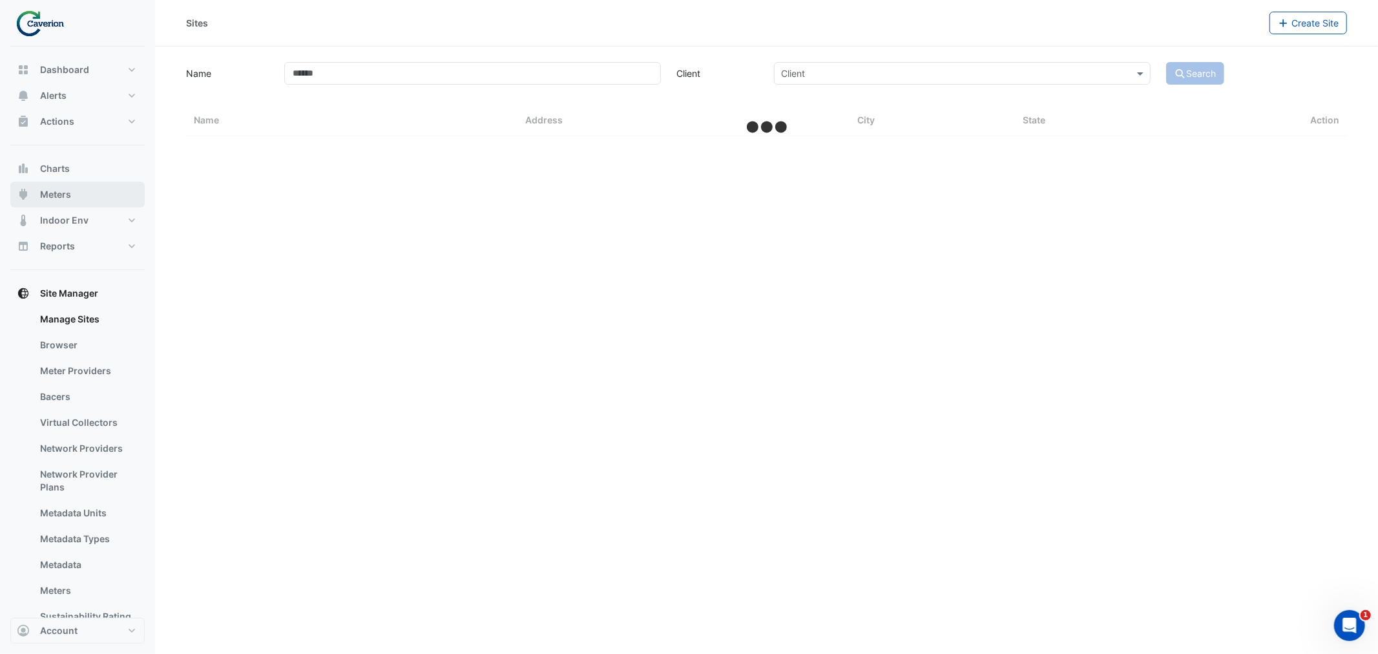
select select "***"
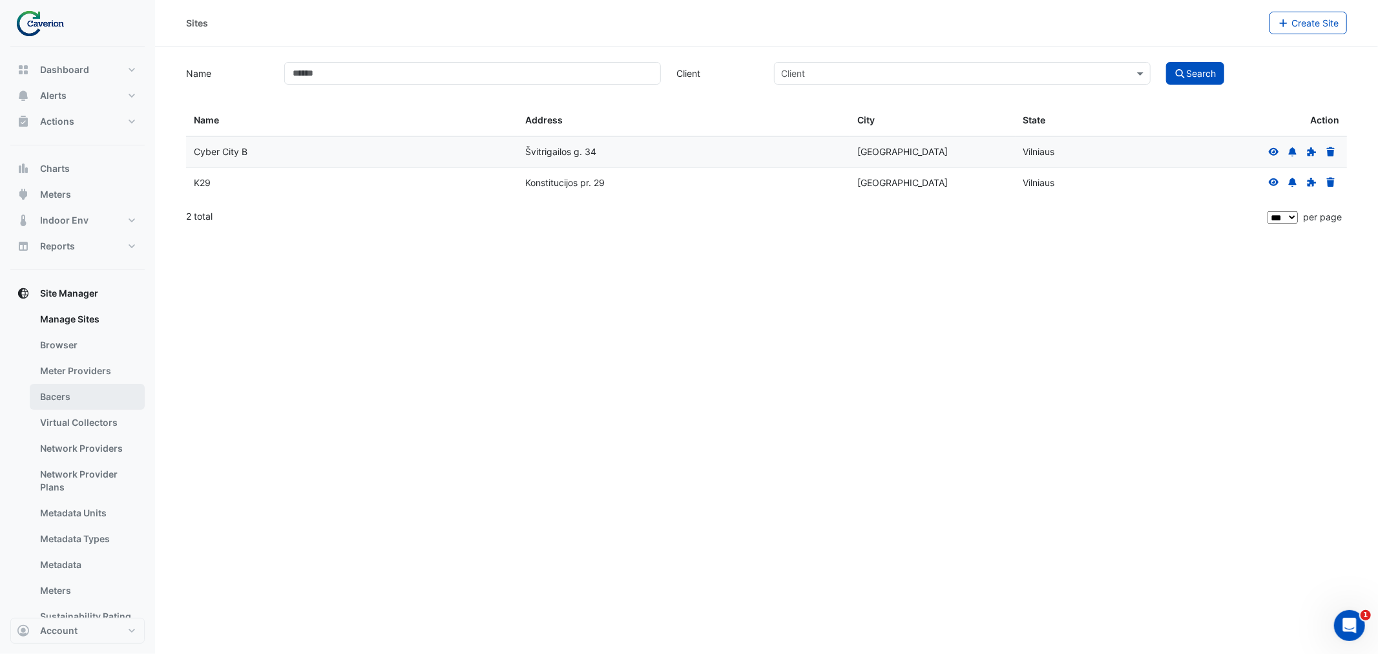
click at [52, 401] on link "Bacers" at bounding box center [87, 397] width 115 height 26
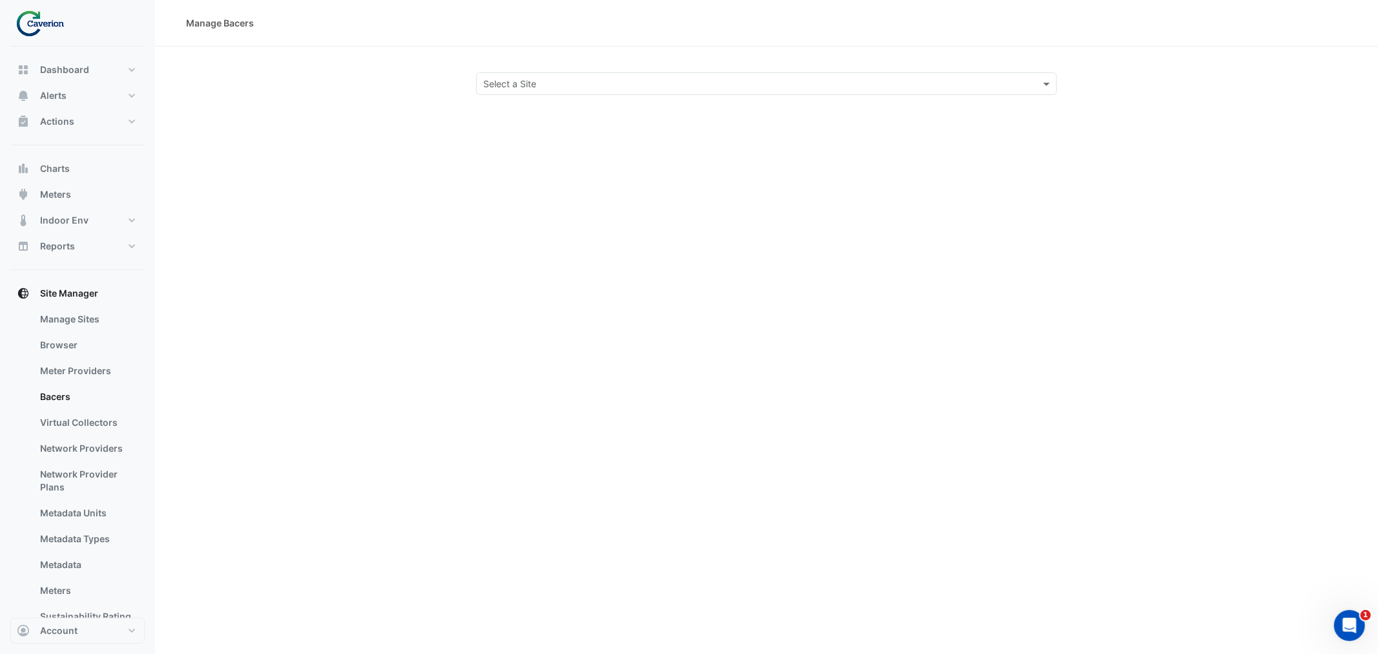
click at [504, 72] on div "Select a Site" at bounding box center [766, 83] width 581 height 23
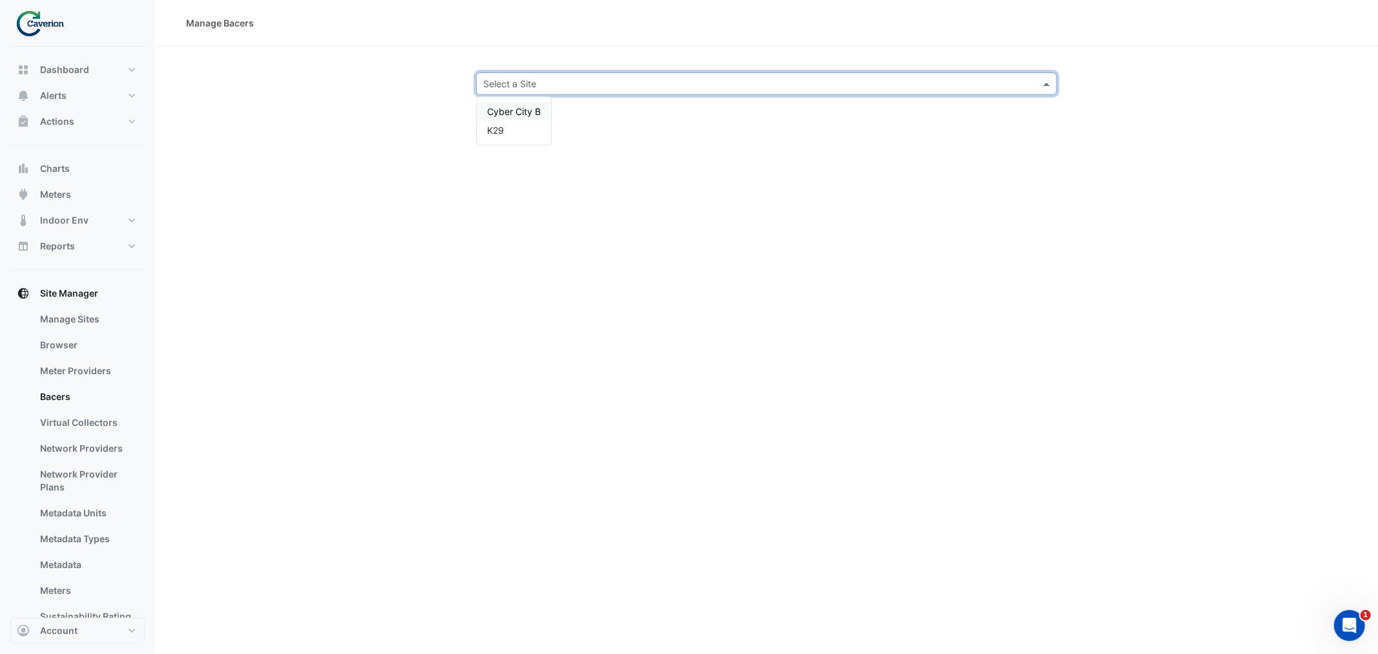
click at [505, 114] on span "Cyber City B" at bounding box center [514, 111] width 54 height 11
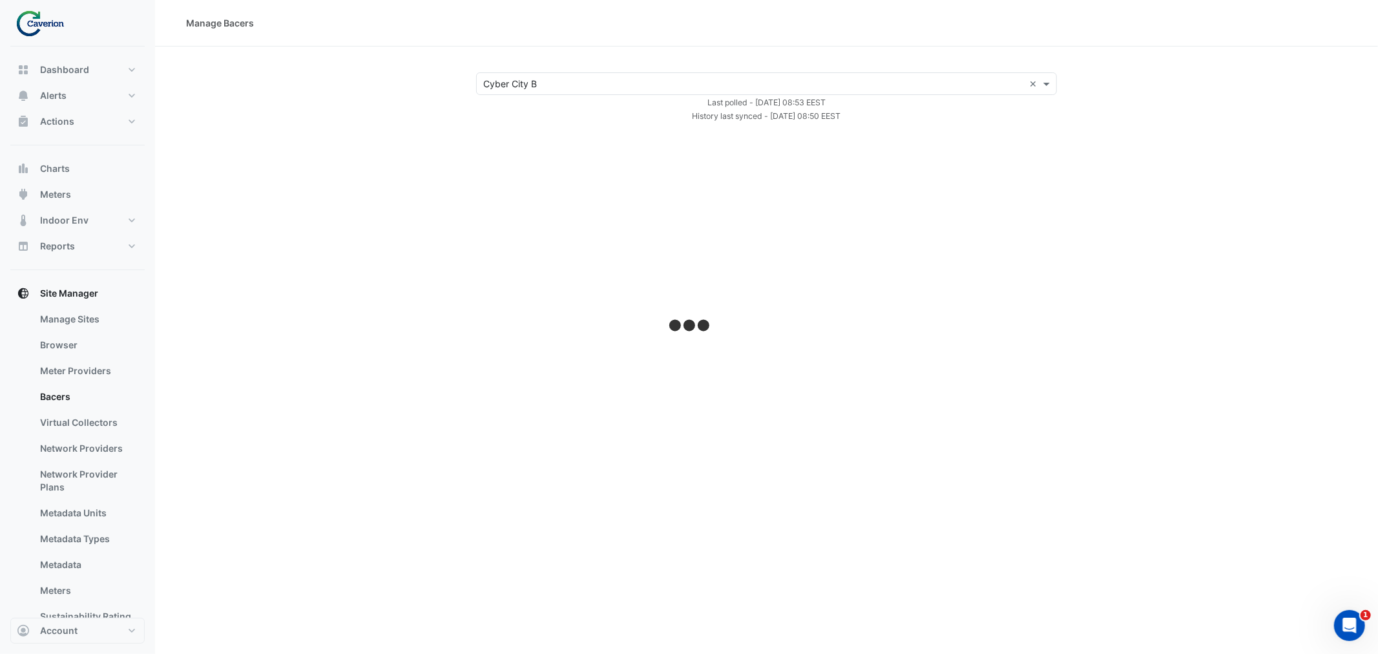
select select "***"
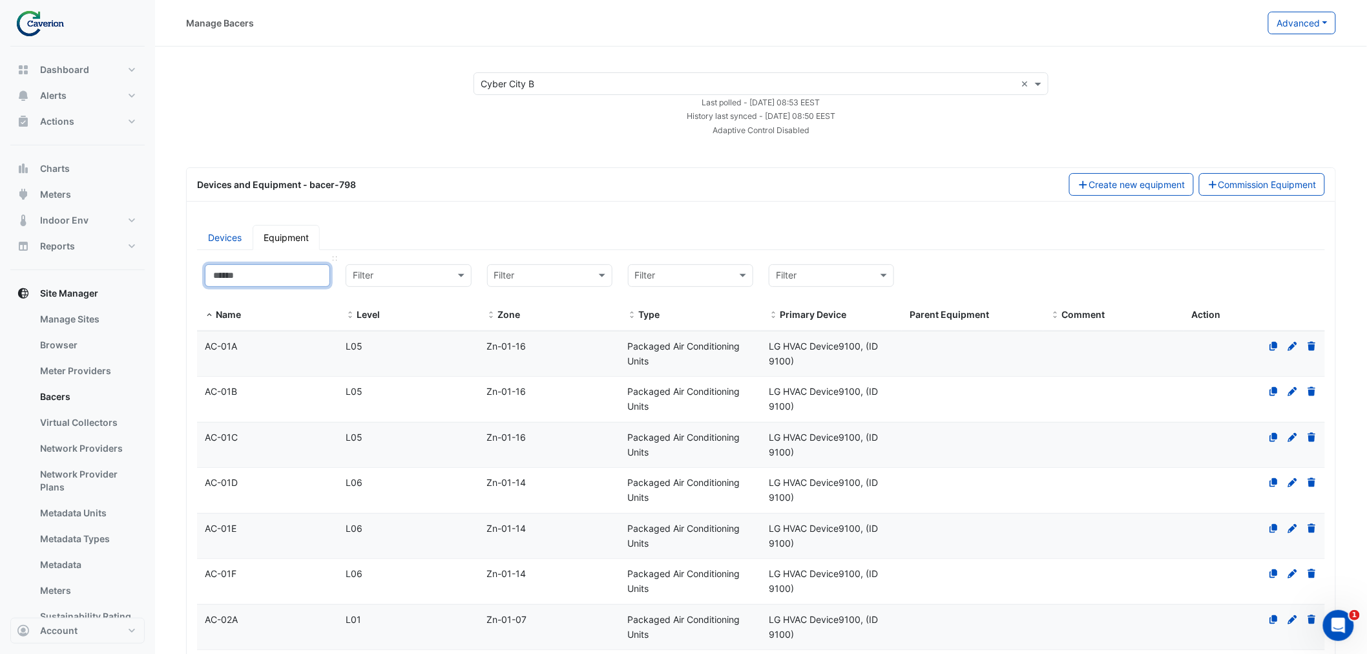
click at [311, 285] on input at bounding box center [267, 275] width 125 height 23
click at [448, 279] on div at bounding box center [408, 276] width 124 height 16
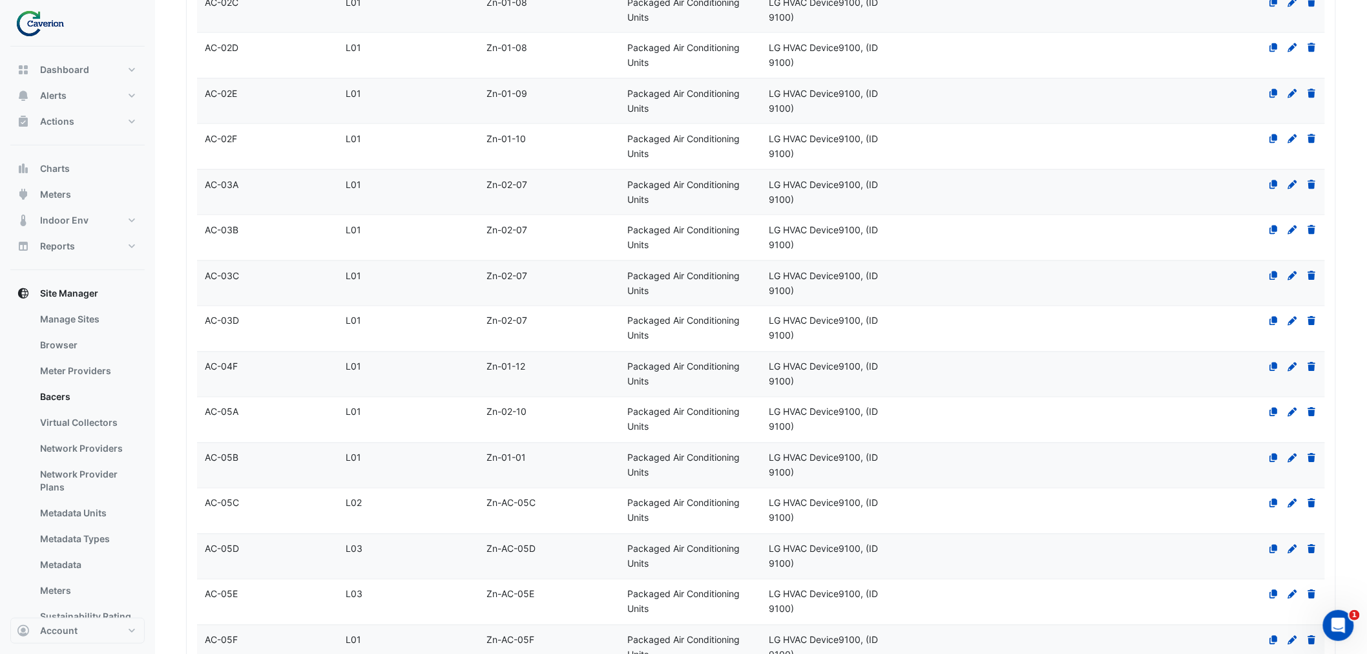
scroll to position [646, 0]
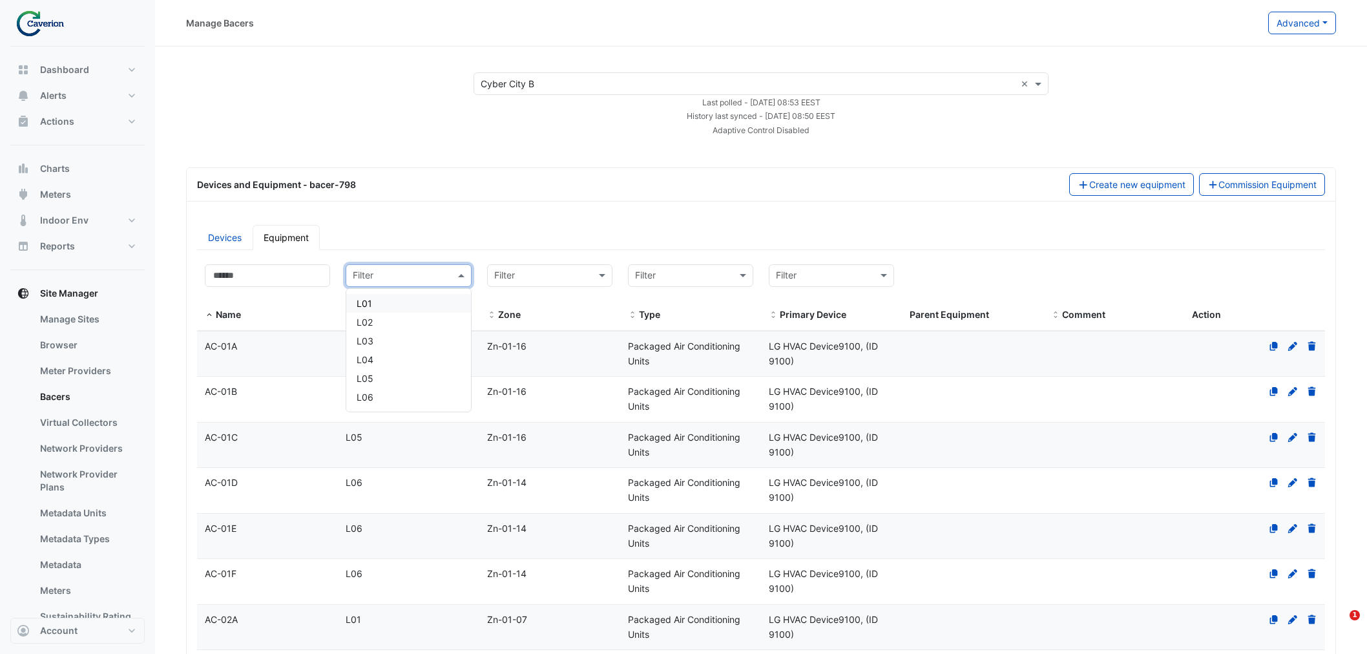
select select "***"
click at [386, 390] on div "L06" at bounding box center [408, 397] width 103 height 14
click at [432, 278] on input "text" at bounding box center [395, 276] width 85 height 15
click at [388, 375] on div "L05" at bounding box center [408, 379] width 103 height 14
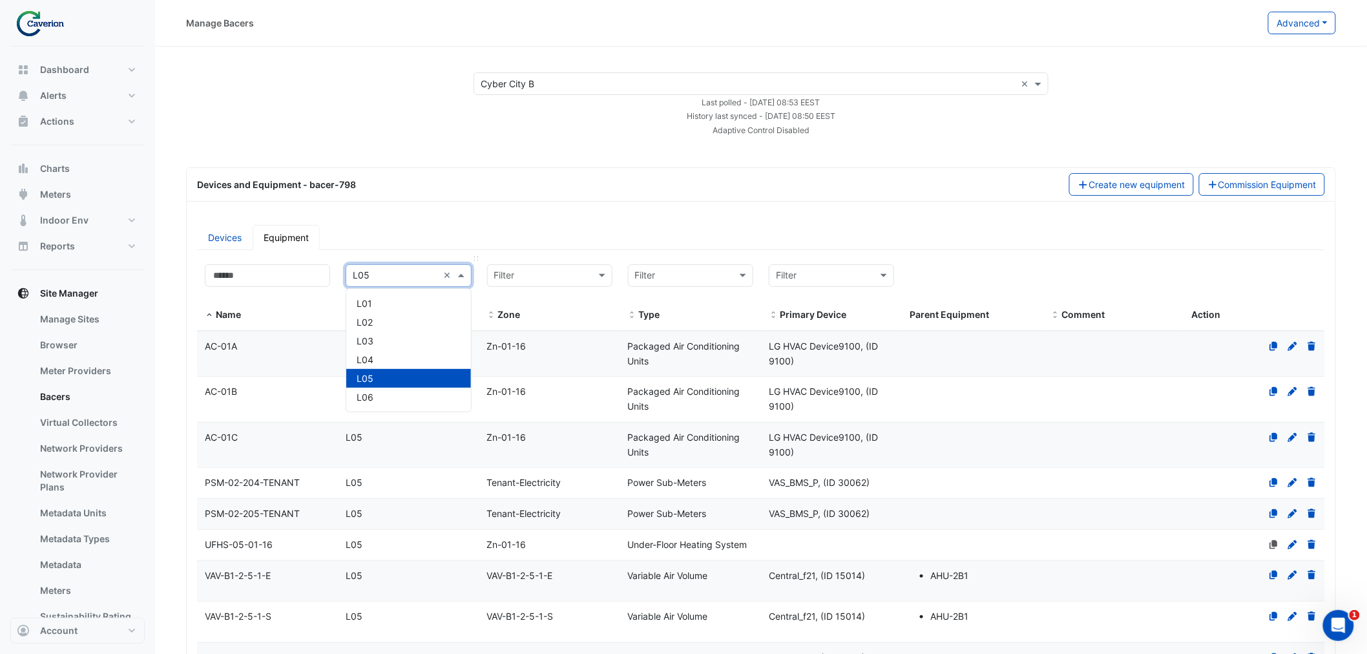
click at [464, 280] on span at bounding box center [463, 275] width 16 height 15
click at [419, 357] on div "L04" at bounding box center [408, 360] width 103 height 14
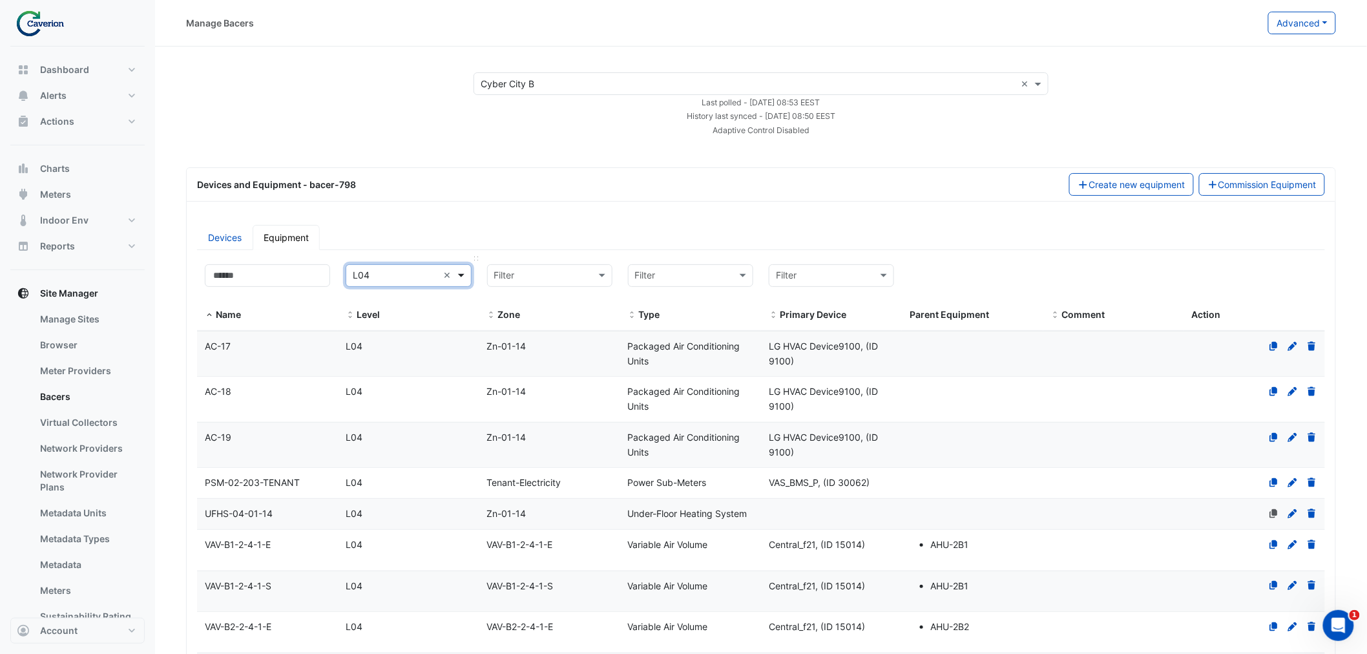
click at [463, 273] on span at bounding box center [463, 275] width 16 height 15
click at [408, 334] on div "L03" at bounding box center [408, 341] width 103 height 14
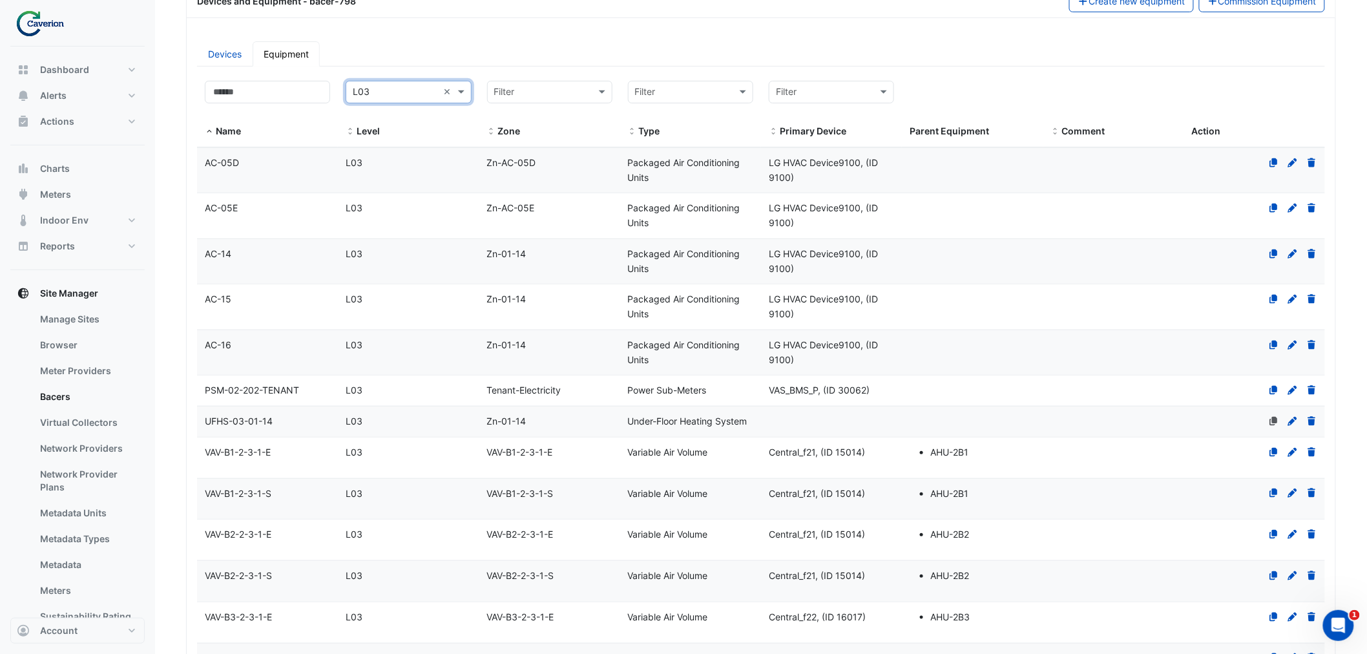
scroll to position [125, 0]
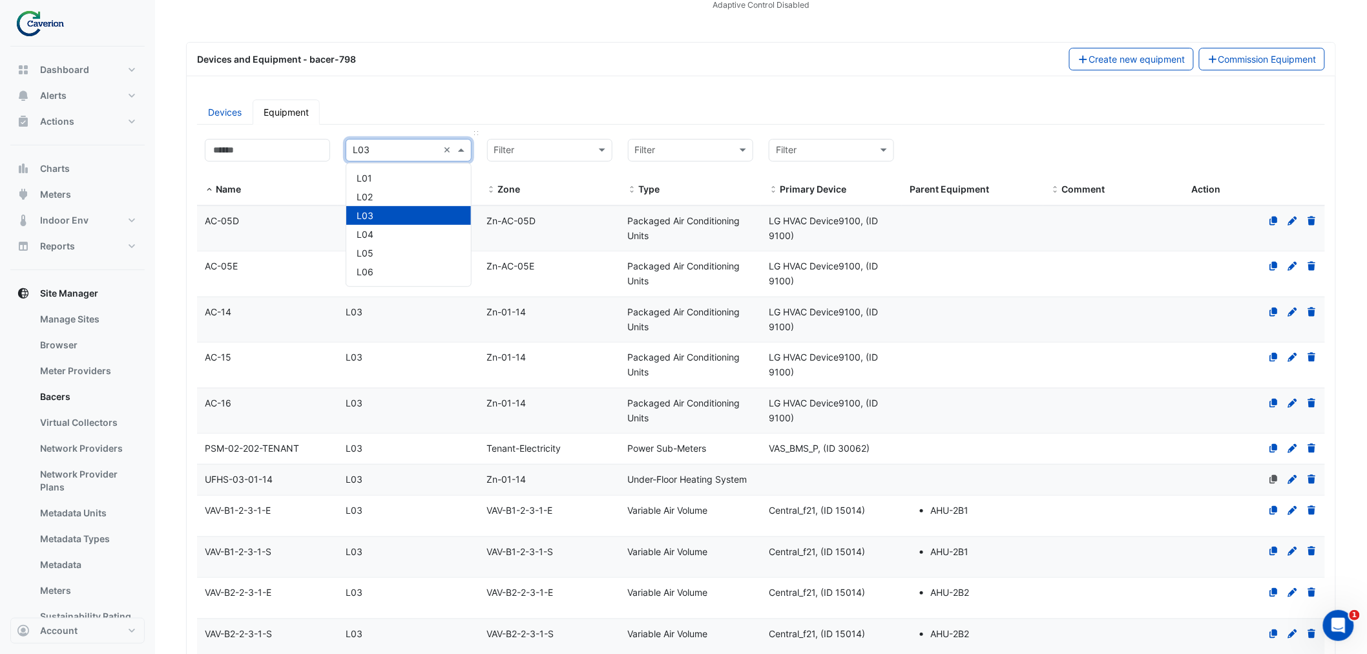
click at [463, 151] on span at bounding box center [463, 150] width 16 height 15
click at [436, 190] on div "L02" at bounding box center [408, 197] width 103 height 14
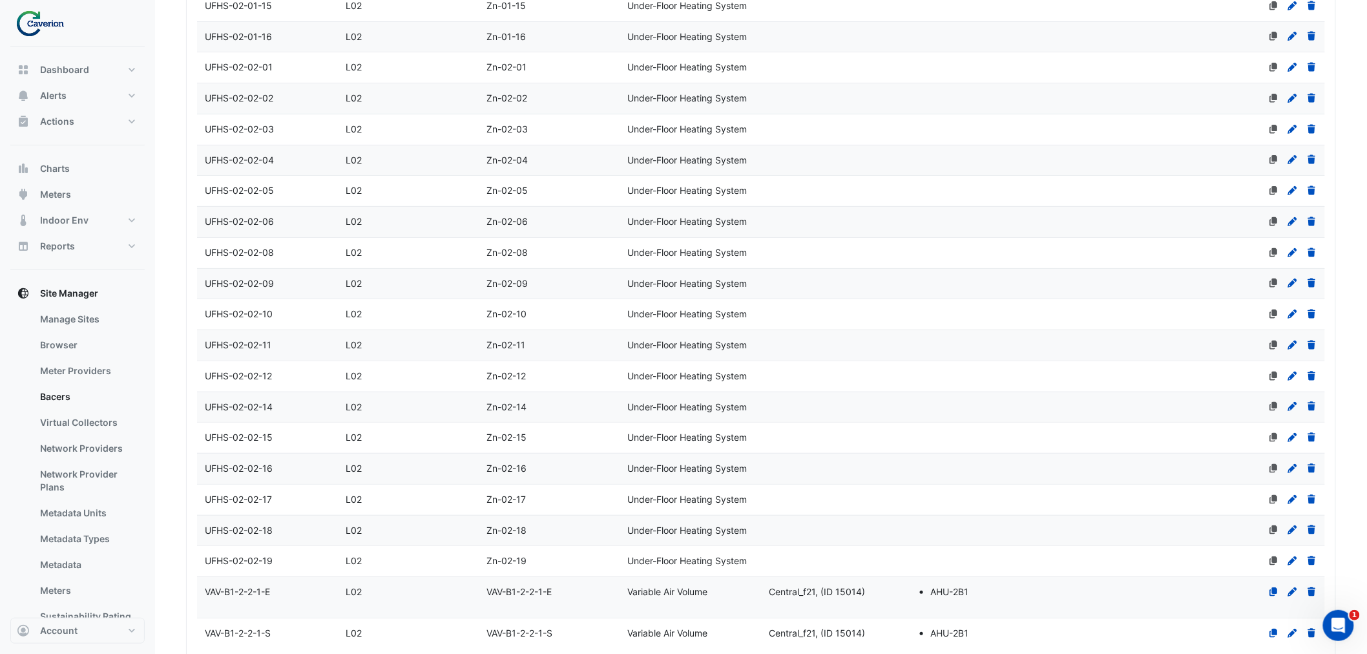
scroll to position [1980, 0]
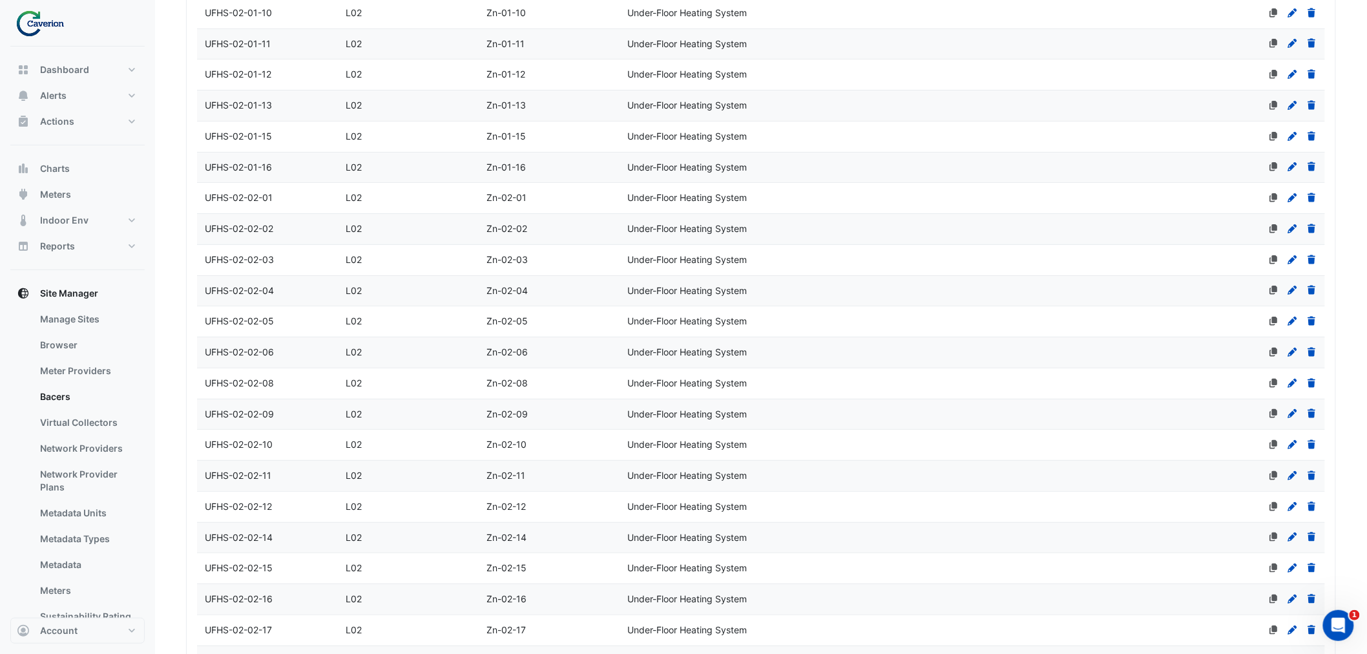
click at [347, 291] on span "L02" at bounding box center [354, 290] width 16 height 11
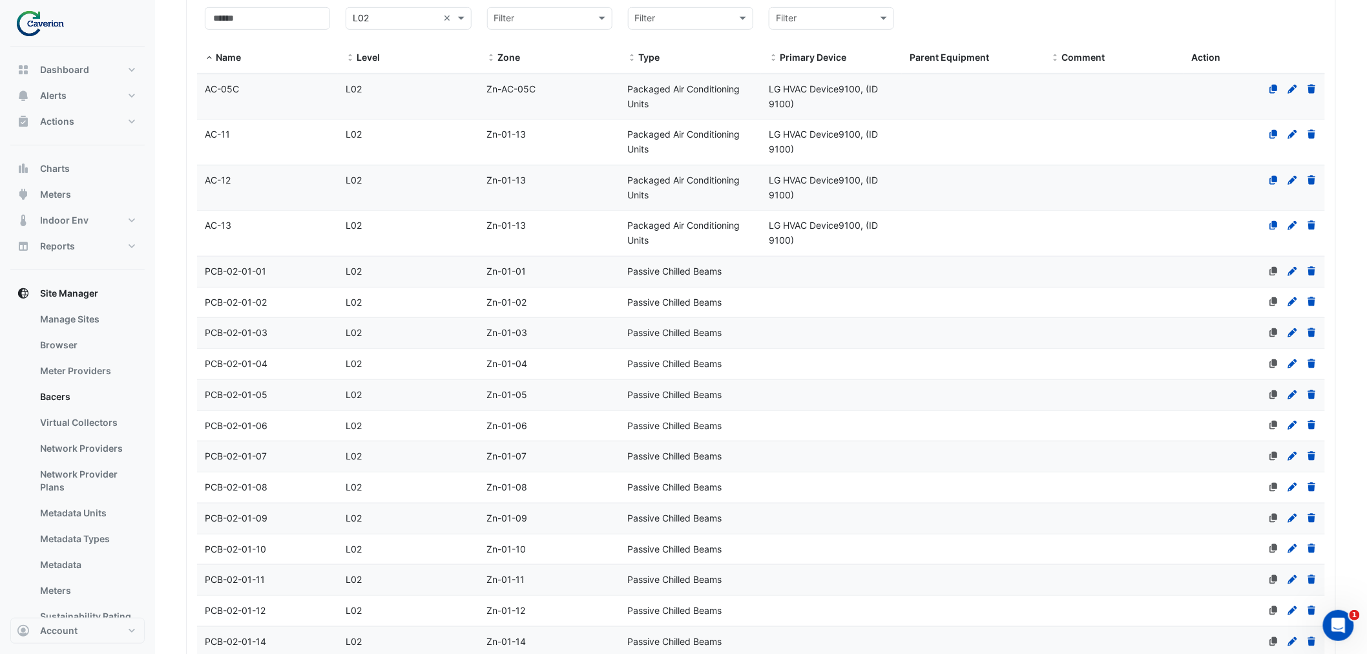
scroll to position [0, 0]
select select "***"
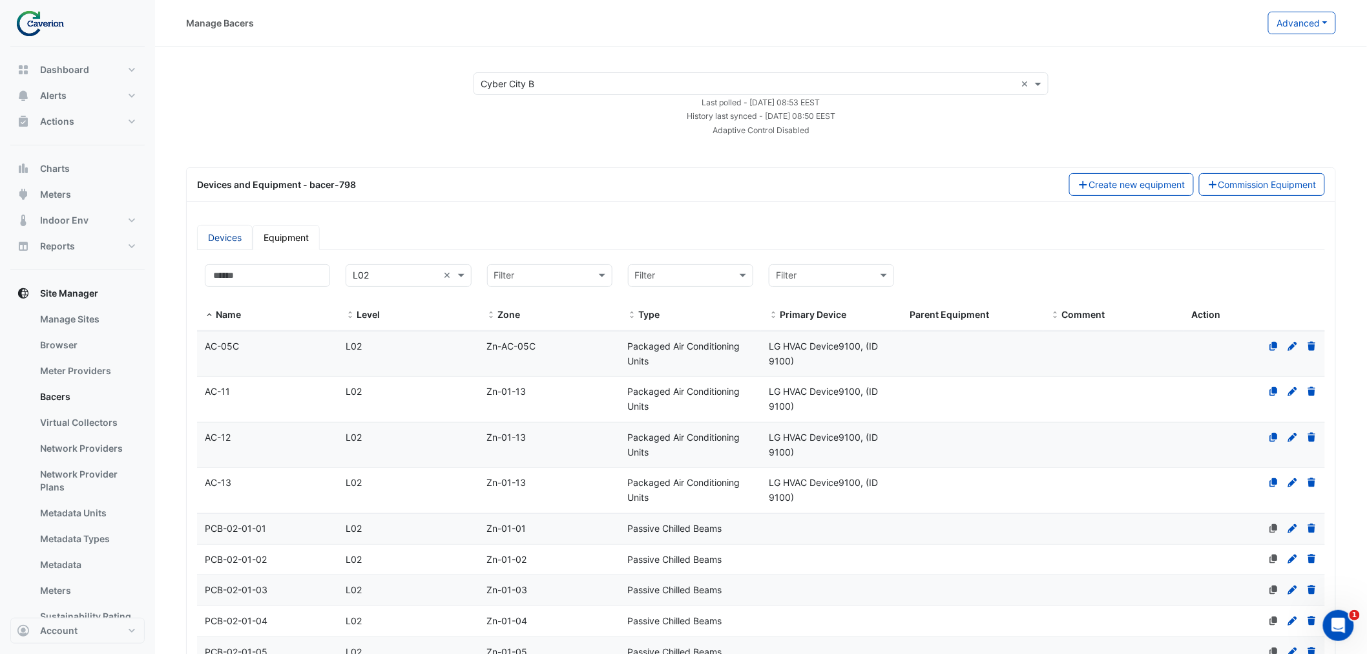
click at [230, 236] on link "Devices" at bounding box center [225, 237] width 56 height 25
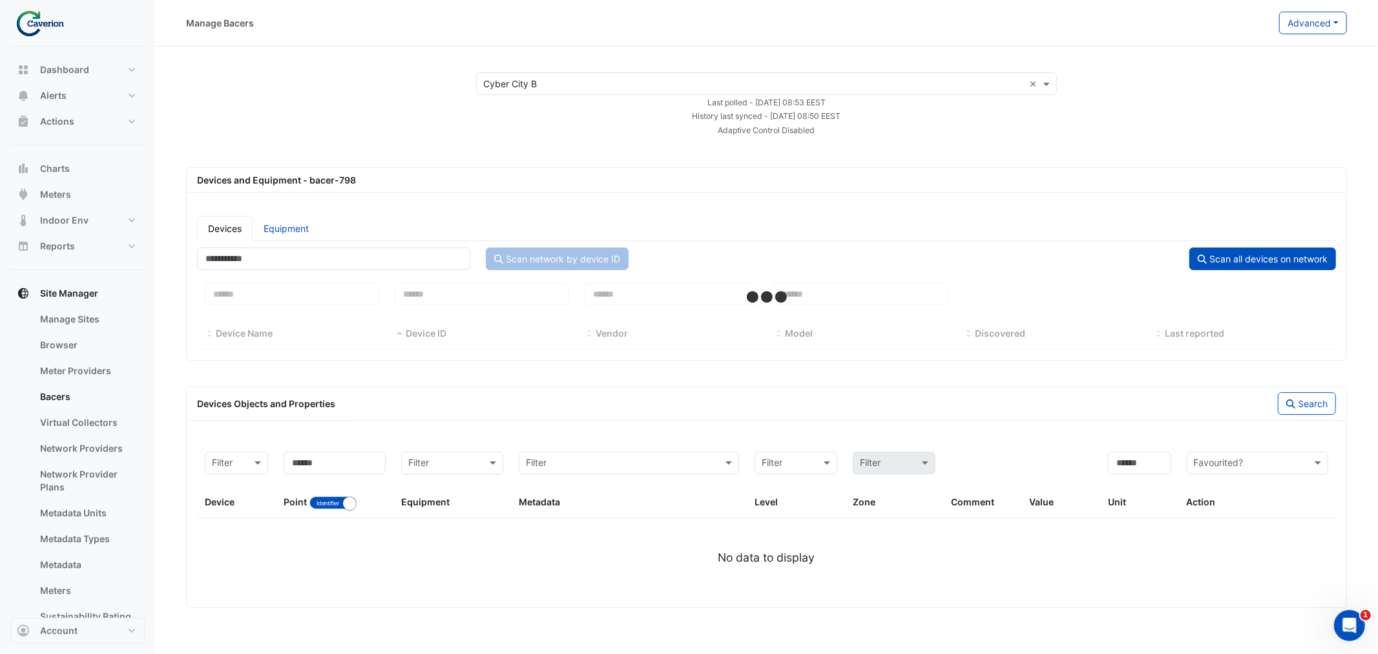
select select "***"
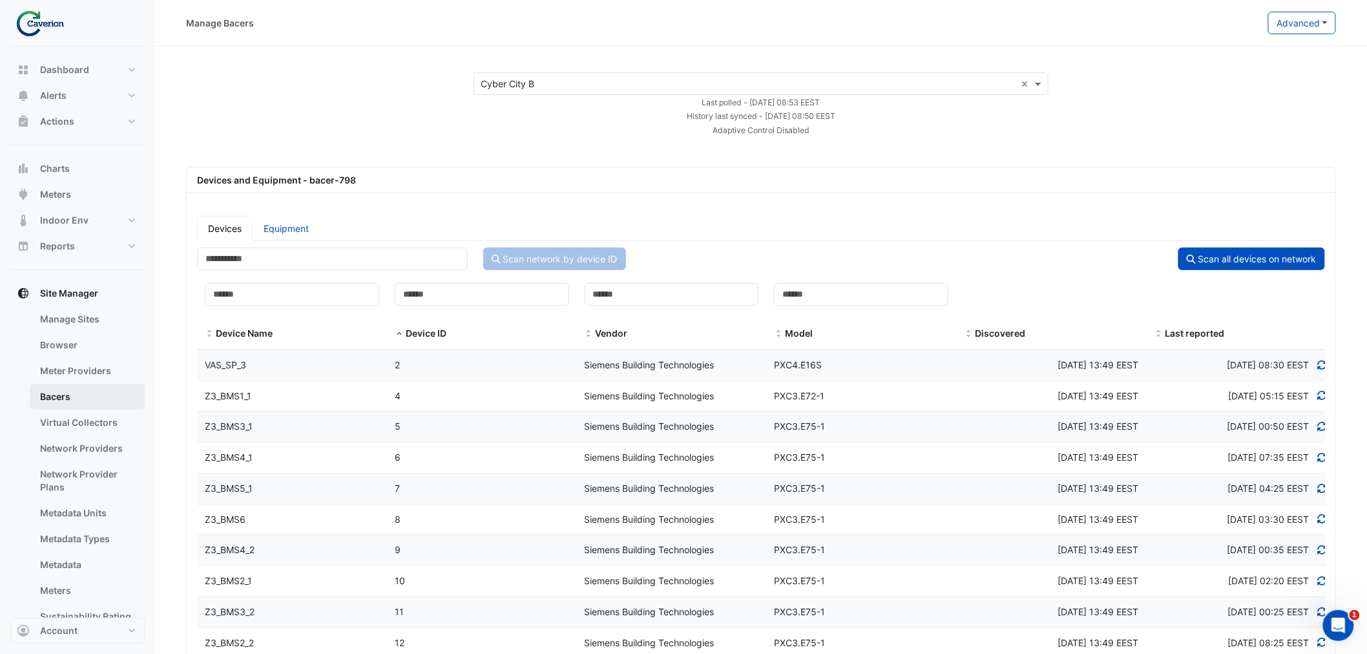
click at [69, 401] on link "Bacers" at bounding box center [87, 397] width 115 height 26
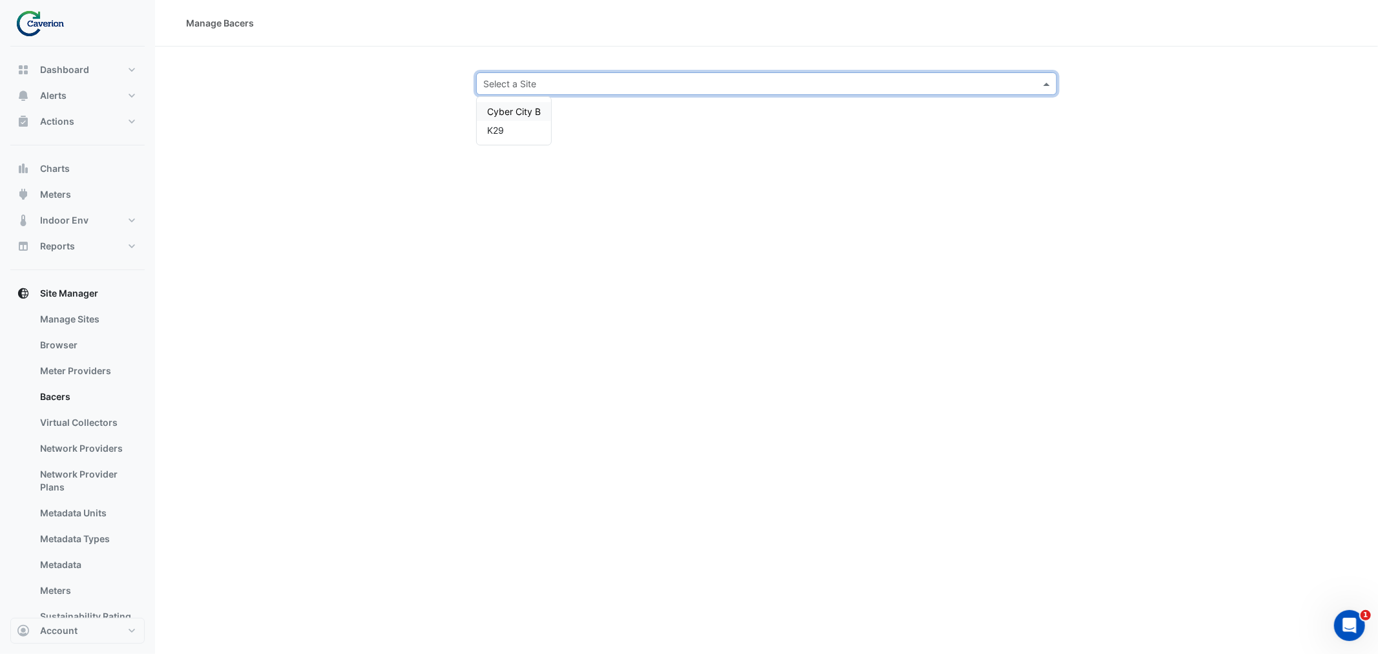
click at [531, 88] on input "text" at bounding box center [753, 85] width 541 height 14
click at [493, 118] on div "Cyber City B" at bounding box center [514, 111] width 74 height 19
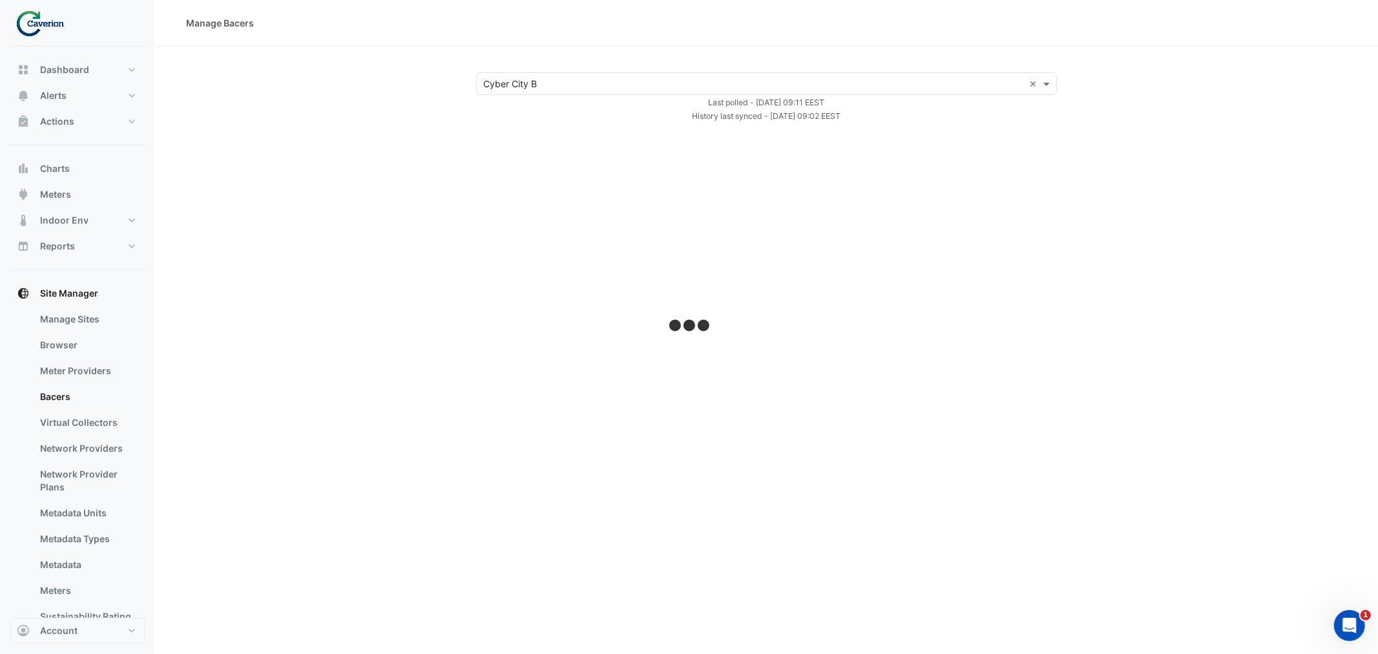
select select "***"
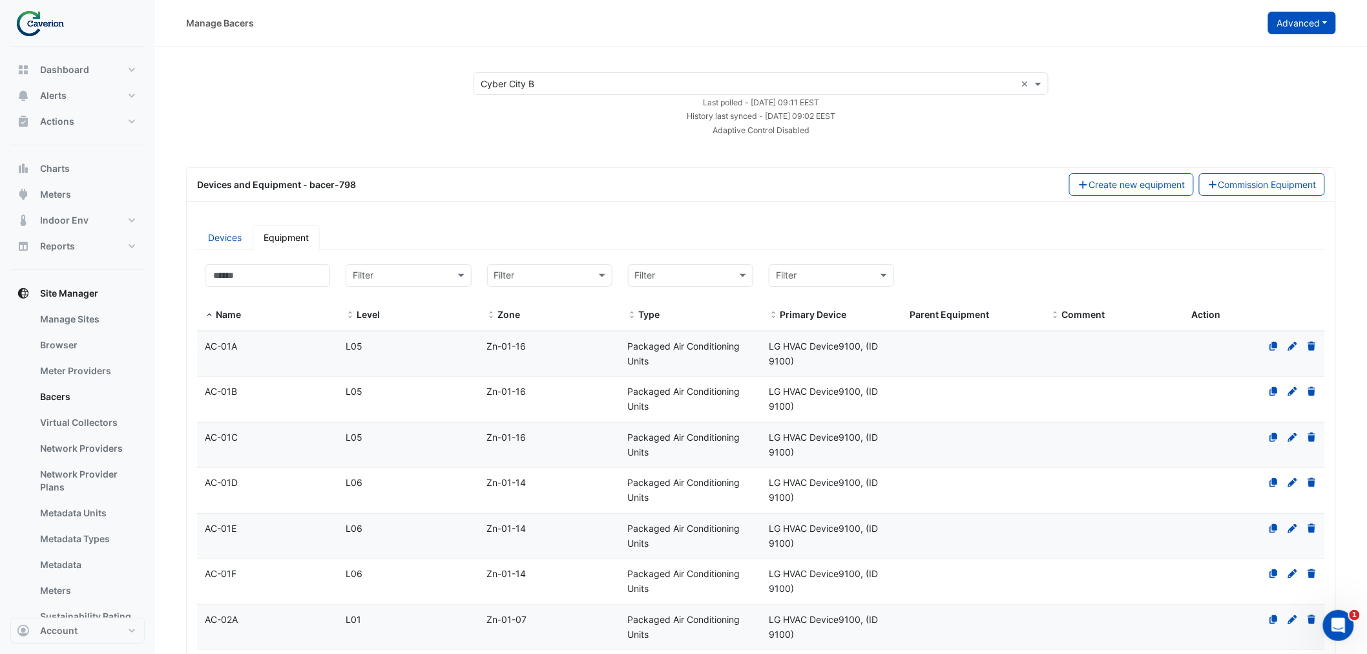
click at [1308, 18] on button "Advanced" at bounding box center [1302, 23] width 68 height 23
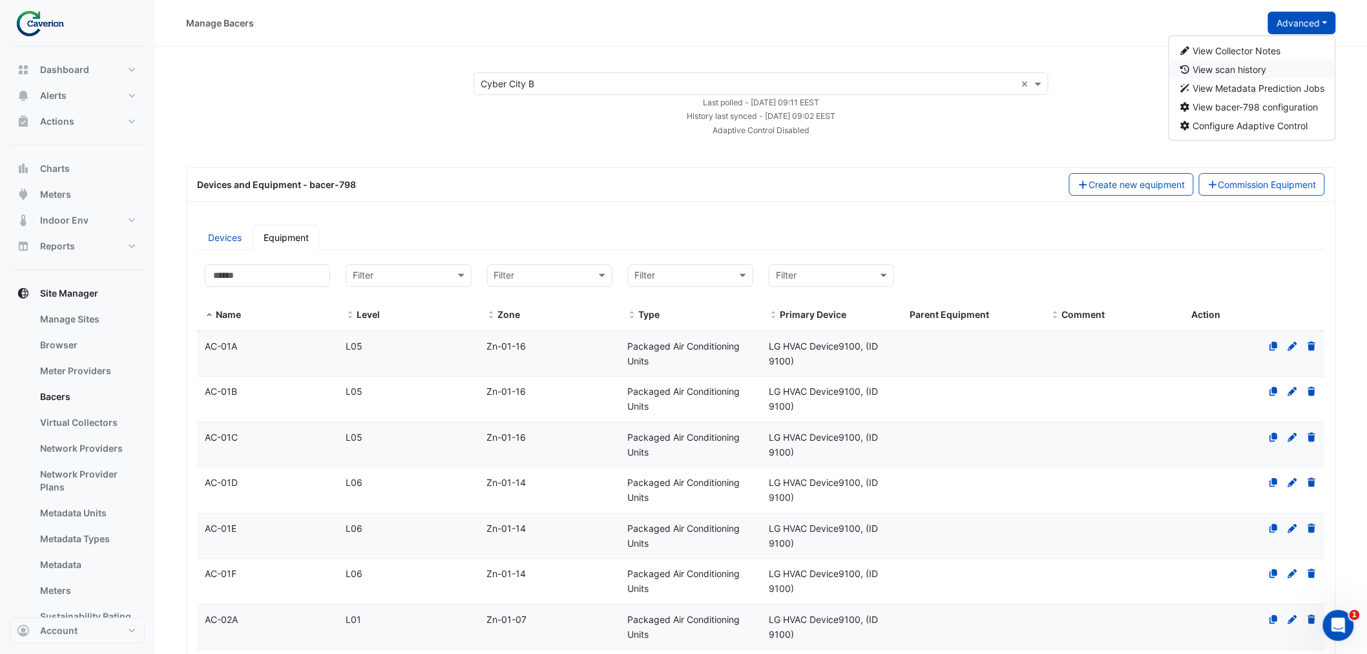
click at [1257, 67] on span "View scan history" at bounding box center [1230, 69] width 74 height 11
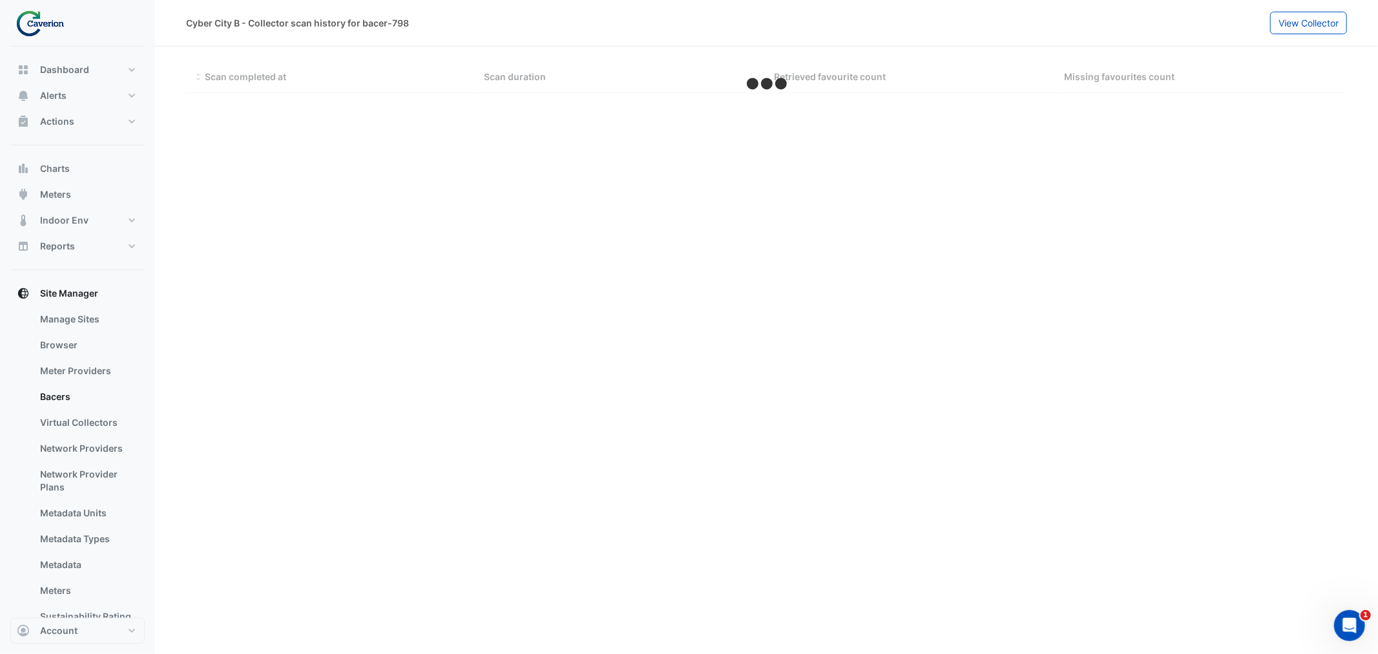
select select "***"
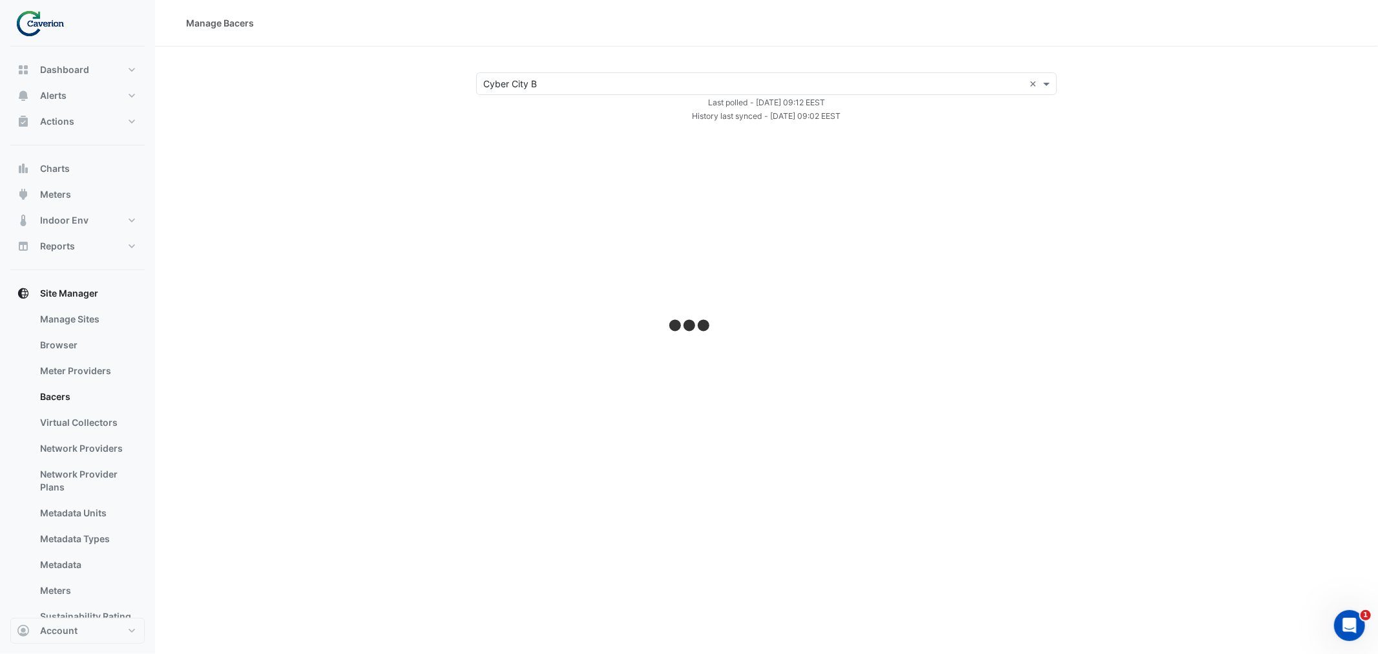
select select "***"
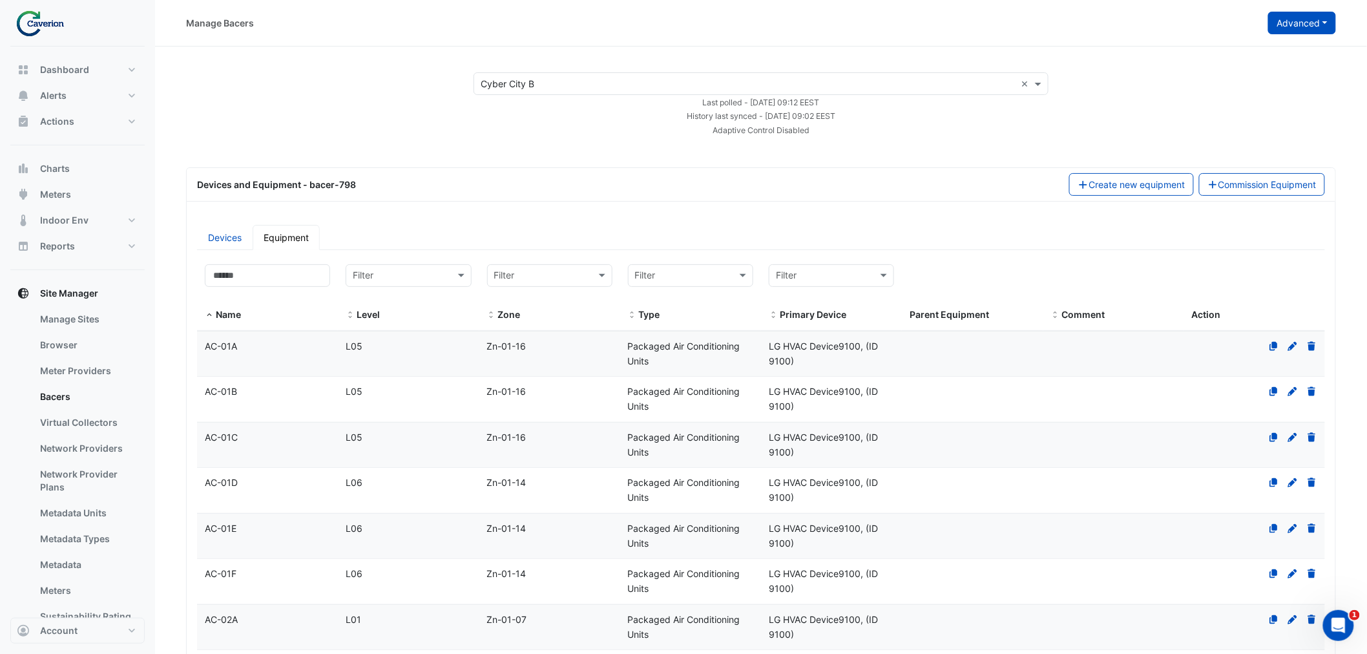
click at [1322, 23] on button "Advanced" at bounding box center [1302, 23] width 68 height 23
click at [1268, 128] on span "Configure Adaptive Control" at bounding box center [1250, 125] width 115 height 11
click at [1290, 43] on div "Manage Bacers Advanced View Collector Notes View scan history View Metadata Pre…" at bounding box center [761, 23] width 1212 height 47
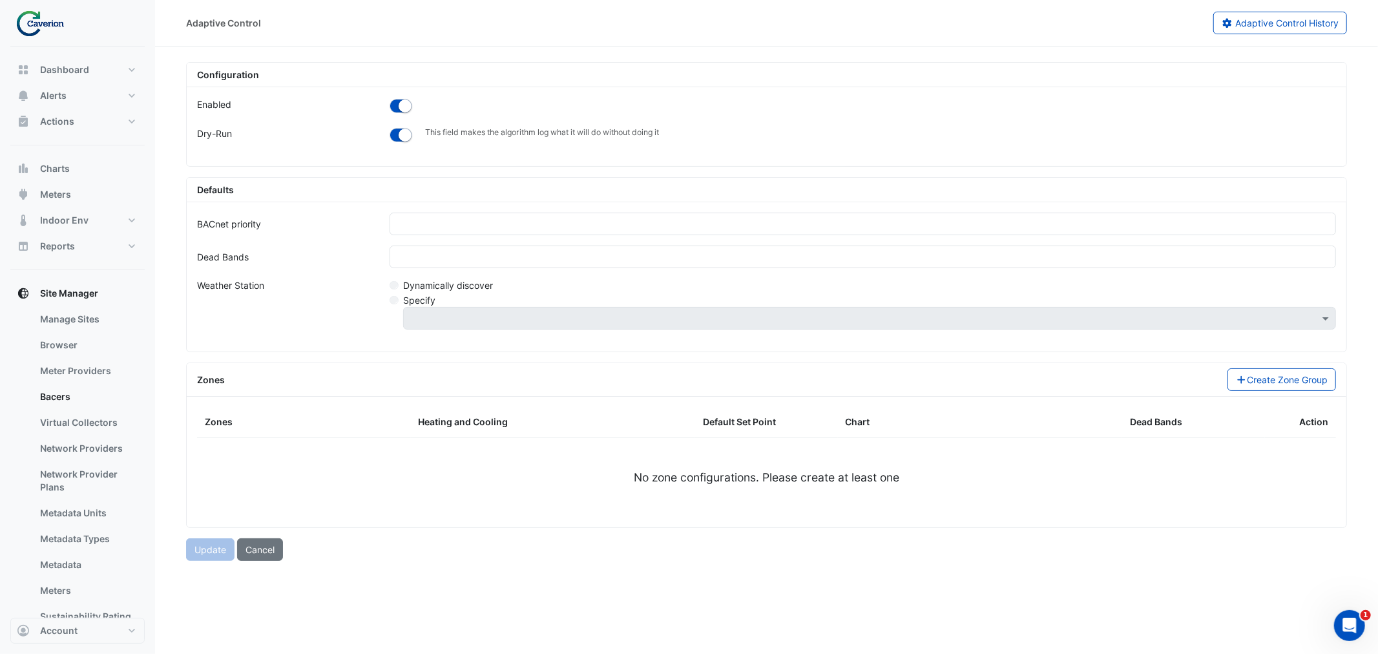
click at [1294, 34] on div "Adaptive Control Adaptive Control History" at bounding box center [766, 23] width 1223 height 47
click at [34, 28] on img at bounding box center [45, 23] width 58 height 26
click at [59, 99] on span "Alerts" at bounding box center [53, 95] width 26 height 13
